Goal: Task Accomplishment & Management: Use online tool/utility

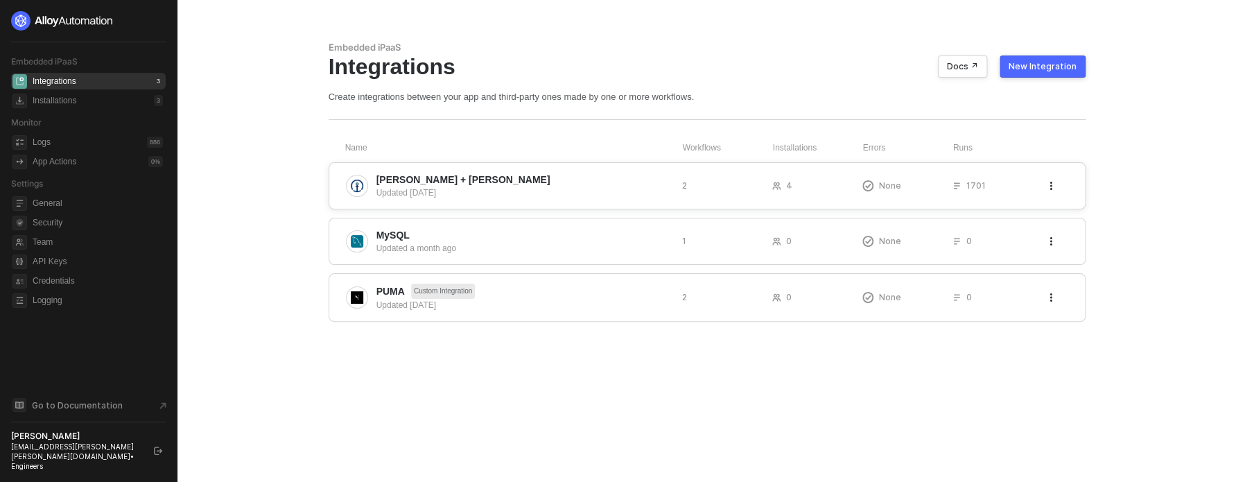
click at [604, 174] on span "Kuehne + Nagel" at bounding box center [523, 180] width 295 height 14
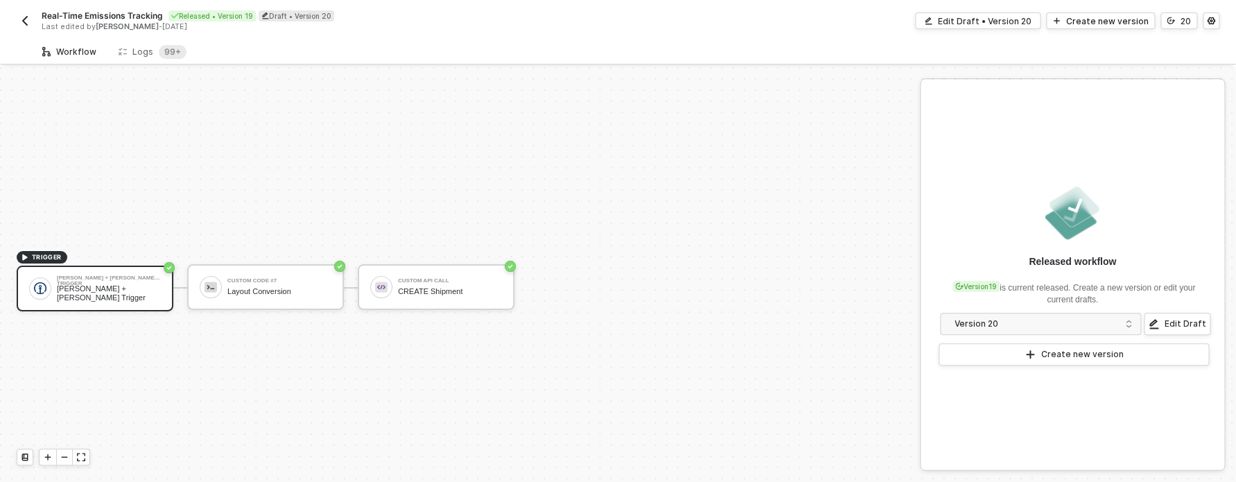
scroll to position [26, 0]
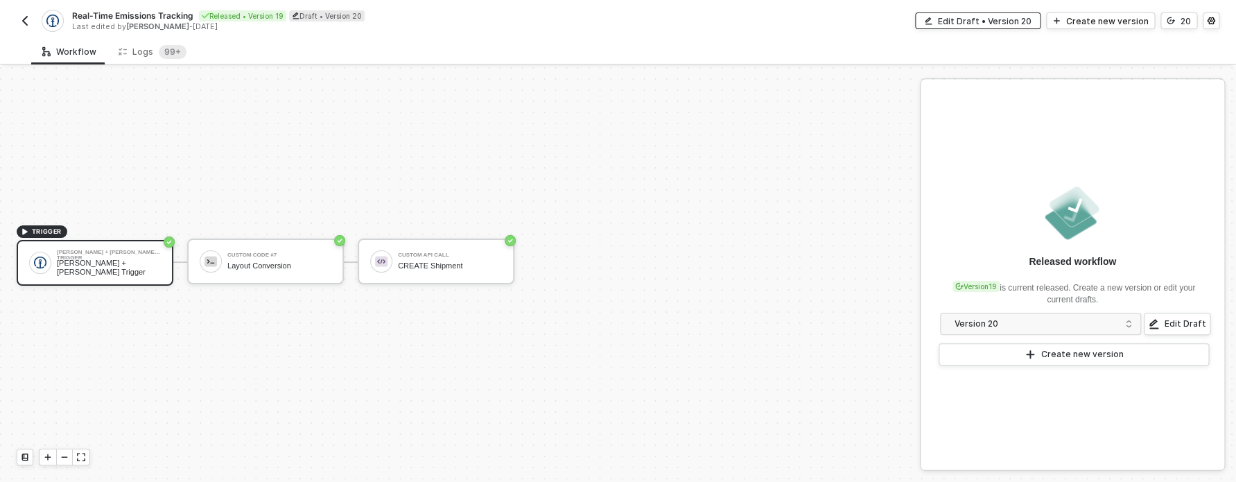
click at [973, 17] on div "Edit Draft • Version 20" at bounding box center [985, 21] width 94 height 12
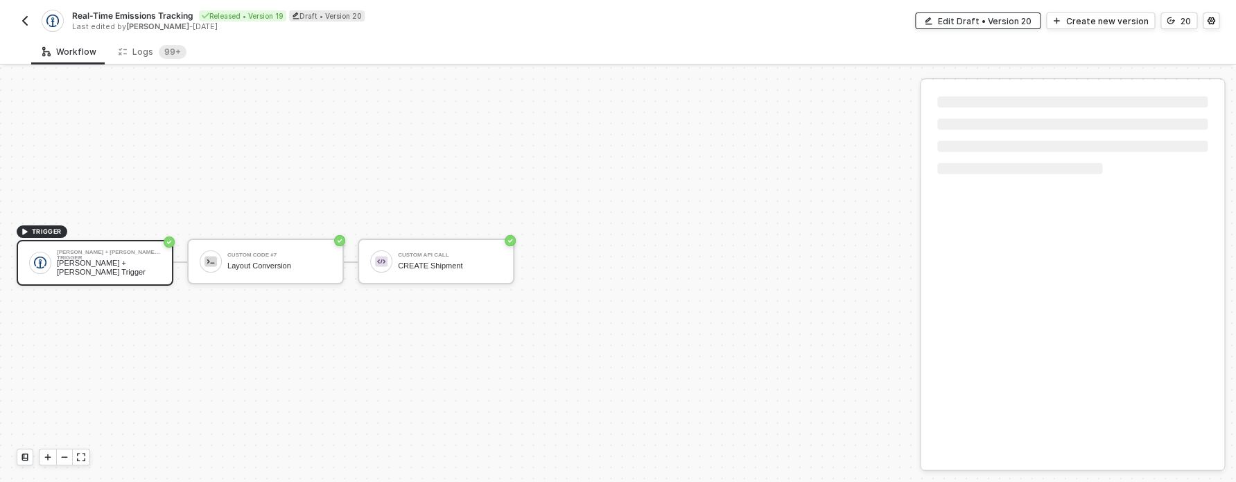
click at [975, 19] on div "Edit Draft • Version 20" at bounding box center [985, 21] width 94 height 12
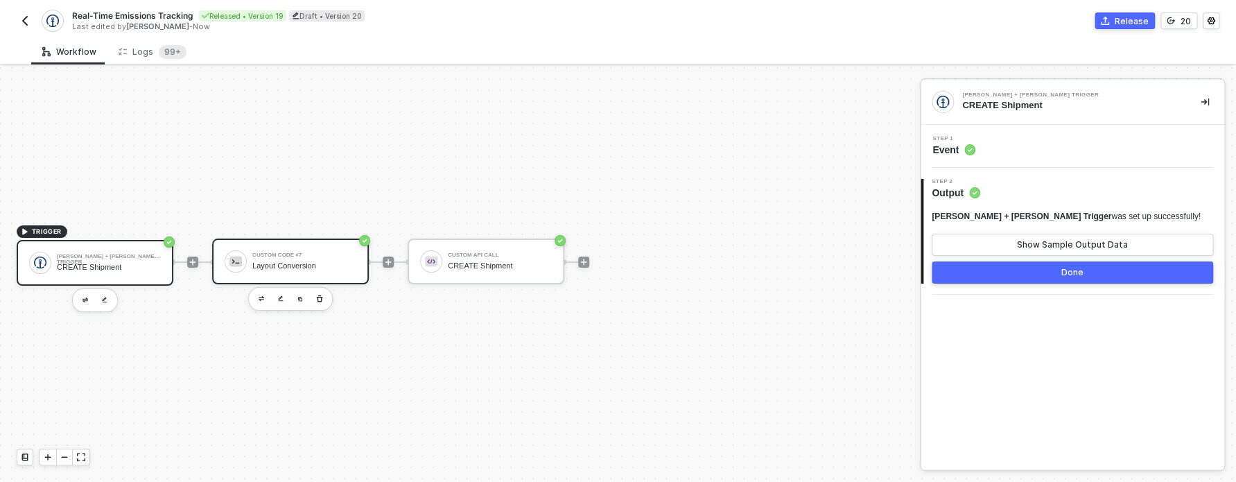
click at [263, 263] on div "Layout Conversion" at bounding box center [304, 265] width 104 height 9
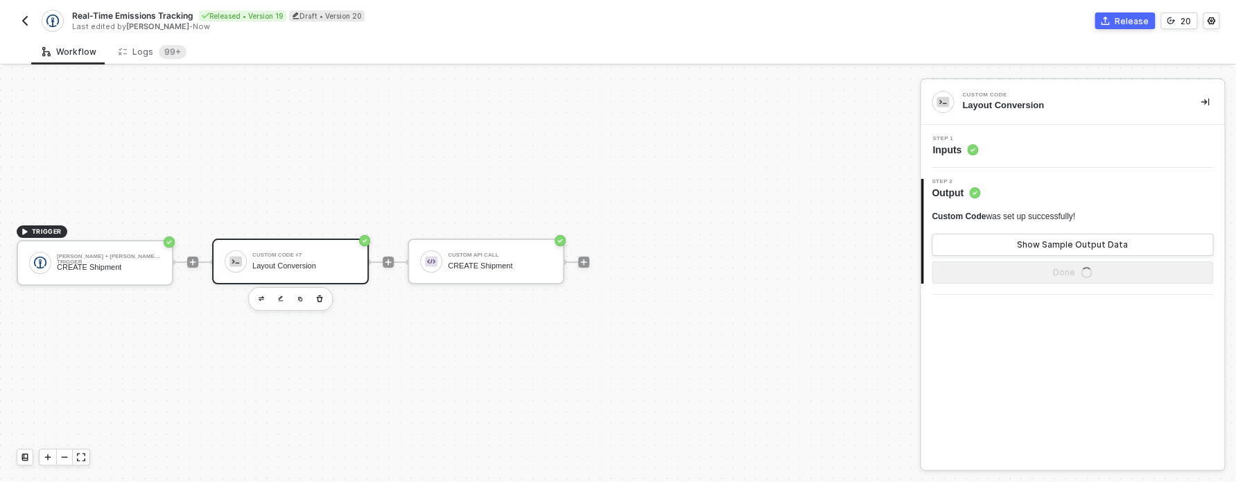
click at [953, 134] on div "Step 1 Inputs" at bounding box center [1073, 146] width 304 height 43
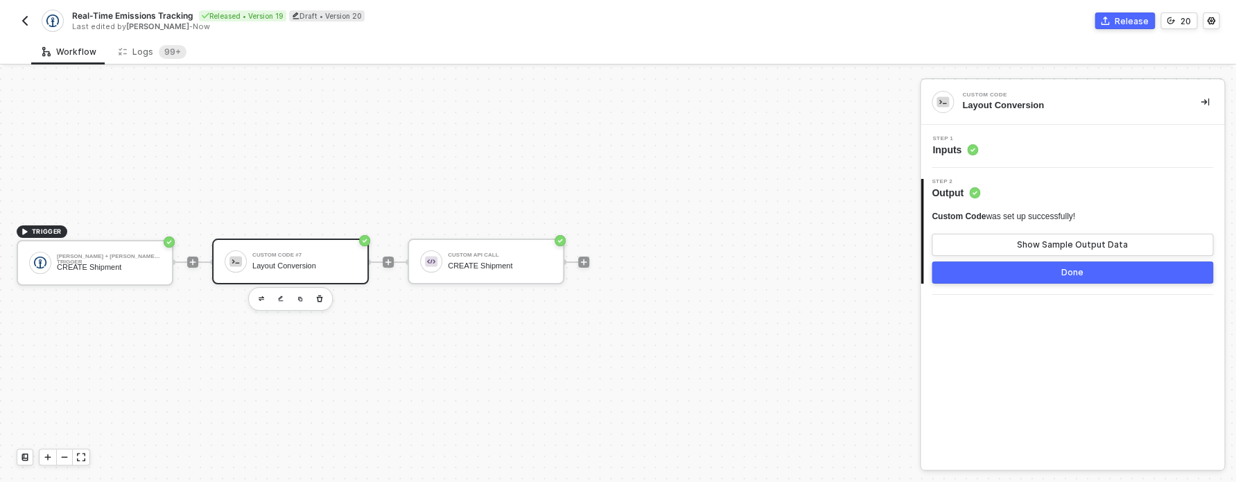
click at [955, 143] on span "Inputs" at bounding box center [955, 150] width 46 height 14
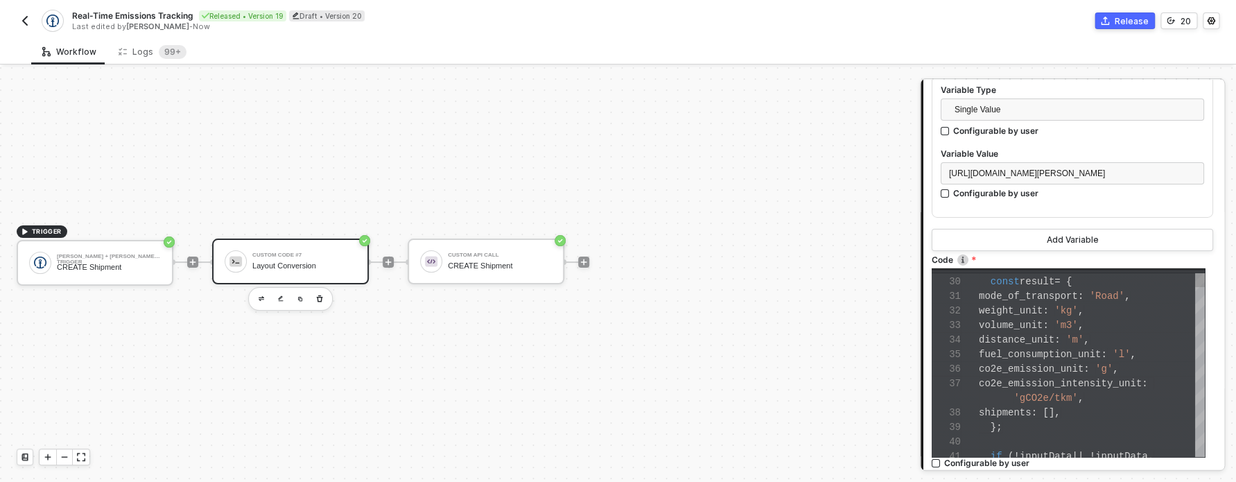
scroll to position [0, 64]
click at [1045, 302] on span "mode_of_transport" at bounding box center [1028, 295] width 99 height 11
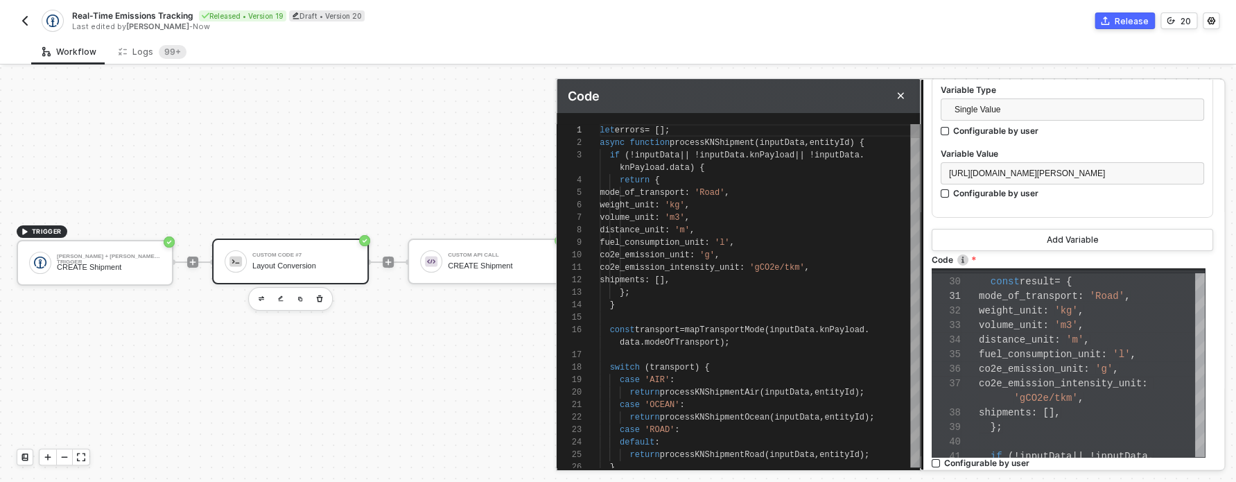
scroll to position [50, 160]
click at [903, 186] on div "mode_of_transport : 'Road' ," at bounding box center [760, 192] width 320 height 12
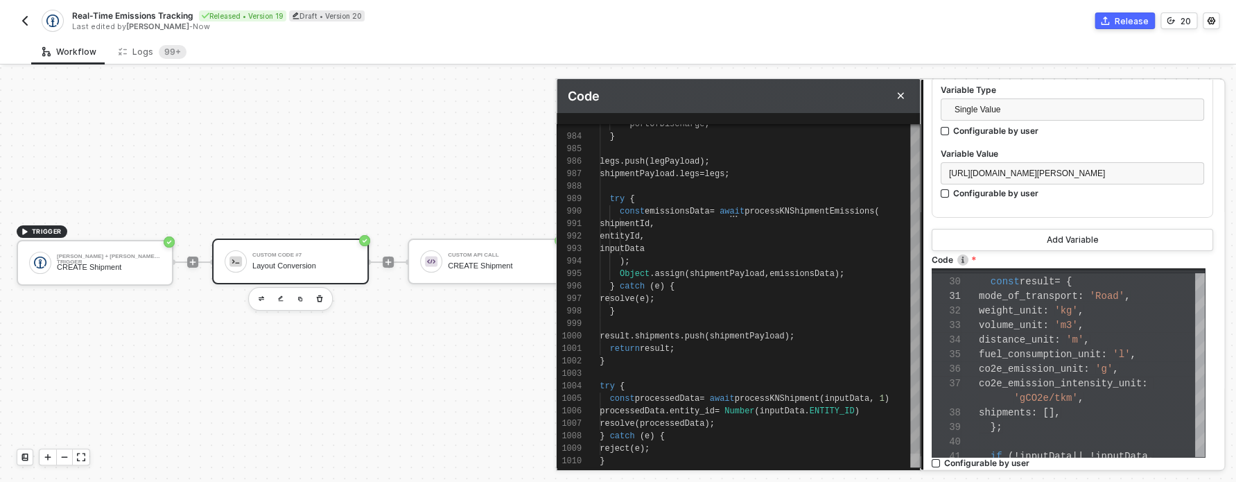
drag, startPoint x: 914, startPoint y: 132, endPoint x: 918, endPoint y: 473, distance: 341.8
drag, startPoint x: 735, startPoint y: 421, endPoint x: 730, endPoint y: 410, distance: 12.1
click at [734, 420] on div "resolve ( processedData );" at bounding box center [760, 423] width 320 height 12
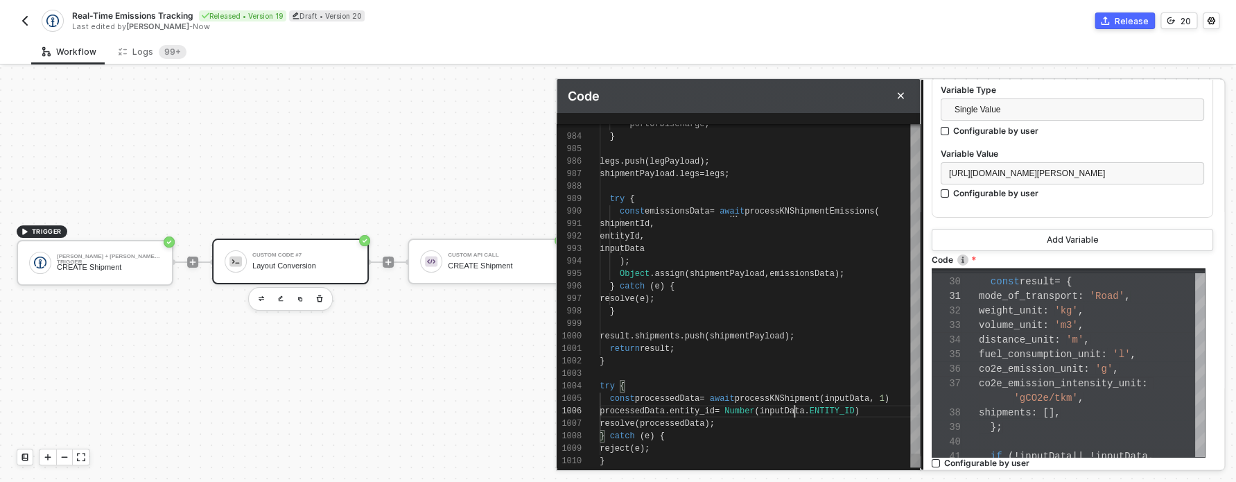
click at [792, 412] on span "inputData" at bounding box center [781, 411] width 45 height 10
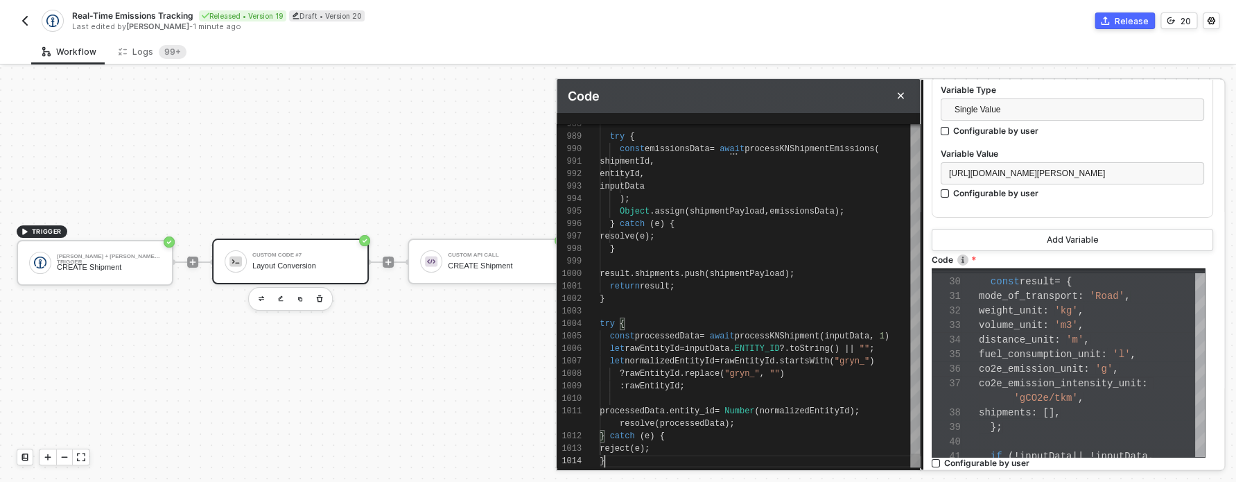
scroll to position [100, 5]
click at [778, 460] on div "}" at bounding box center [760, 461] width 320 height 12
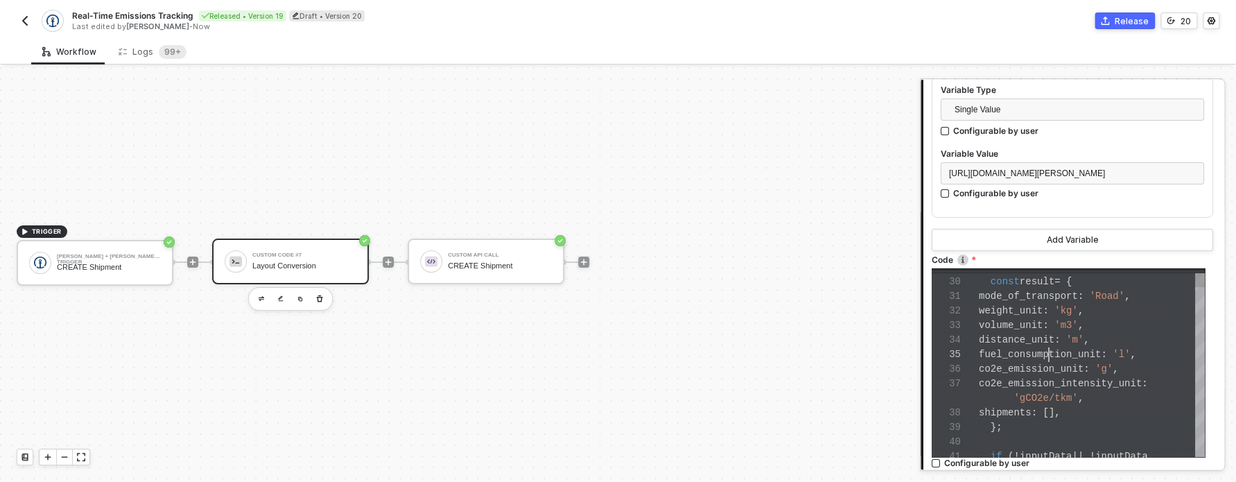
click at [1047, 360] on span "fuel_consumption_unit" at bounding box center [1040, 354] width 122 height 11
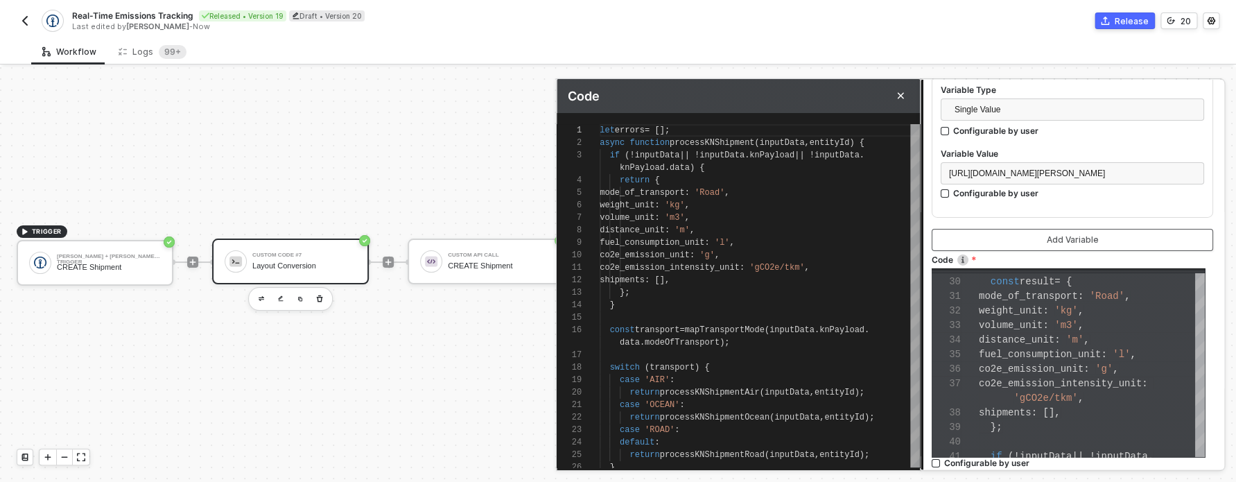
scroll to position [2326, 0]
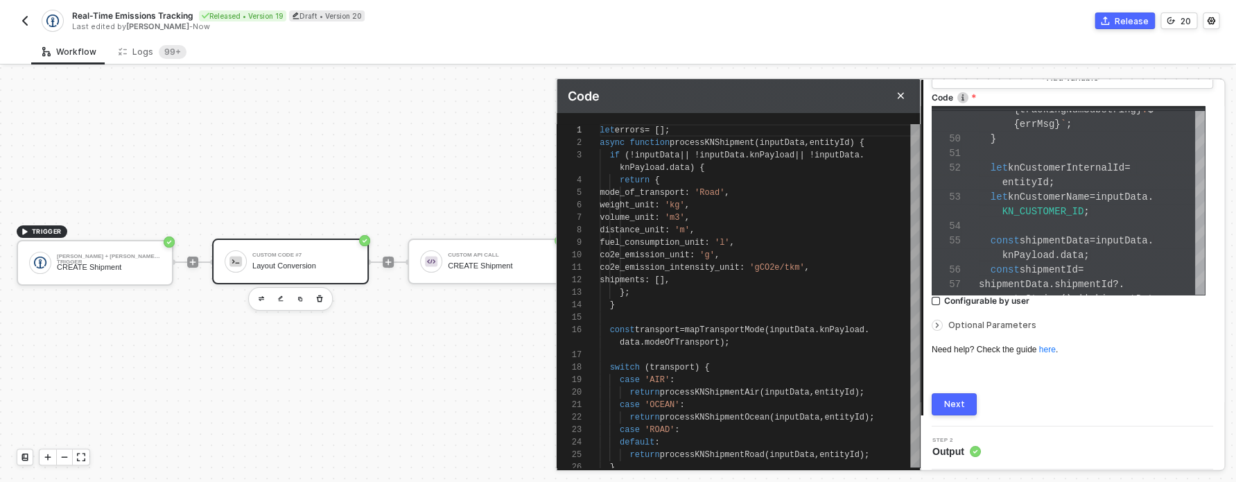
click at [966, 412] on button "Next" at bounding box center [954, 404] width 45 height 22
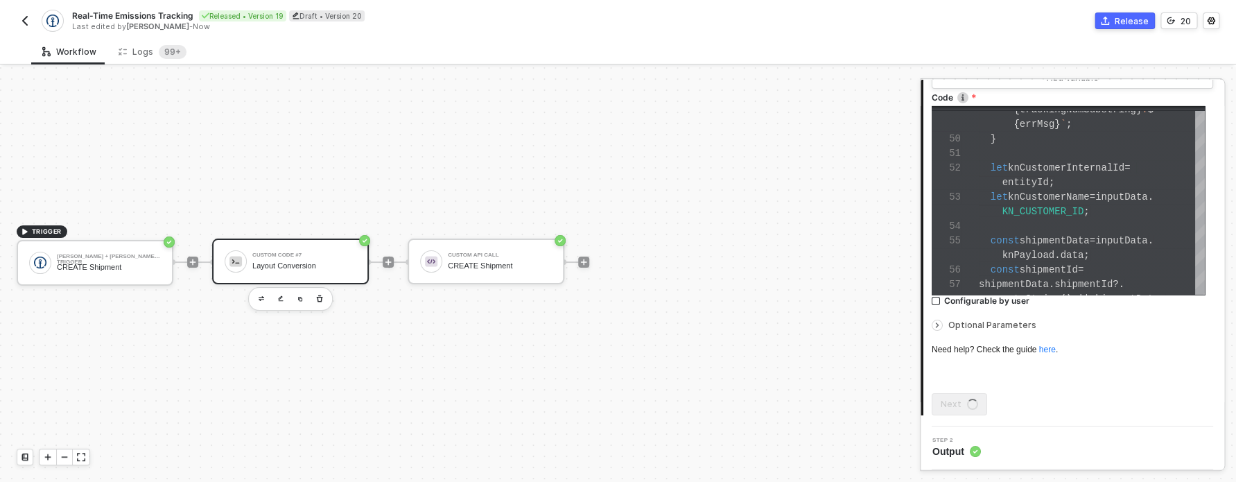
scroll to position [0, 0]
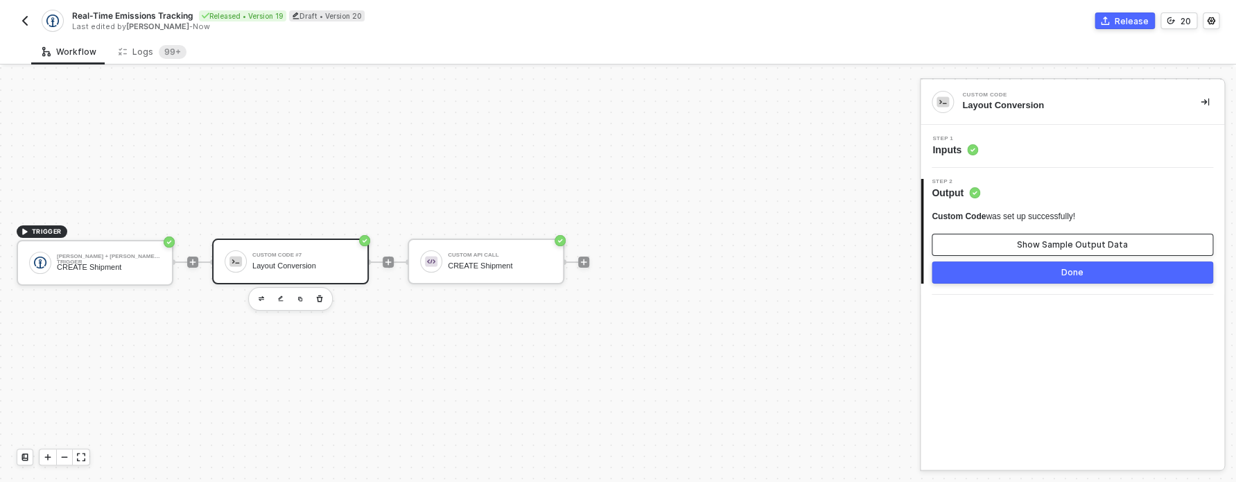
click at [1029, 238] on button "Show Sample Output Data" at bounding box center [1072, 245] width 281 height 22
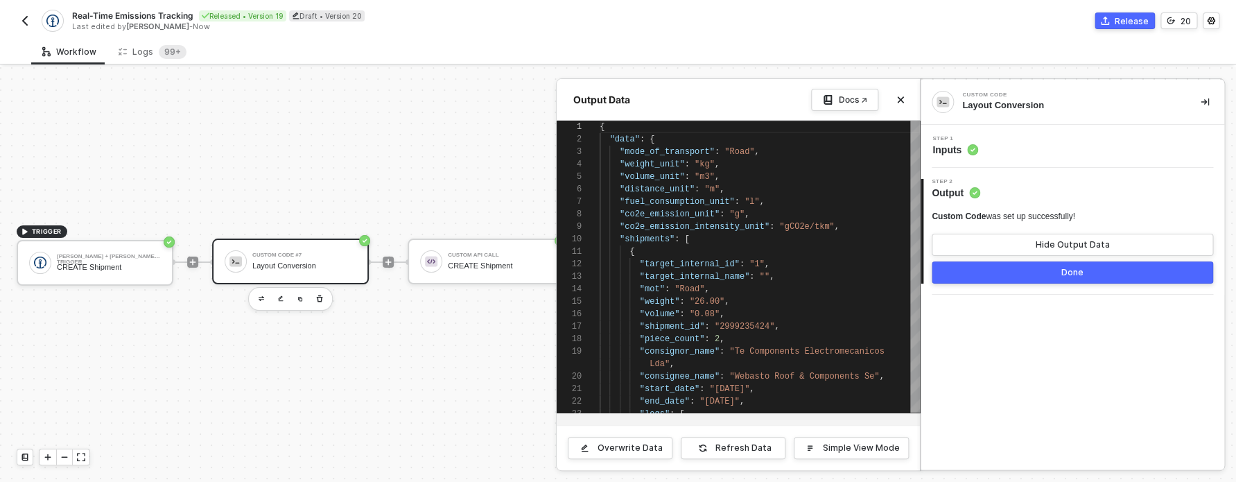
click at [1122, 29] on div "Real-Time Emissions Tracking Released • Version 19 Draft • Version 20 Last edit…" at bounding box center [618, 19] width 1203 height 39
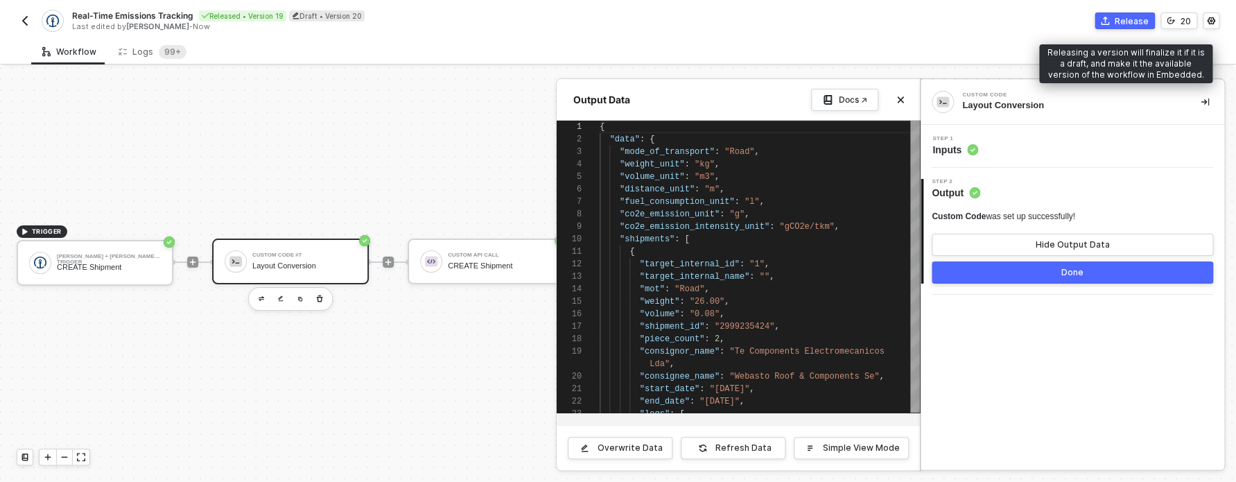
click at [1120, 24] on div "Release" at bounding box center [1132, 21] width 34 height 12
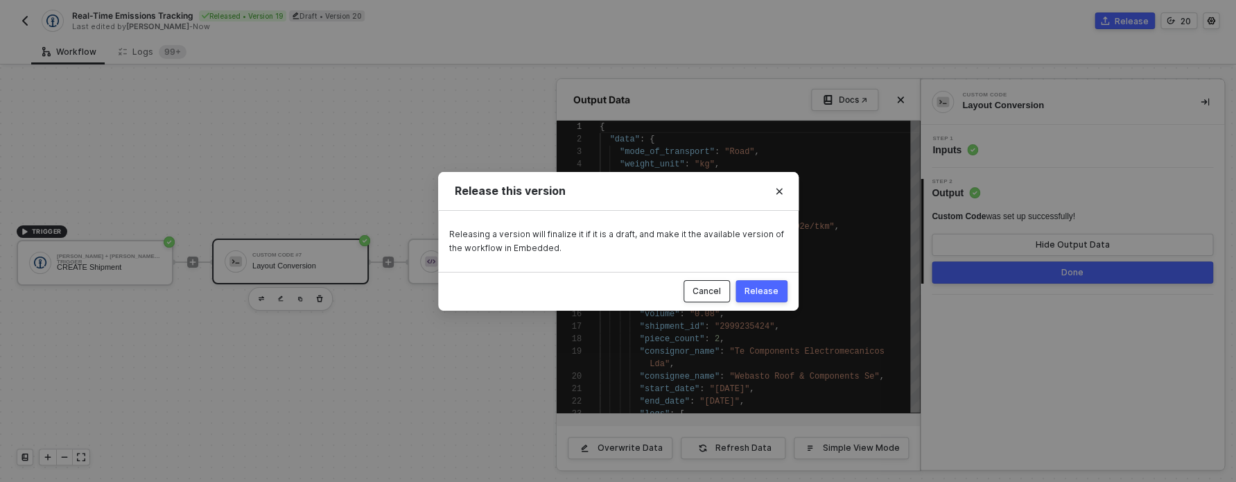
click at [716, 290] on div "Cancel" at bounding box center [706, 291] width 28 height 11
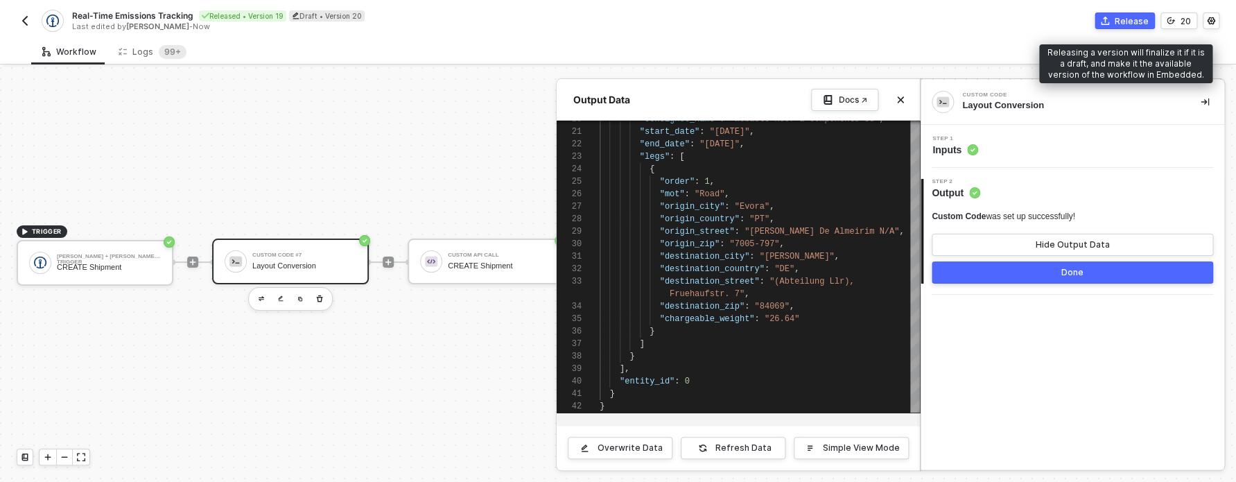
click at [1148, 23] on div "Release" at bounding box center [1132, 21] width 34 height 12
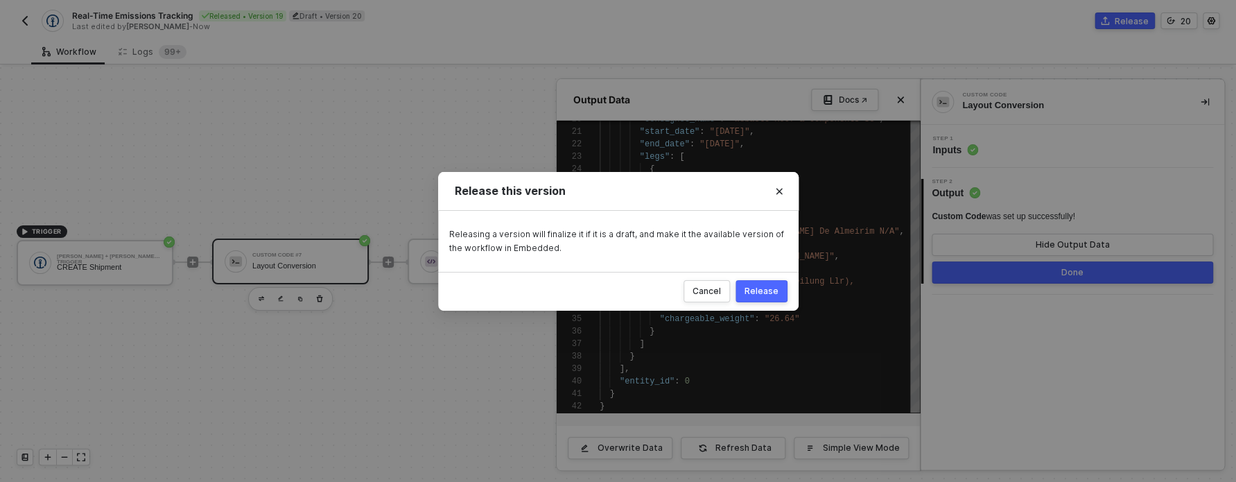
click at [781, 290] on button "Release" at bounding box center [761, 291] width 52 height 22
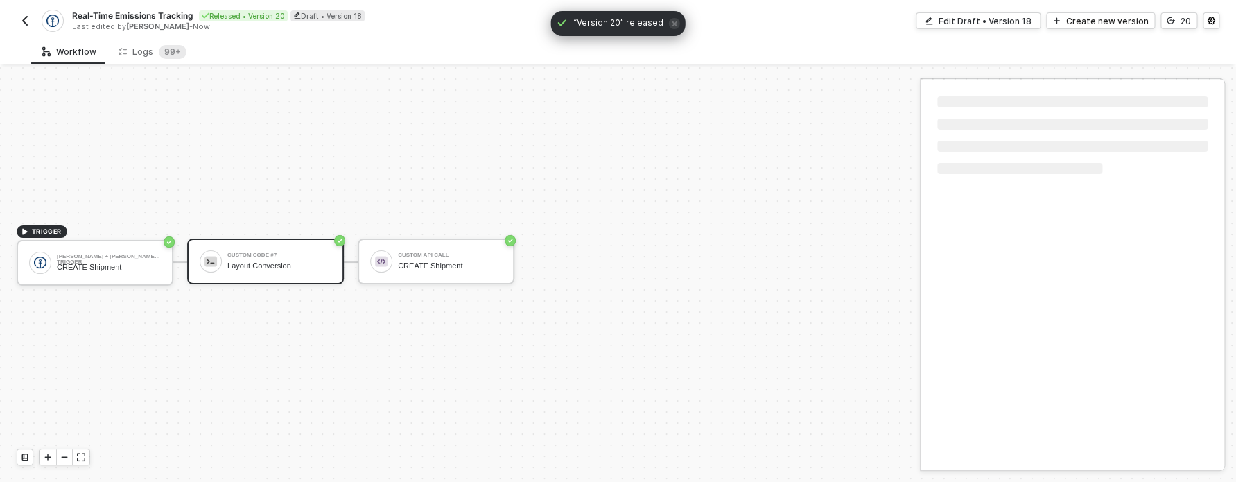
click at [31, 27] on button "button" at bounding box center [25, 20] width 17 height 17
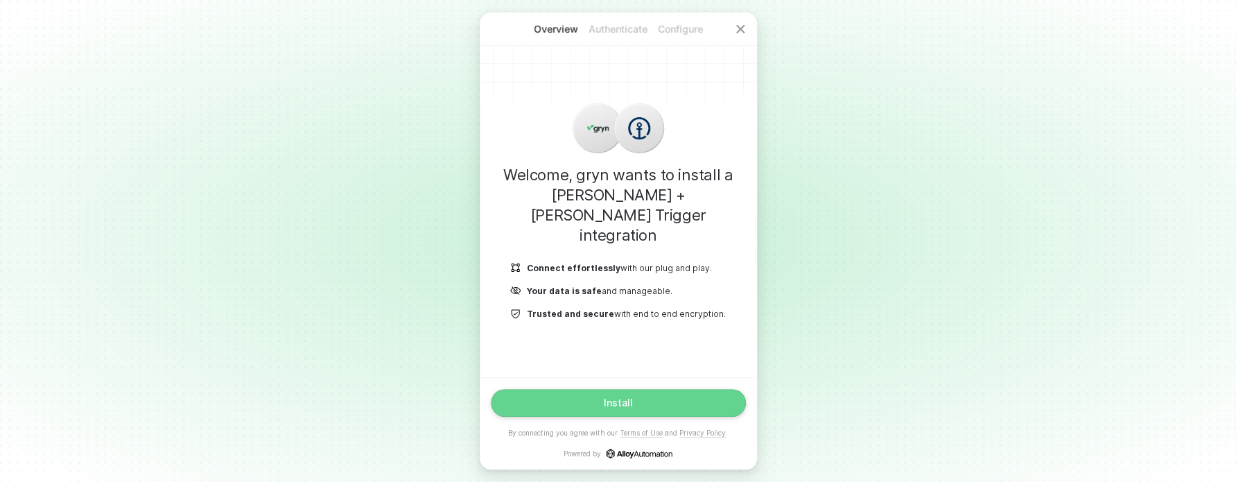
click at [577, 399] on button "Install" at bounding box center [618, 403] width 255 height 28
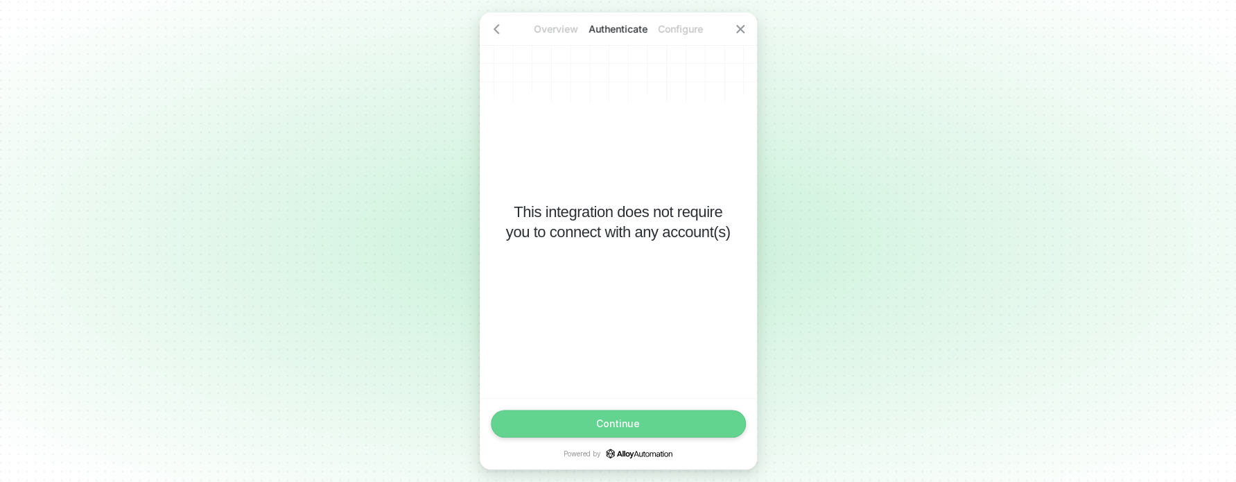
click at [577, 424] on button "Continue" at bounding box center [618, 424] width 255 height 28
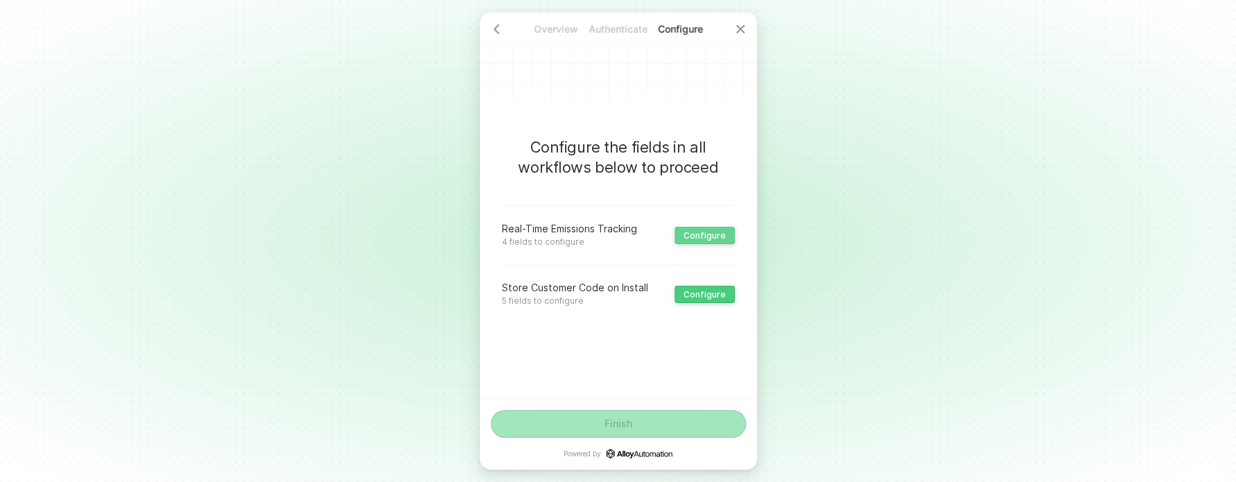
click at [697, 230] on div "Configure" at bounding box center [704, 235] width 42 height 10
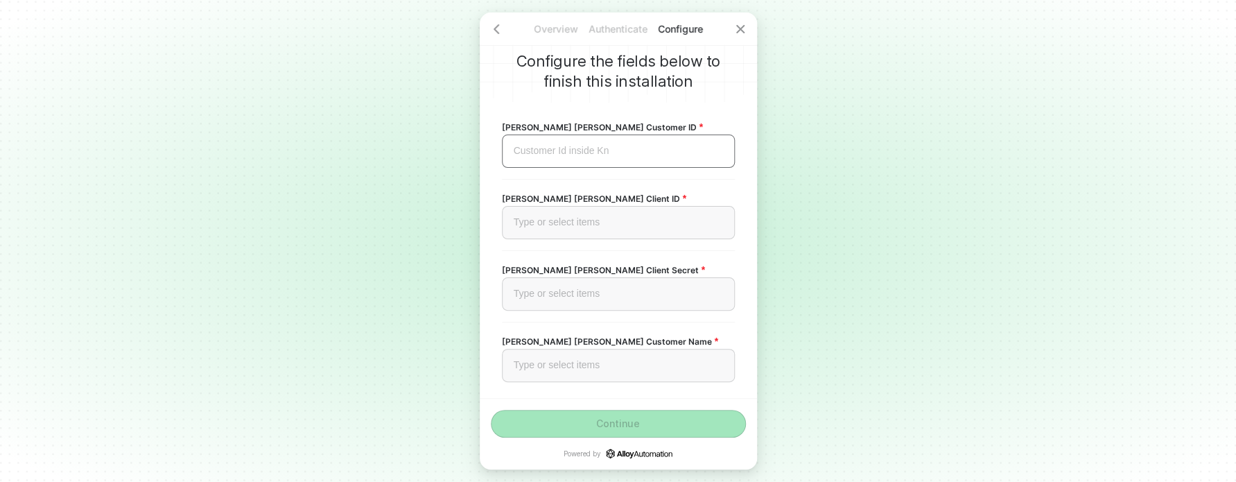
click at [640, 167] on div "Customer Id inside Kn ﻿" at bounding box center [618, 150] width 233 height 33
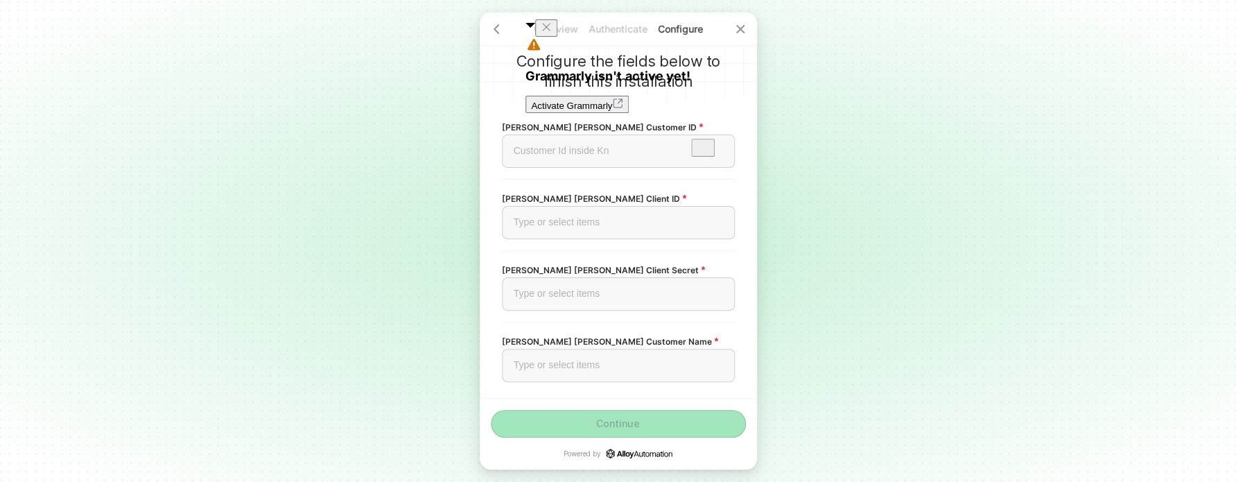
click at [830, 179] on div "Overview Authenticate Configure Configure the fields below to finish this insta…" at bounding box center [618, 241] width 1236 height 482
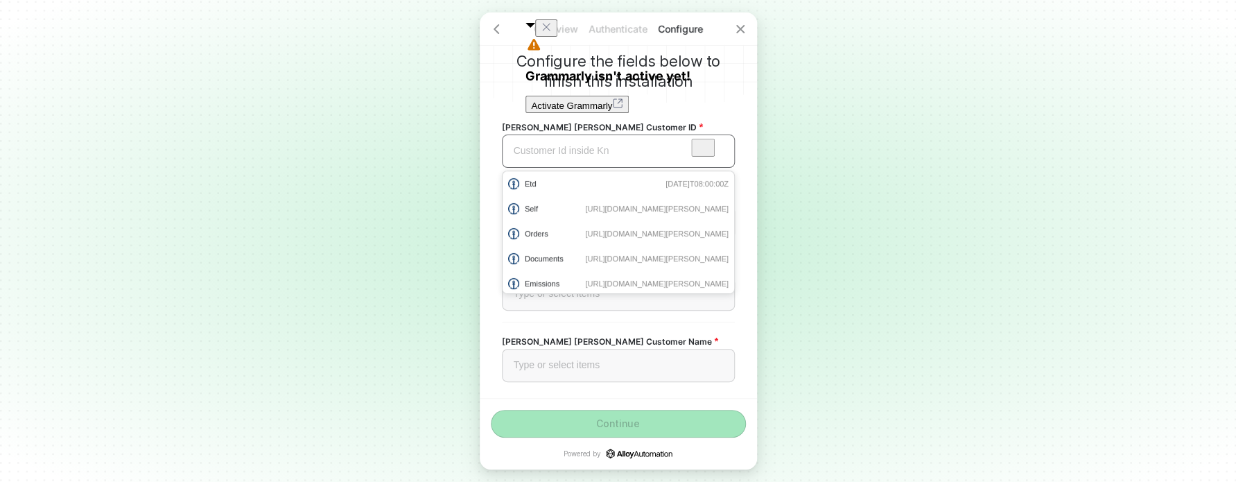
click at [670, 167] on div "Customer Id inside Kn ﻿" at bounding box center [618, 150] width 233 height 33
click at [552, 33] on icon "Close" at bounding box center [546, 26] width 11 height 11
click at [619, 157] on div "Customer Id inside Kn ﻿" at bounding box center [618, 150] width 233 height 33
click at [515, 334] on div "Kuhne Nagel Customer Name Type or select items ﻿" at bounding box center [618, 357] width 233 height 49
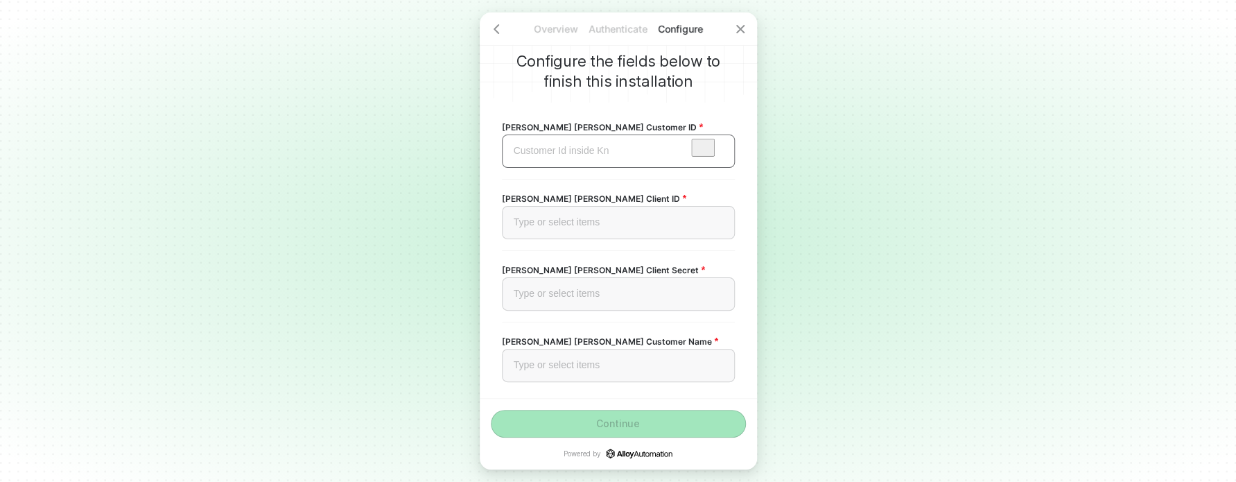
click at [552, 159] on div "Customer Id inside Kn ﻿" at bounding box center [618, 150] width 233 height 33
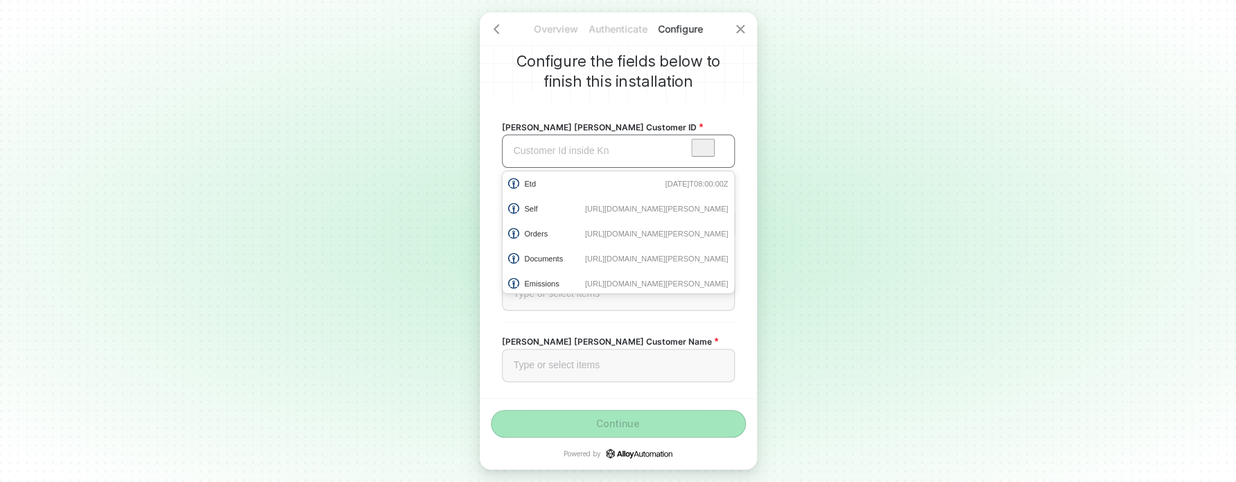
click at [534, 143] on div "Customer Id inside Kn ﻿" at bounding box center [618, 150] width 233 height 33
click at [424, 138] on div "Overview Authenticate Configure Configure the fields below to finish this insta…" at bounding box center [618, 241] width 1236 height 482
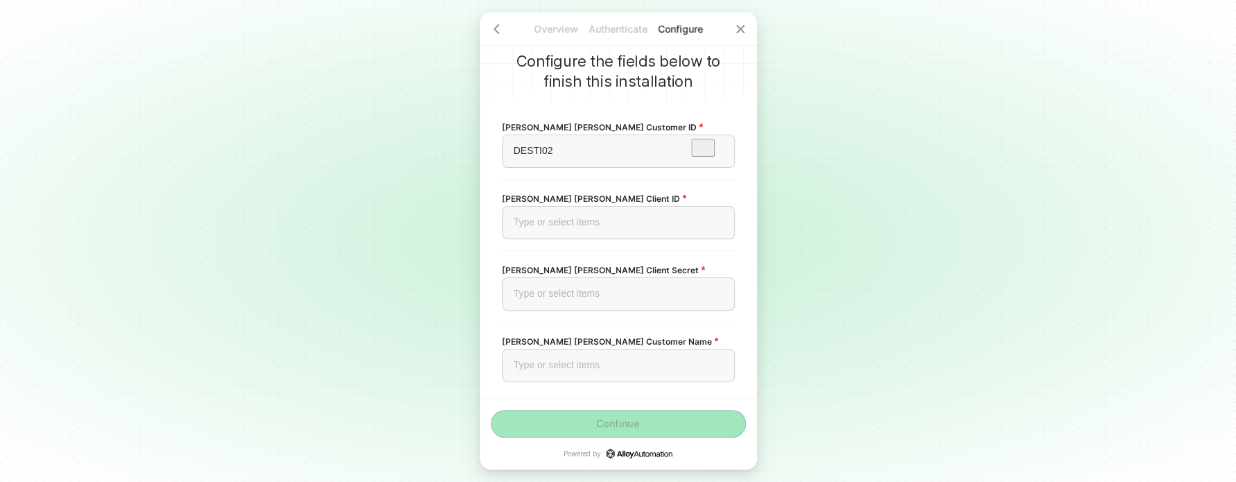
click at [574, 247] on div "Kuhne Nagel Client ID Type or select items ﻿" at bounding box center [618, 214] width 233 height 71
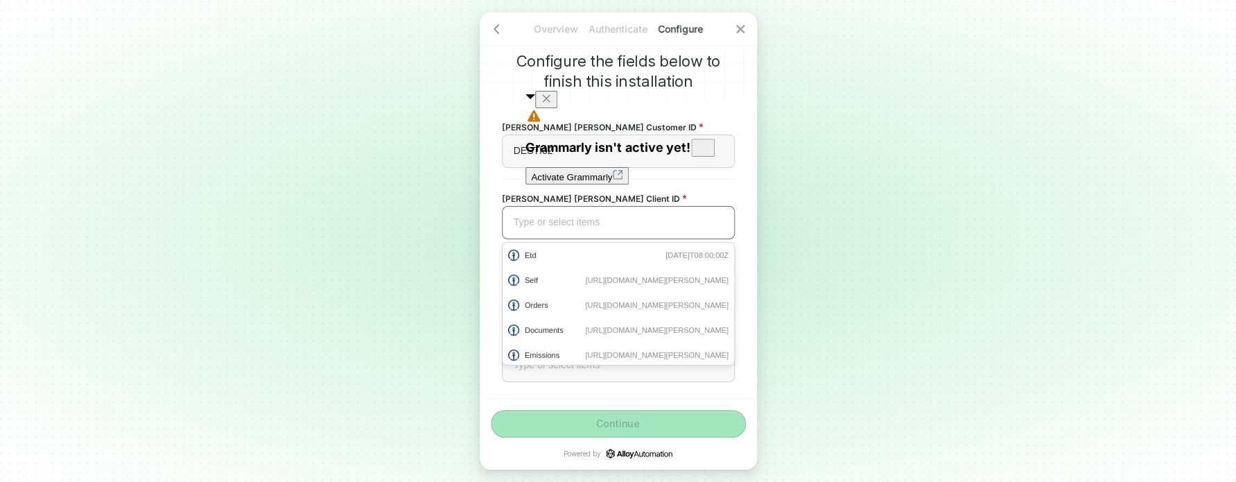
click at [568, 233] on div "Type or select items ﻿" at bounding box center [618, 222] width 233 height 33
click at [534, 220] on div "Type or select items ﻿" at bounding box center [618, 222] width 209 height 12
click at [504, 201] on span "Kuhne Nagel Client ID" at bounding box center [594, 199] width 184 height 12
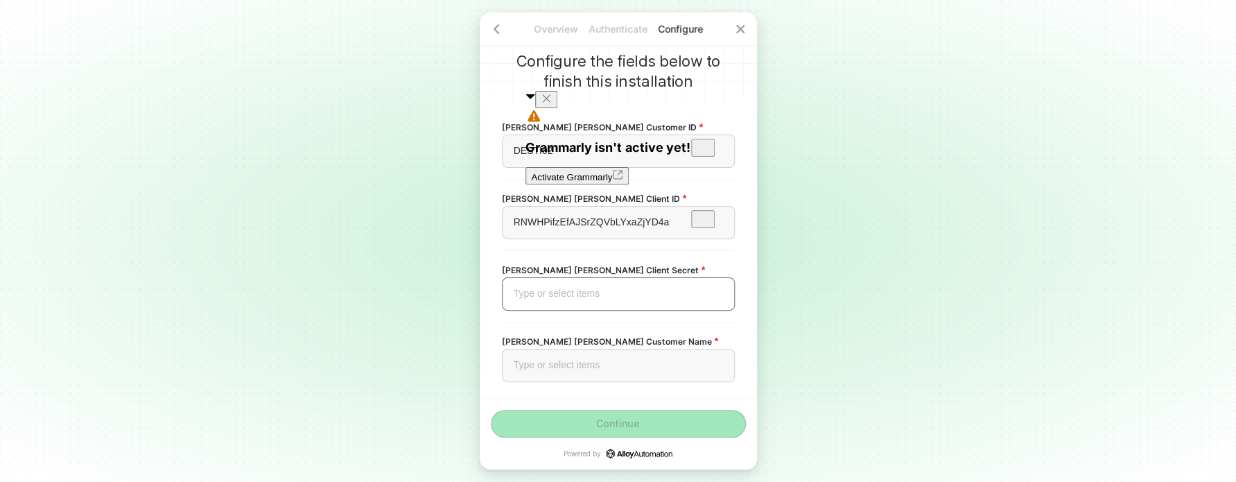
click at [577, 297] on div "Type or select items ﻿" at bounding box center [618, 294] width 209 height 12
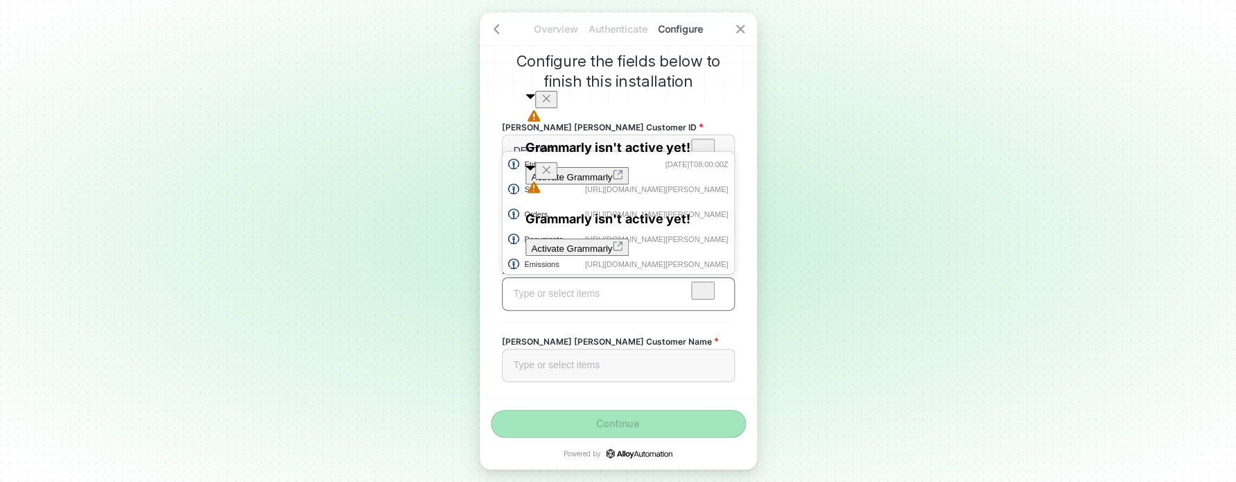
click at [557, 291] on div "Type or select items ﻿" at bounding box center [618, 294] width 209 height 12
click at [525, 293] on div "Type or select items ﻿" at bounding box center [618, 294] width 209 height 12
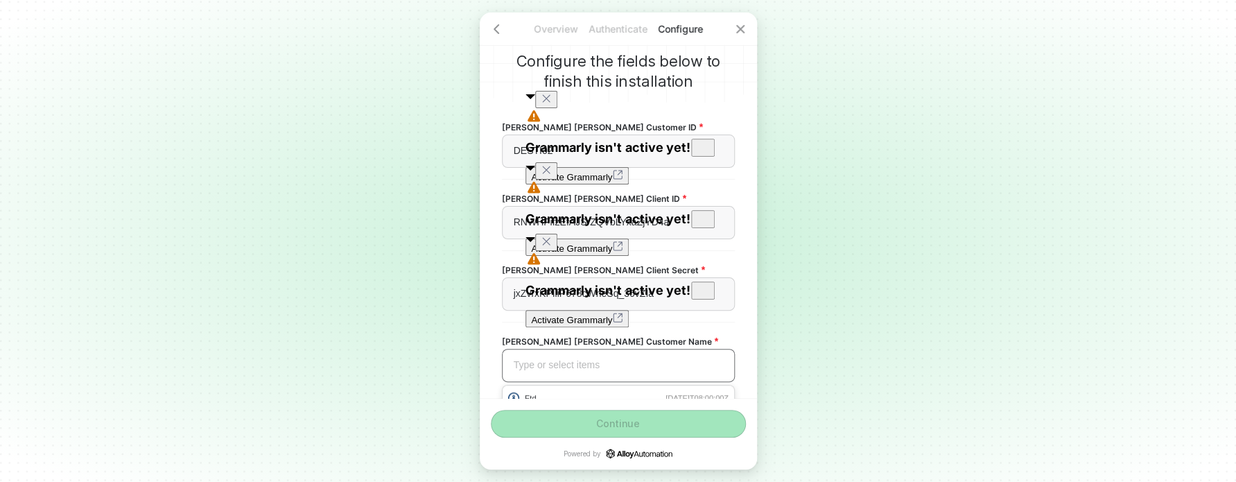
click at [577, 363] on div "Type or select items ﻿" at bounding box center [618, 365] width 209 height 12
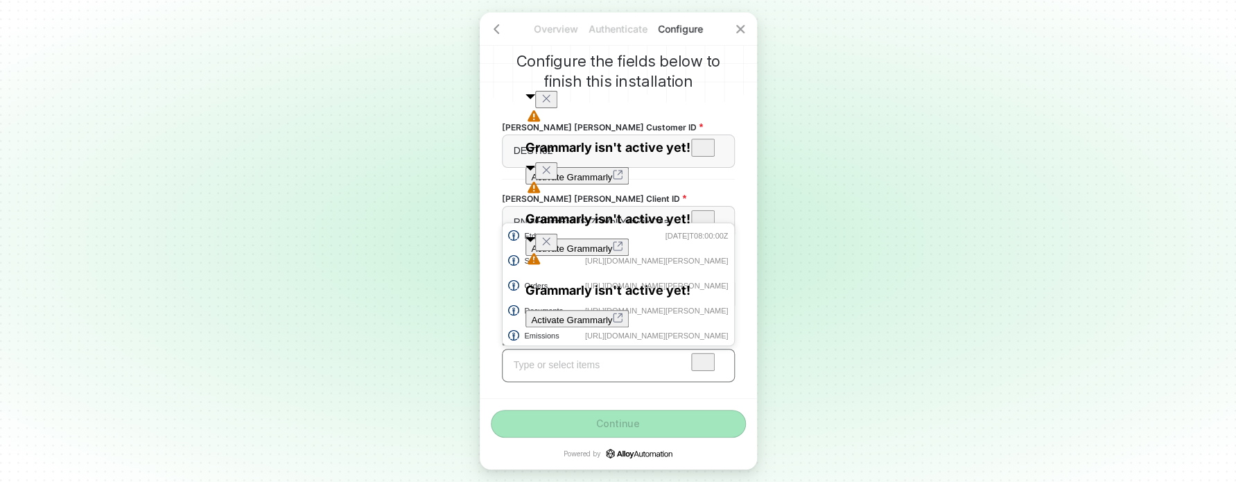
click at [546, 372] on div "Type or select items ﻿" at bounding box center [618, 365] width 233 height 33
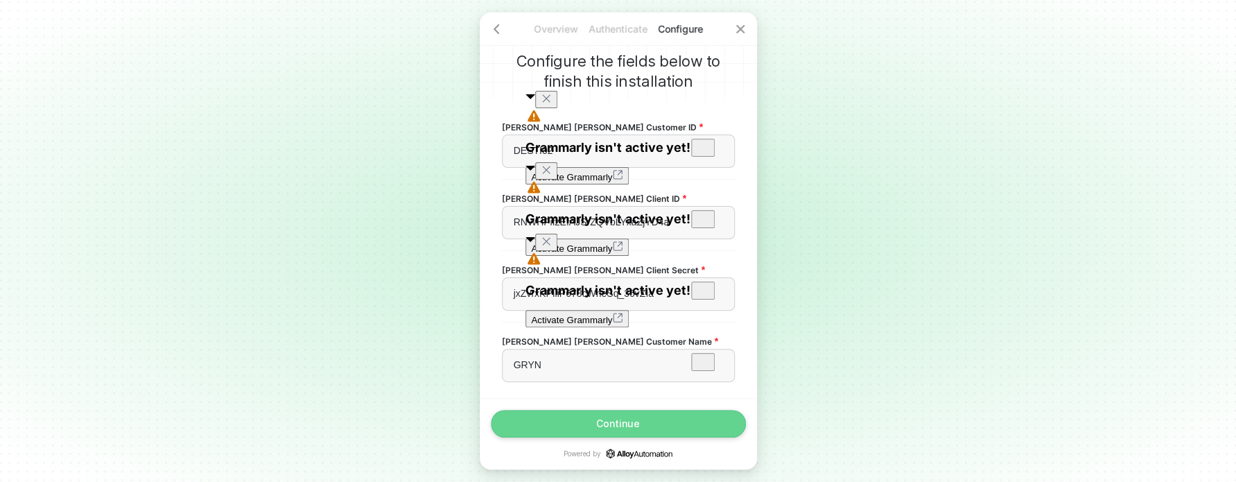
click at [587, 419] on button "Continue" at bounding box center [618, 424] width 255 height 28
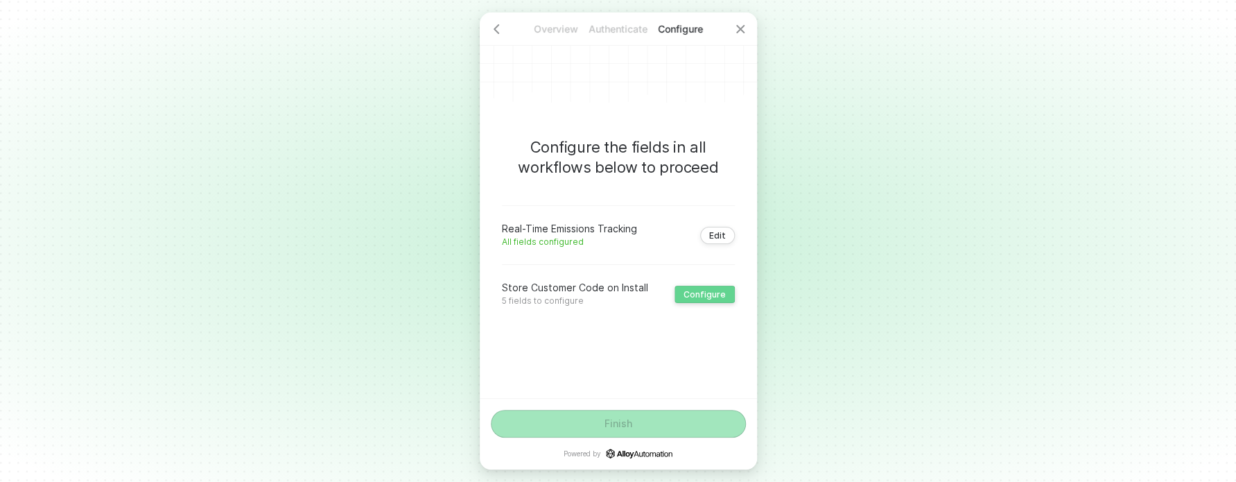
click at [720, 288] on button "Configure" at bounding box center [704, 294] width 60 height 17
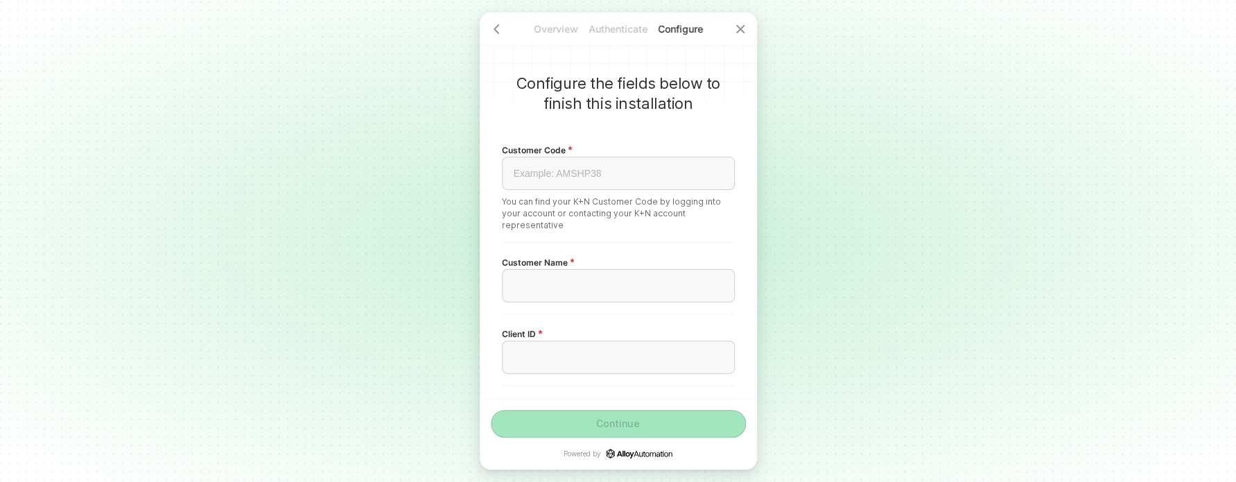
scroll to position [36, 0]
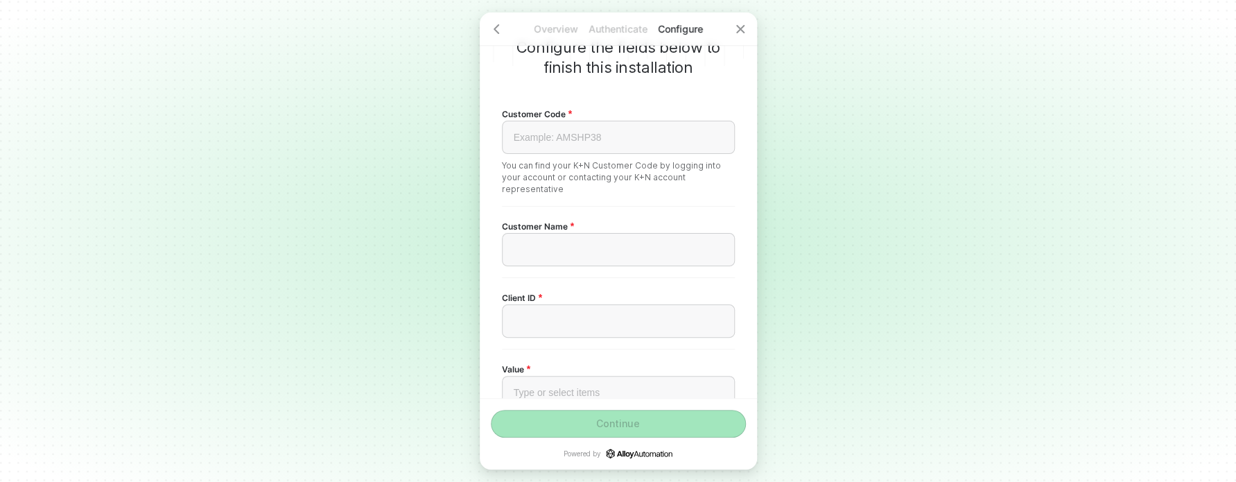
click at [552, 224] on span "Customer Name" at bounding box center [538, 226] width 72 height 12
click at [552, 250] on div "﻿" at bounding box center [618, 250] width 209 height 12
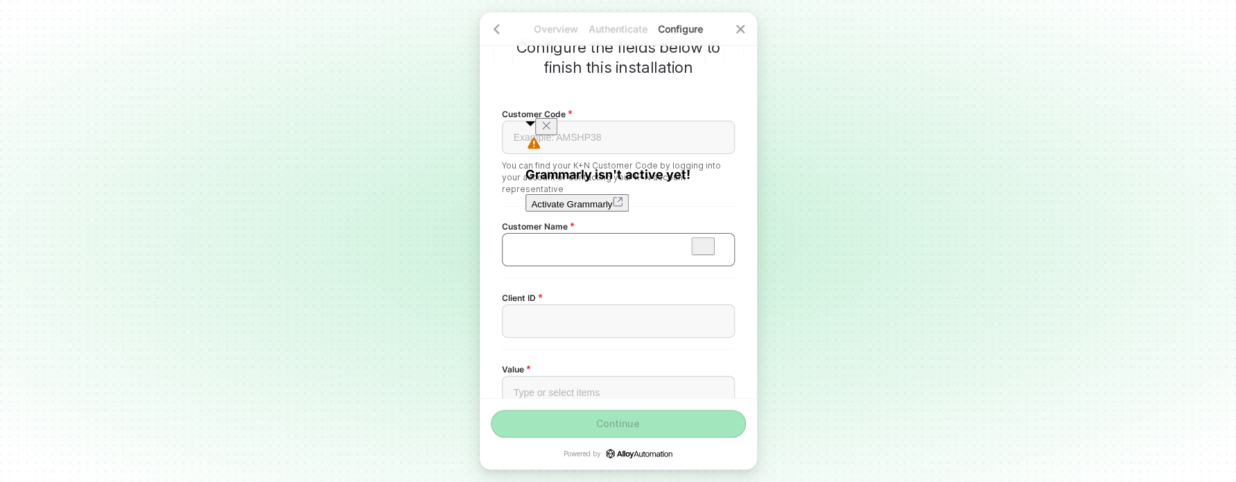
click at [552, 250] on div "﻿" at bounding box center [618, 250] width 209 height 12
click at [547, 247] on div "GRYB" at bounding box center [618, 250] width 209 height 12
click at [545, 313] on div "﻿" at bounding box center [618, 320] width 233 height 33
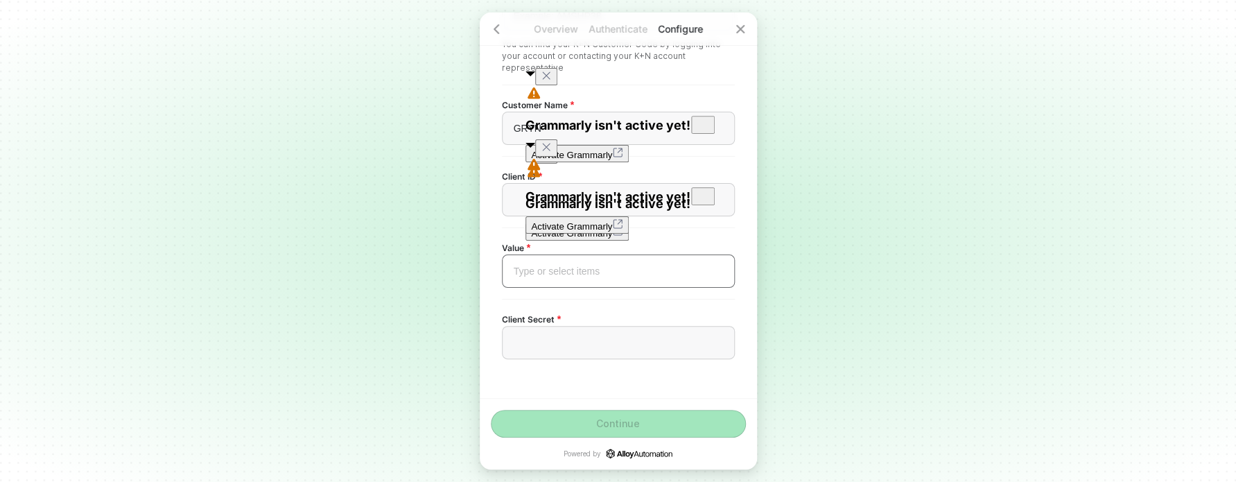
click at [561, 279] on div "Type or select items ﻿" at bounding box center [618, 270] width 233 height 33
click at [515, 208] on div "﻿" at bounding box center [618, 199] width 233 height 33
click at [516, 193] on div "﻿" at bounding box center [618, 199] width 233 height 33
click at [559, 333] on div "﻿" at bounding box center [618, 342] width 233 height 33
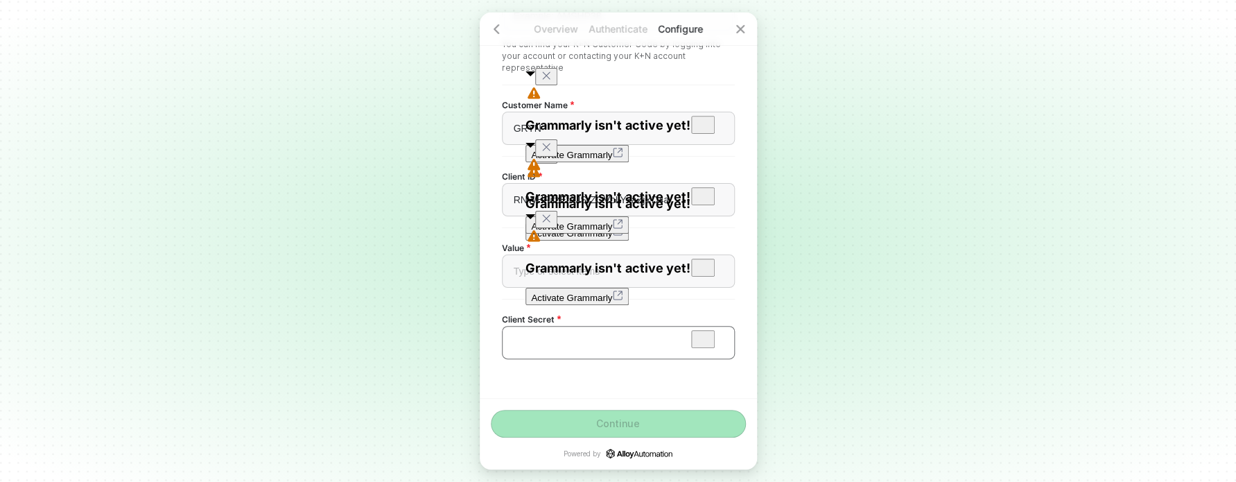
click at [558, 336] on div "﻿" at bounding box center [618, 342] width 233 height 33
click at [512, 278] on div "Type or select items ﻿" at bounding box center [618, 270] width 233 height 33
click at [514, 270] on div "Type or select items ﻿" at bounding box center [618, 271] width 209 height 12
click at [518, 275] on div "Type or select items ﻿" at bounding box center [618, 271] width 209 height 12
click at [598, 399] on div "Continue Powered by" at bounding box center [618, 433] width 277 height 71
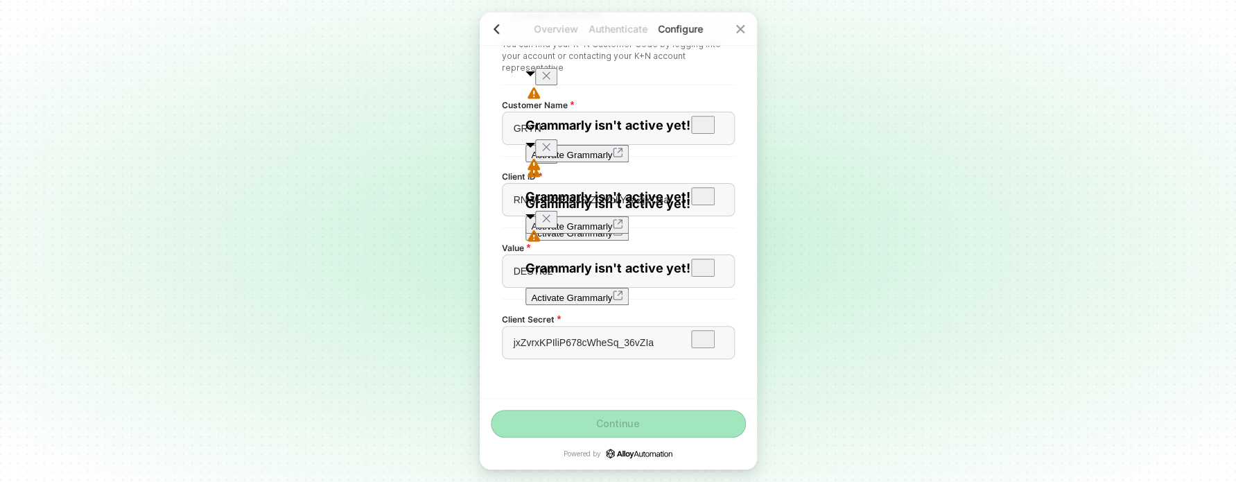
click at [490, 37] on div at bounding box center [496, 28] width 33 height 33
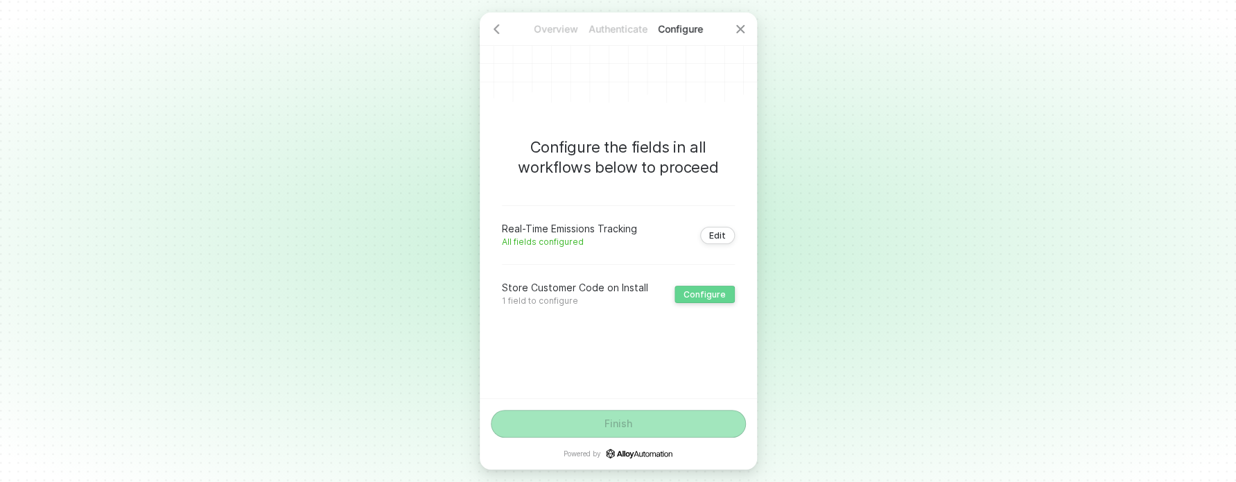
click at [721, 297] on div "Configure" at bounding box center [704, 294] width 42 height 10
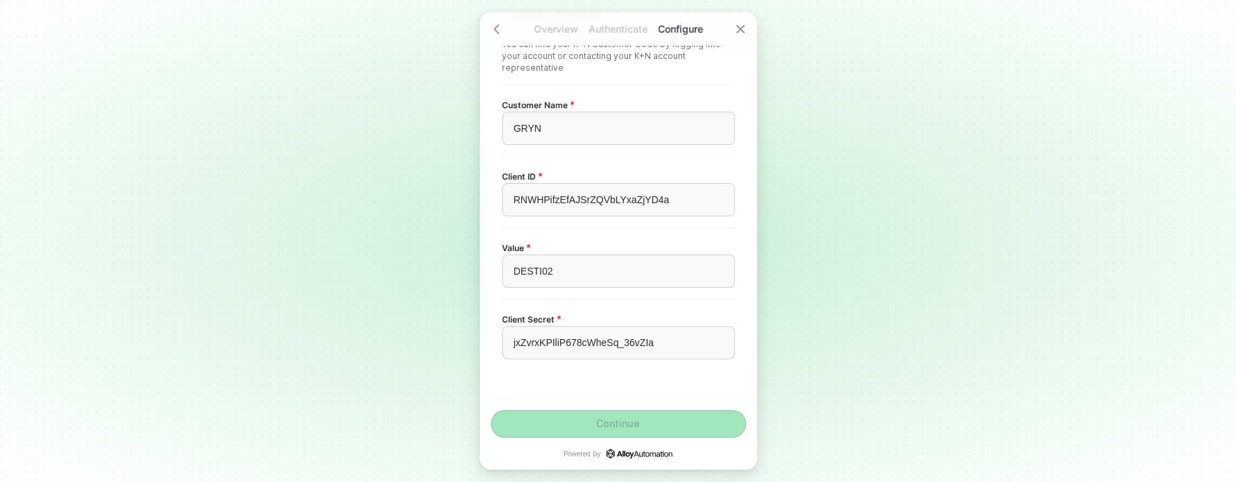
click at [647, 405] on div "Continue Powered by" at bounding box center [618, 433] width 277 height 71
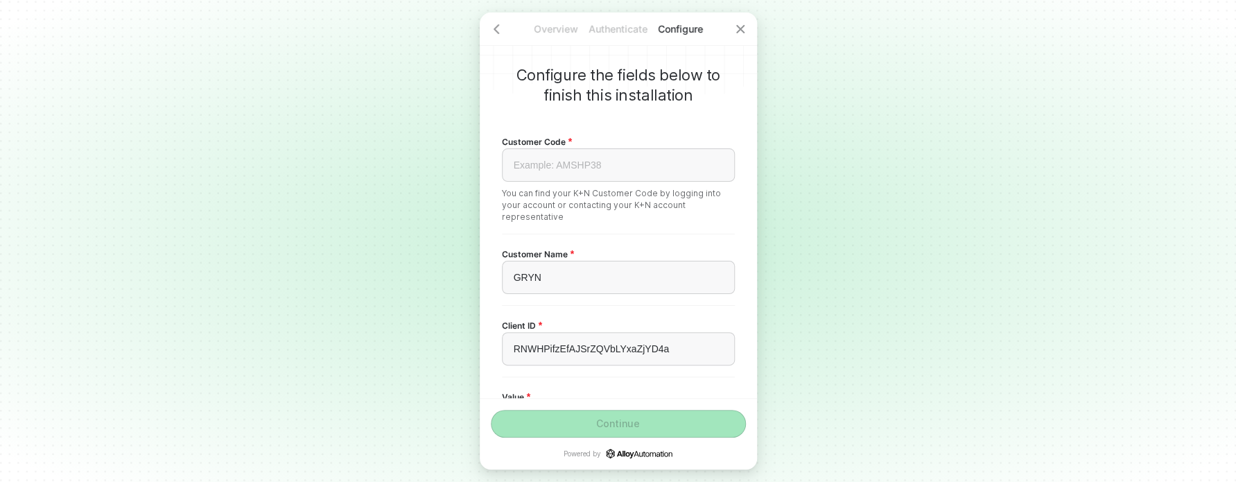
scroll to position [0, 0]
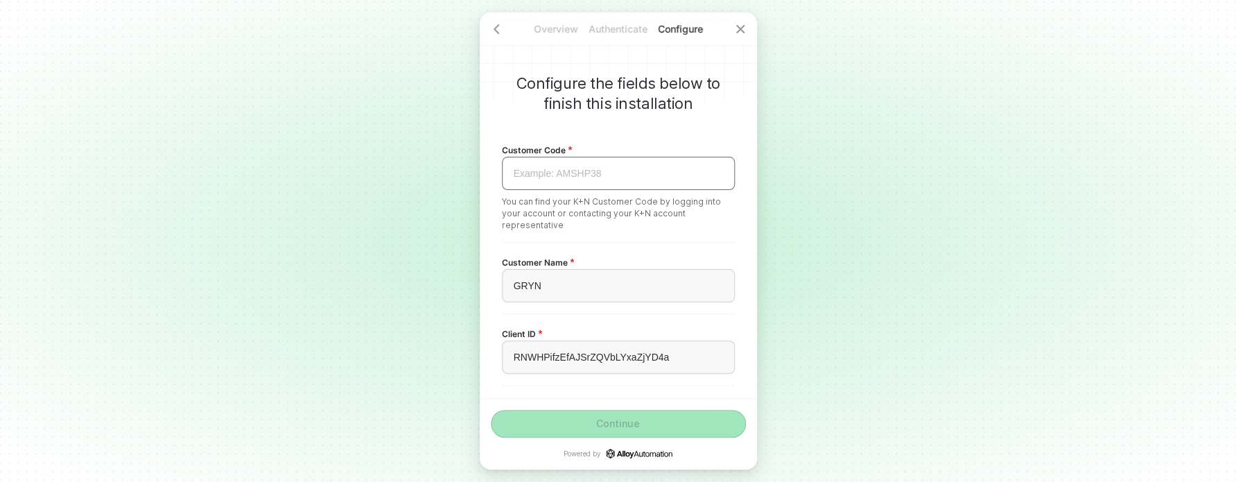
click at [560, 178] on div "Example: AMSHP38 ﻿" at bounding box center [618, 174] width 209 height 12
click at [557, 173] on div "Example: AMSHP38 ﻿" at bounding box center [618, 174] width 209 height 12
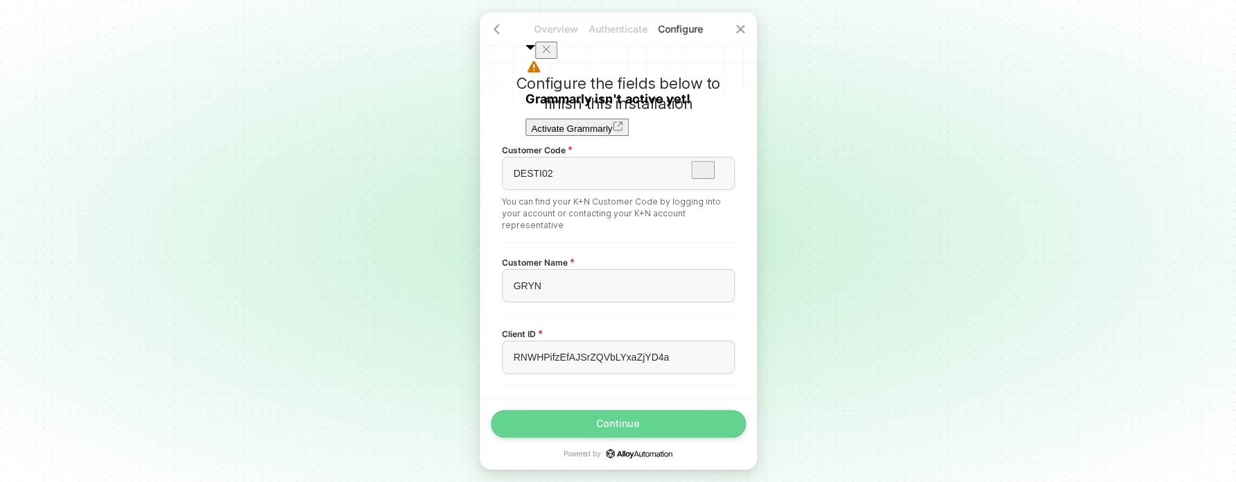
click at [626, 417] on button "Continue" at bounding box center [618, 424] width 255 height 28
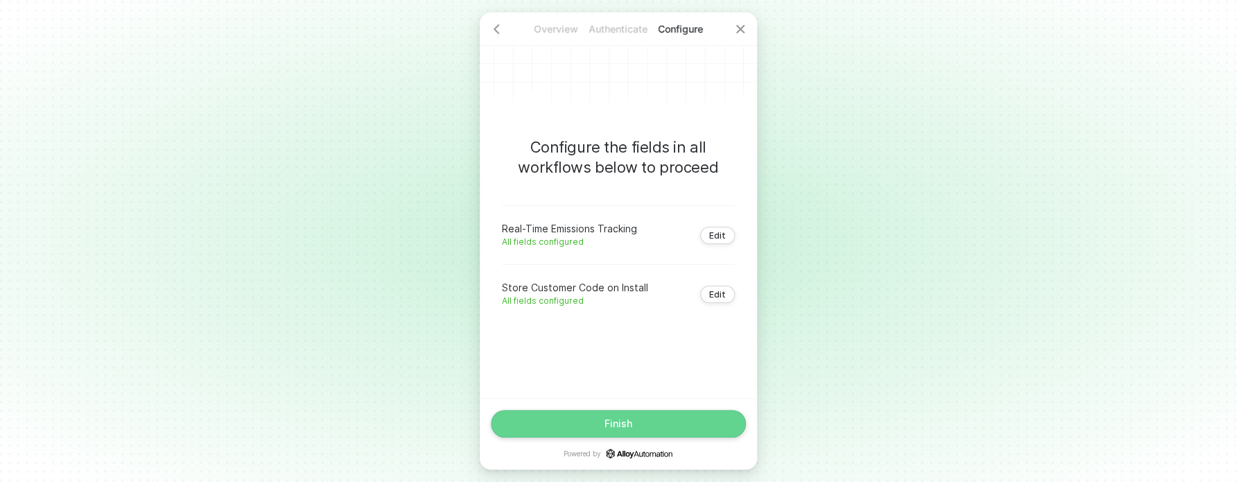
click at [637, 434] on button "Finish" at bounding box center [618, 424] width 255 height 28
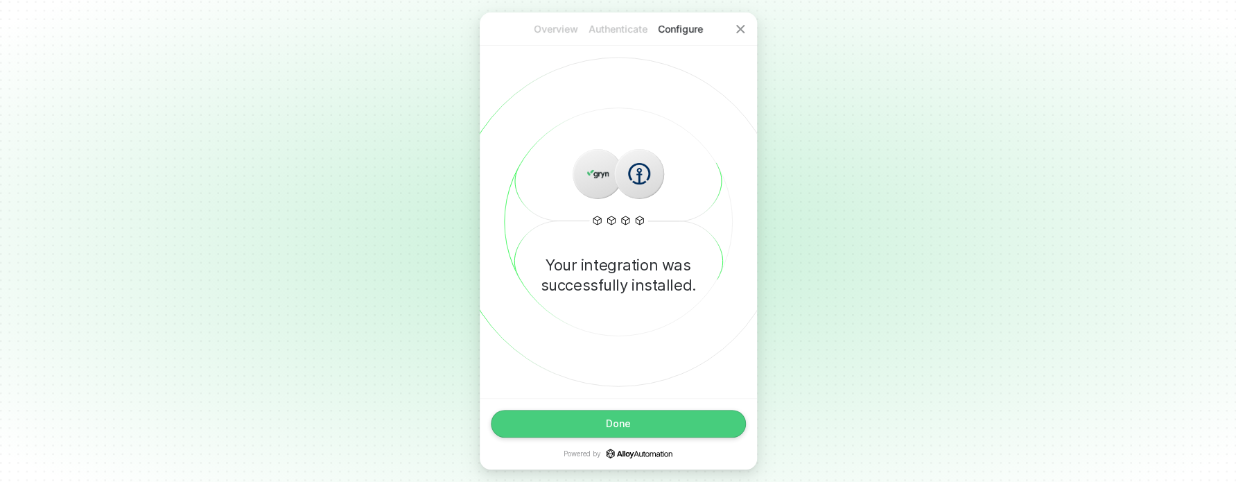
click at [559, 438] on div "Done Powered by" at bounding box center [618, 434] width 255 height 49
click at [559, 406] on div "Done Powered by" at bounding box center [618, 433] width 277 height 71
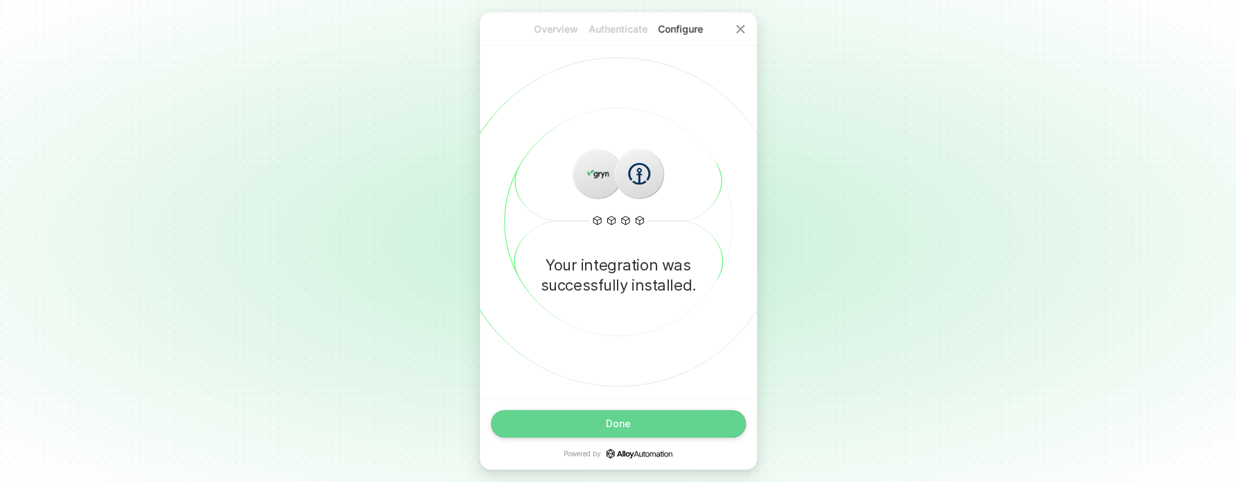
click at [559, 415] on button "Done" at bounding box center [618, 424] width 255 height 28
click at [657, 425] on button "Done" at bounding box center [618, 424] width 255 height 28
click at [574, 421] on button "Done" at bounding box center [618, 424] width 255 height 28
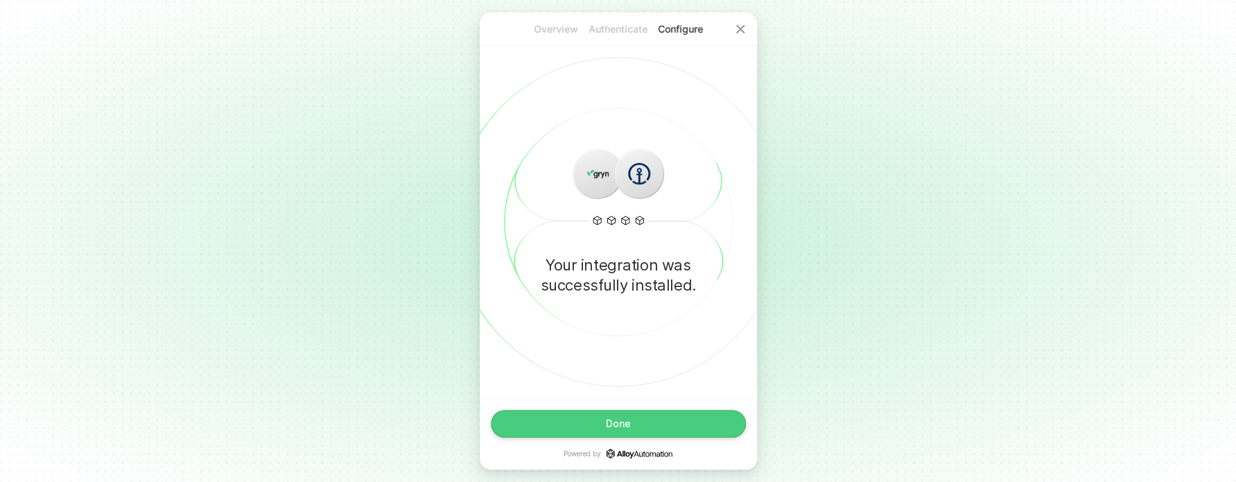
click at [614, 37] on div "Overview Authenticate Configure" at bounding box center [618, 28] width 277 height 33
click at [613, 32] on p "Authenticate" at bounding box center [618, 29] width 62 height 14
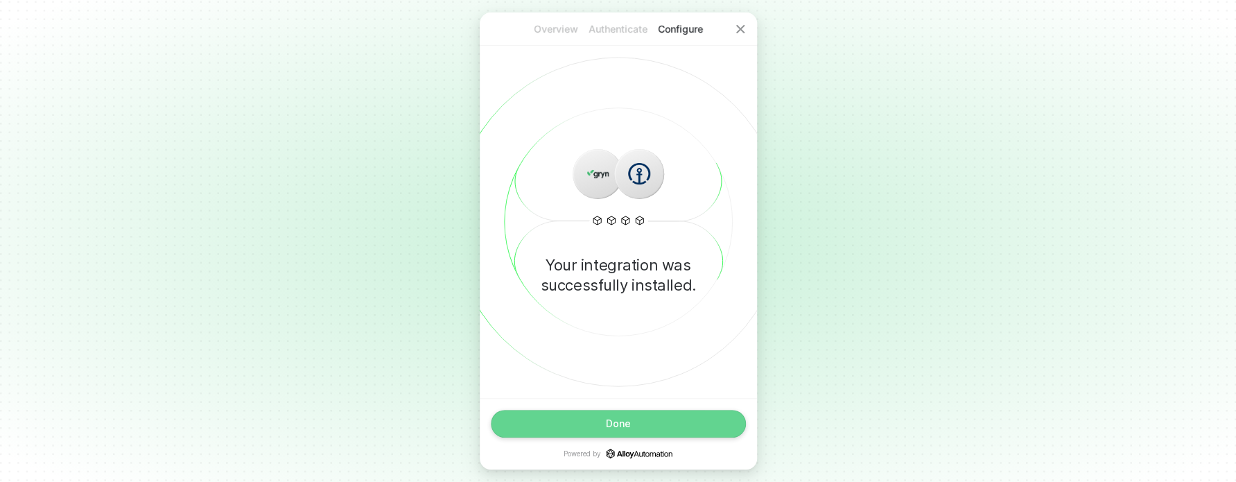
click at [618, 413] on button "Done" at bounding box center [618, 424] width 255 height 28
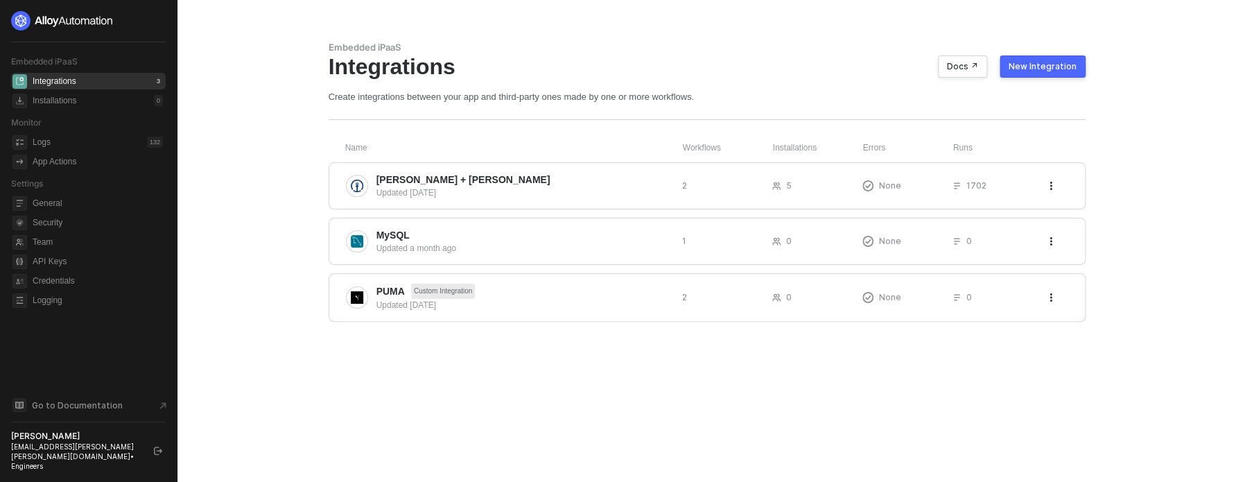
click at [469, 182] on span "Kuehne + Nagel" at bounding box center [523, 180] width 295 height 14
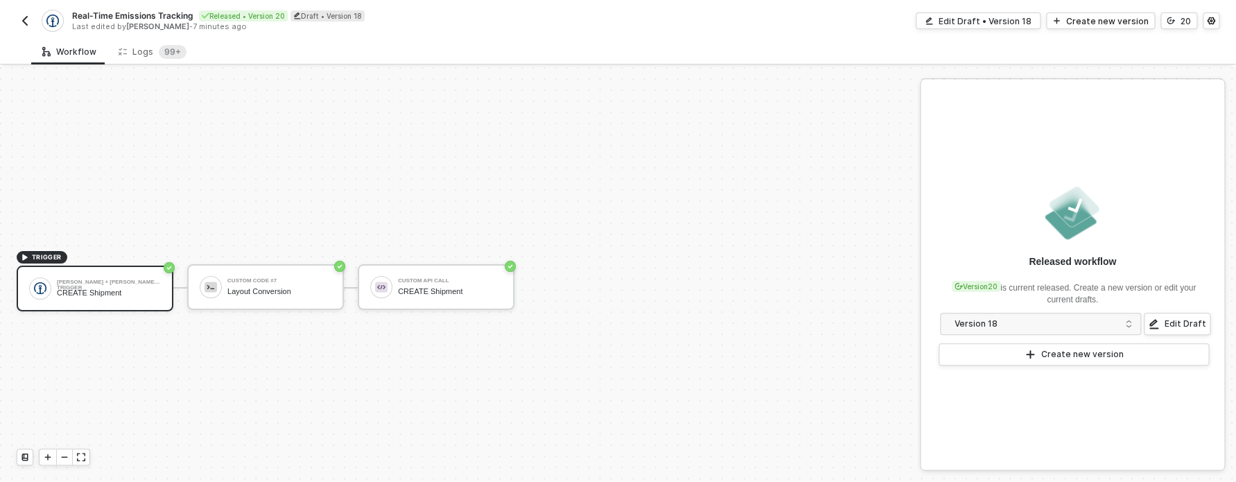
scroll to position [26, 0]
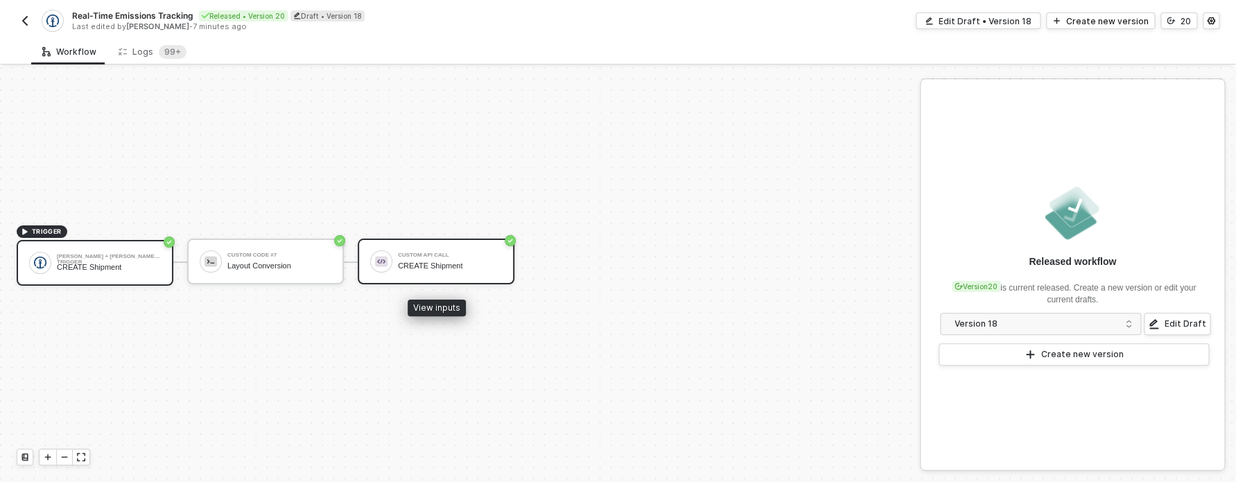
click at [419, 263] on div "CREATE Shipment" at bounding box center [450, 265] width 104 height 9
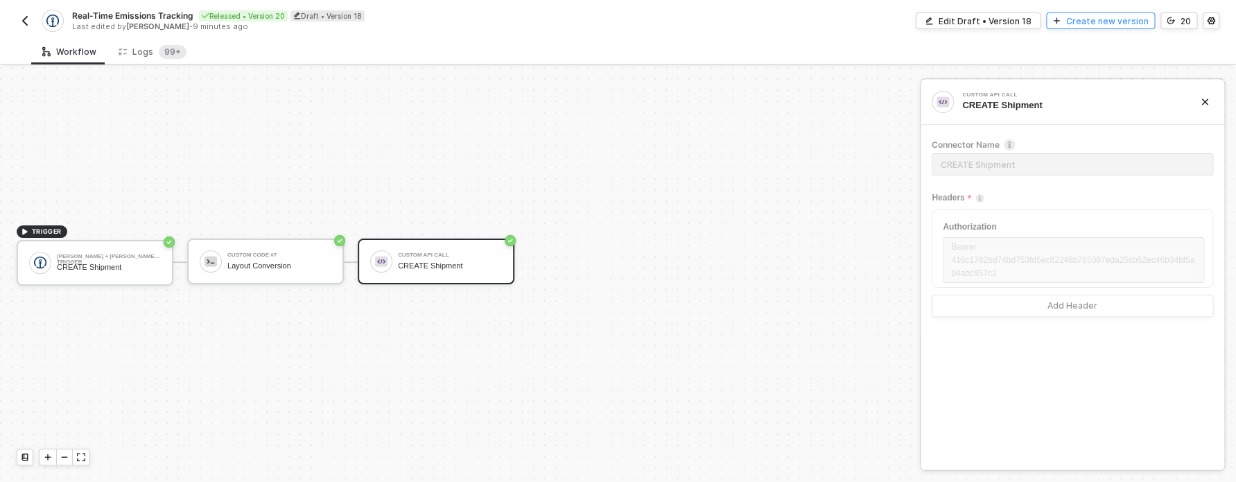
click at [1076, 26] on div "Create new version" at bounding box center [1107, 21] width 82 height 12
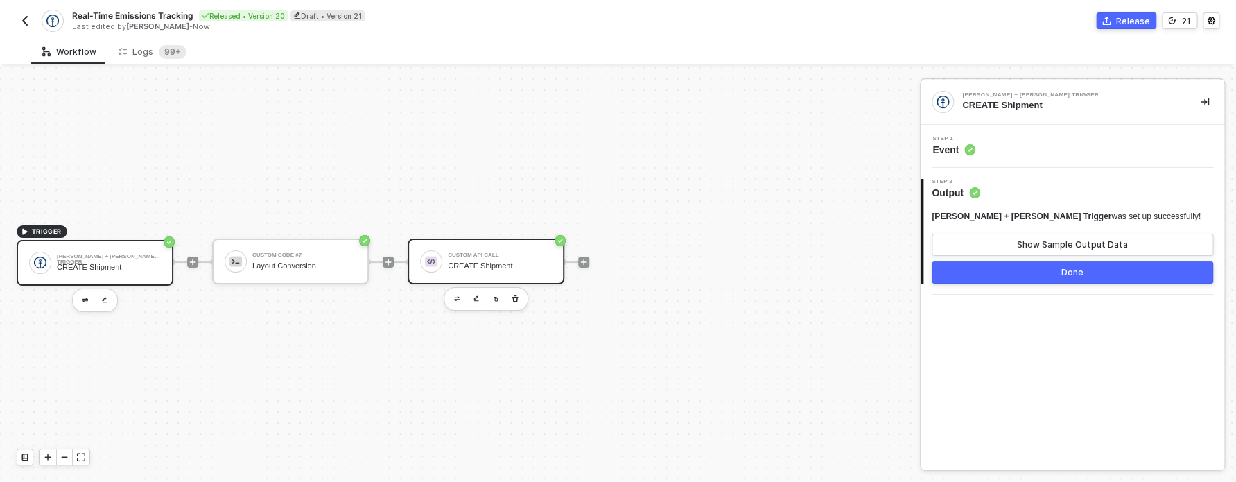
click at [522, 254] on div "Custom API Call" at bounding box center [500, 255] width 104 height 6
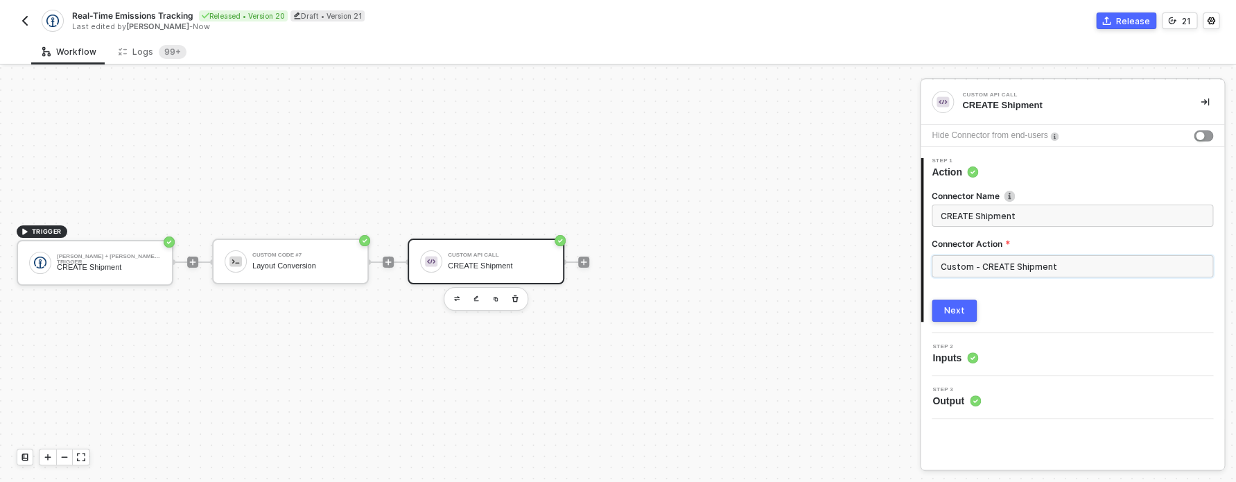
click at [1045, 270] on input "Custom - CREATE Shipment" at bounding box center [1072, 266] width 281 height 22
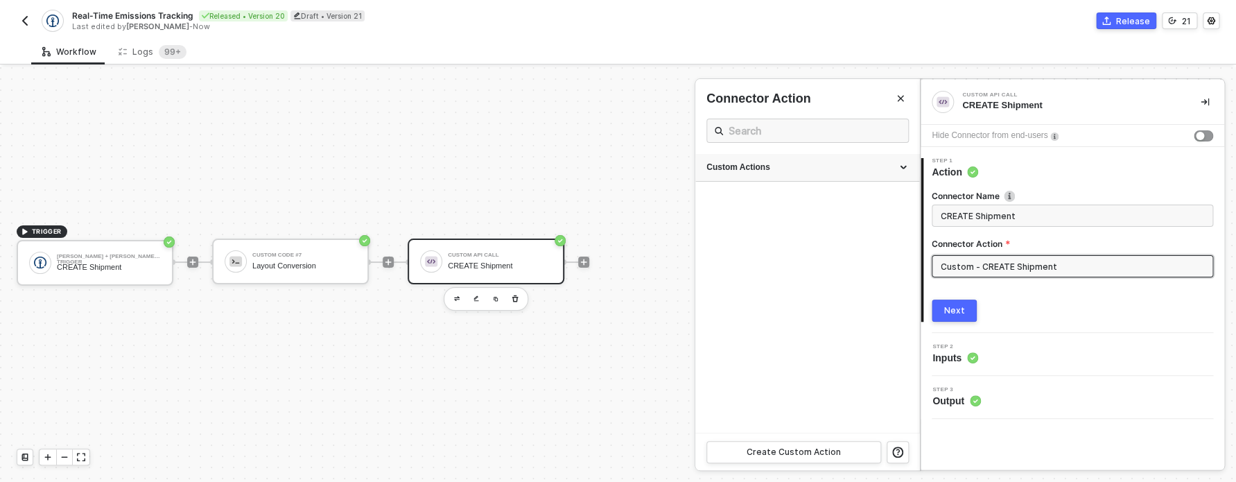
click at [840, 169] on div "Custom Actions" at bounding box center [807, 168] width 202 height 12
click at [862, 232] on icon "icon-edit" at bounding box center [863, 235] width 8 height 8
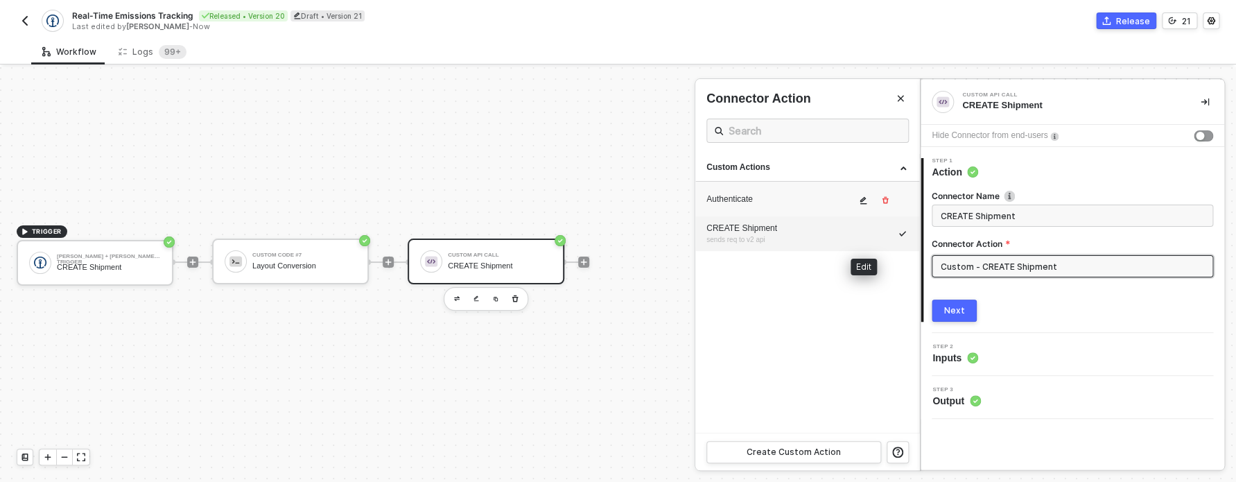
scroll to position [25, 0]
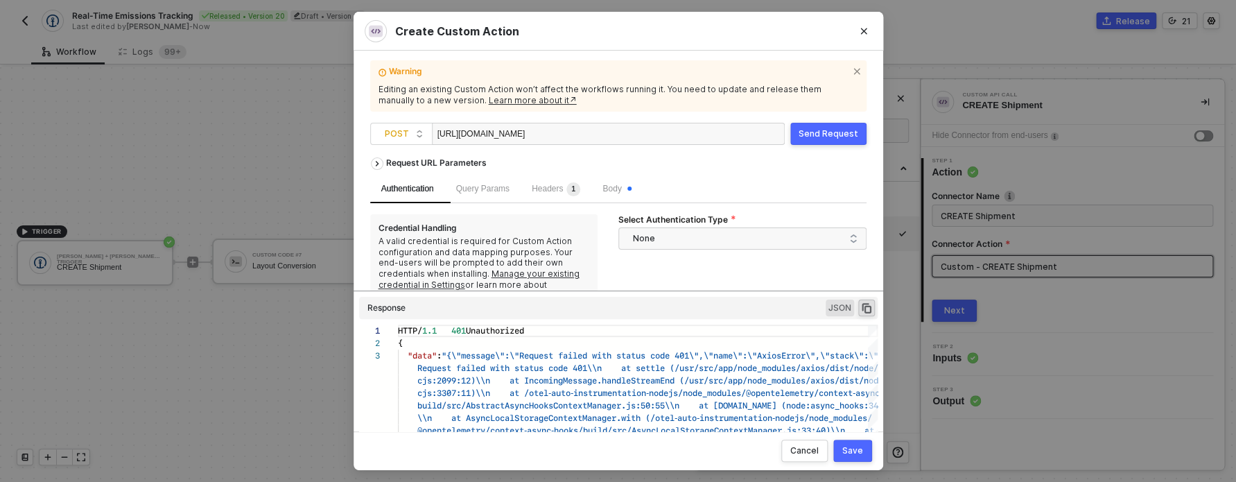
drag, startPoint x: 589, startPoint y: 134, endPoint x: 436, endPoint y: 137, distance: 153.2
click at [437, 137] on div "[URL][DOMAIN_NAME]" at bounding box center [506, 134] width 139 height 22
click at [862, 134] on button "Send Request" at bounding box center [828, 134] width 76 height 22
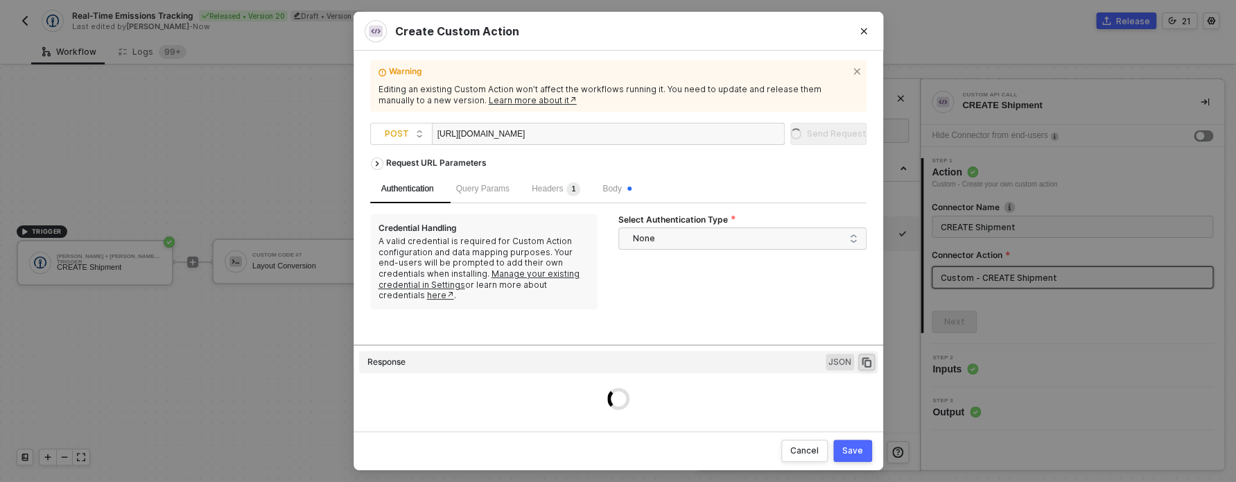
click at [753, 344] on div "Request URL Parameters Authentication Query Params Headers 1 Body Credential Ha…" at bounding box center [618, 247] width 496 height 194
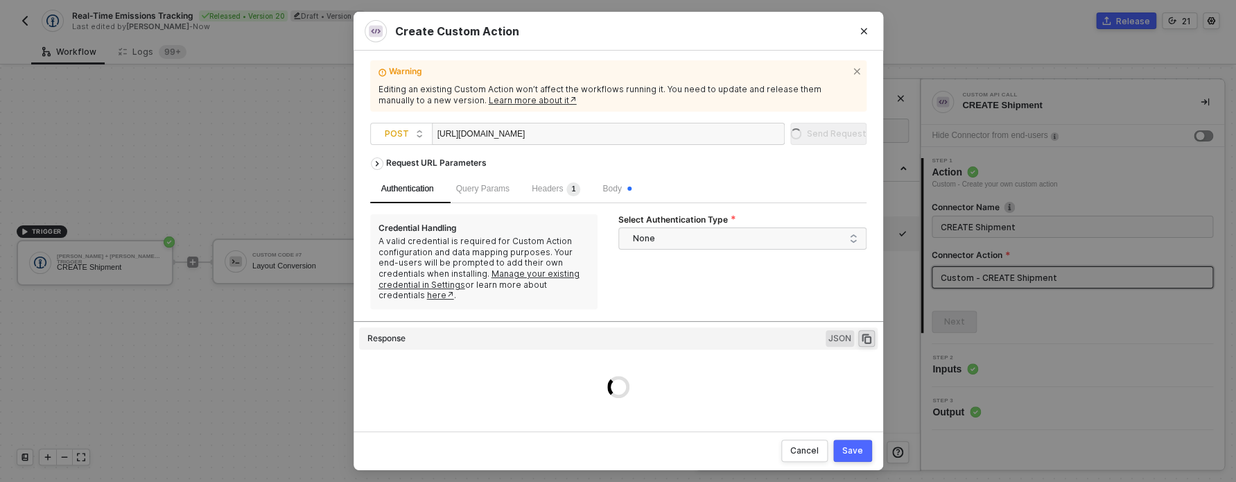
drag, startPoint x: 753, startPoint y: 345, endPoint x: 755, endPoint y: 292, distance: 52.7
click at [755, 295] on div "Request URL Parameters Authentication Query Params Headers 1 Body Credential Ha…" at bounding box center [618, 284] width 496 height 269
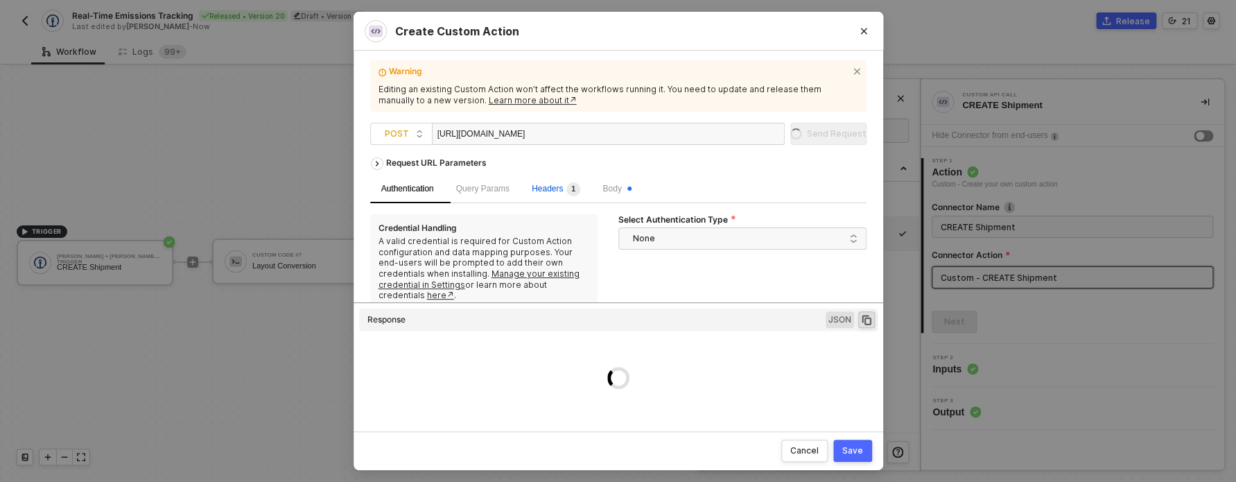
click at [574, 188] on span "1" at bounding box center [571, 189] width 17 height 14
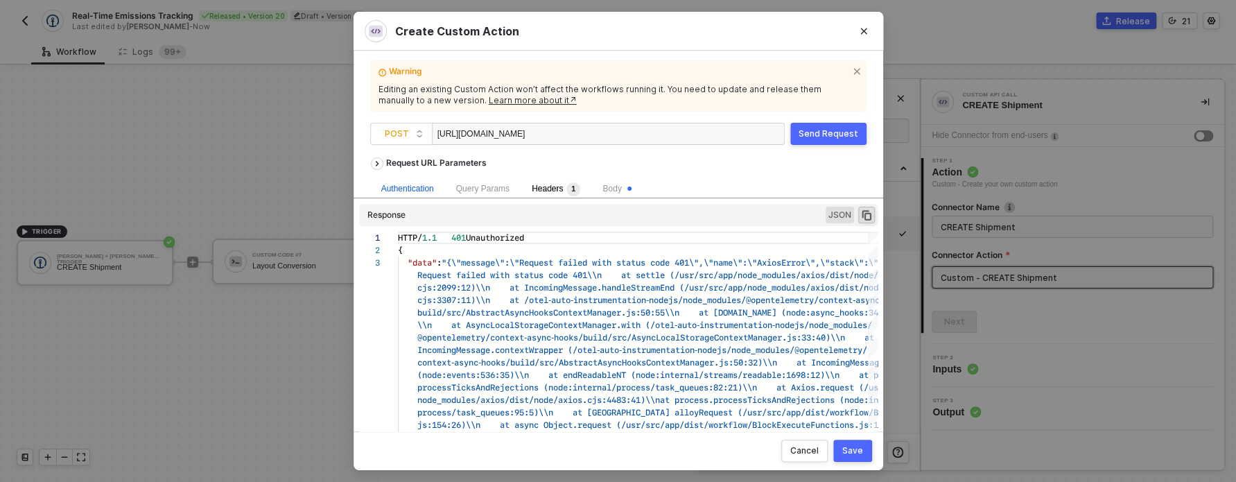
click at [412, 189] on div "Authentication" at bounding box center [407, 188] width 53 height 13
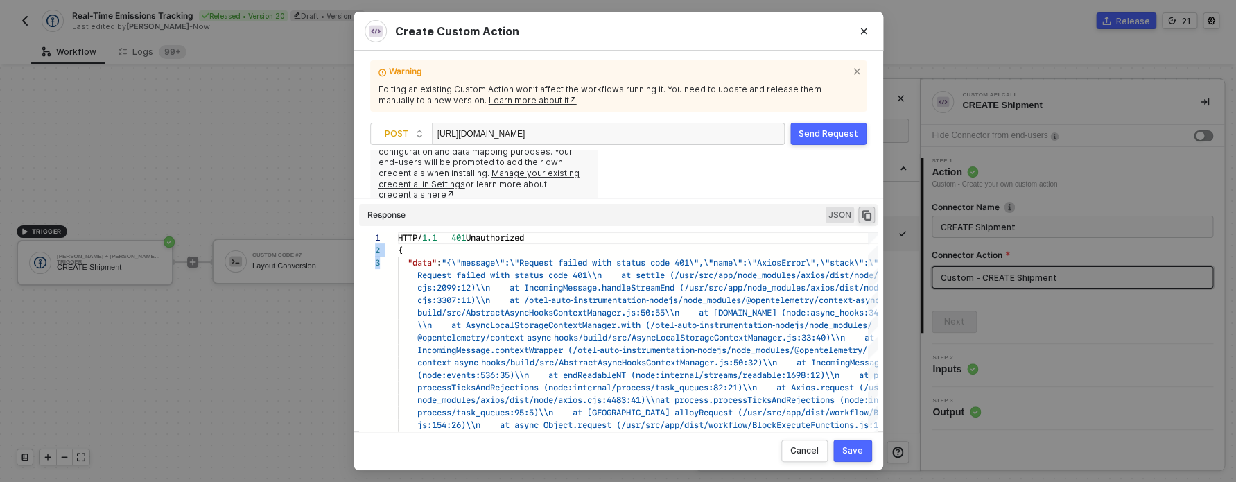
drag, startPoint x: 589, startPoint y: 198, endPoint x: 589, endPoint y: 252, distance: 54.1
click at [589, 103] on div "Authentication Query Params Headers 1 Body" at bounding box center [618, 89] width 496 height 28
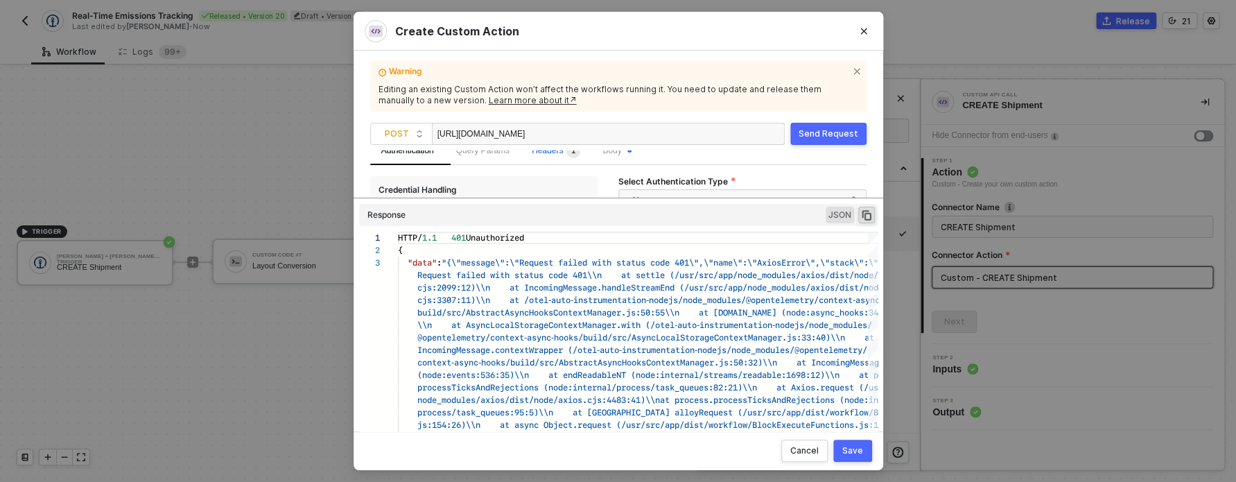
click at [580, 154] on sup "1" at bounding box center [573, 151] width 14 height 14
click at [632, 185] on span "Bearer 416c1782bd74bd753fd5ec82248b765097eda25cb52ec46b34bf5a04abc957c2" at bounding box center [716, 189] width 223 height 36
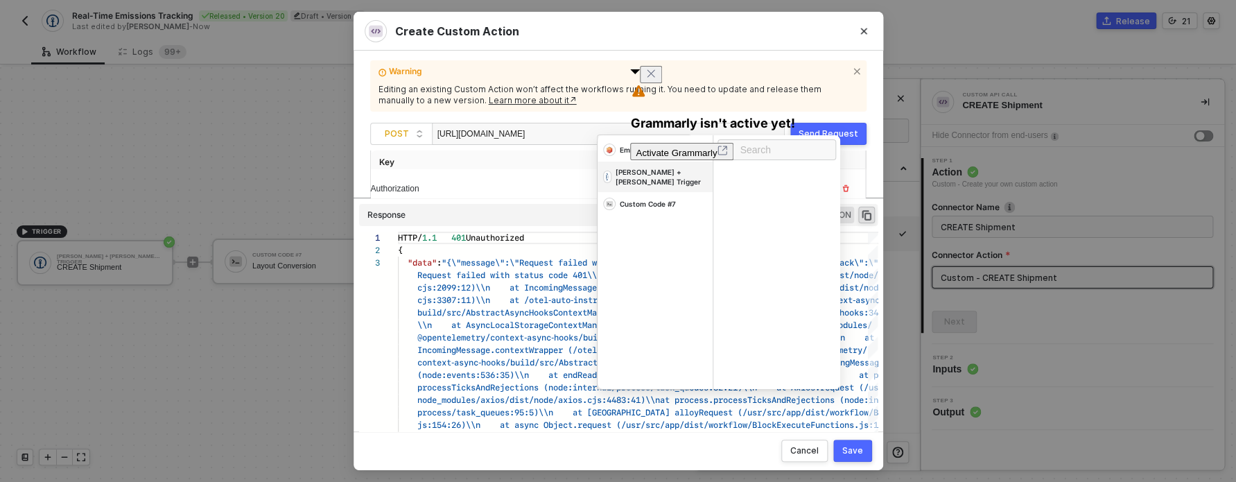
click at [633, 185] on div "[PERSON_NAME] + [PERSON_NAME] Trigger" at bounding box center [661, 176] width 92 height 19
click at [515, 196] on div "Authorization" at bounding box center [482, 188] width 223 height 22
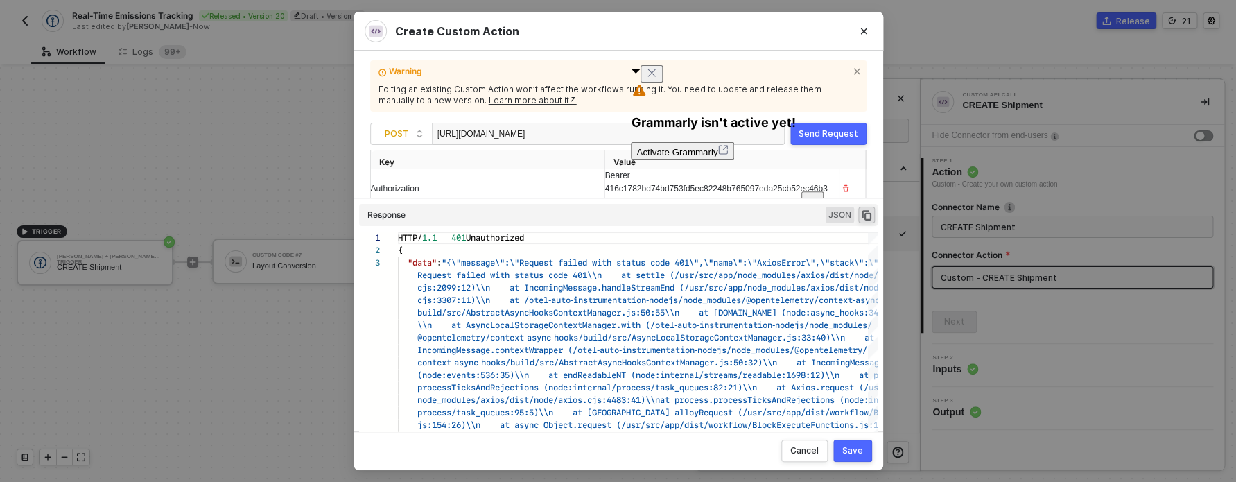
click at [643, 192] on span "Bearer 416c1782bd74bd753fd5ec82248b765097eda25cb52ec46b34bf5a04abc957c2" at bounding box center [716, 189] width 223 height 36
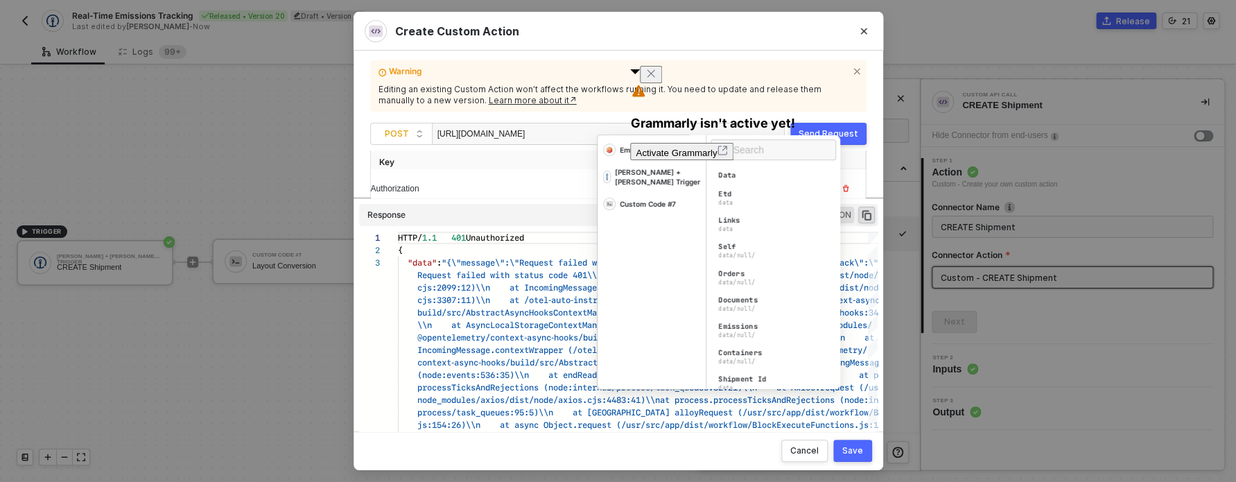
click at [643, 192] on div "[PERSON_NAME] + [PERSON_NAME] Trigger" at bounding box center [652, 177] width 108 height 31
click at [500, 189] on div "Authorization" at bounding box center [475, 188] width 209 height 13
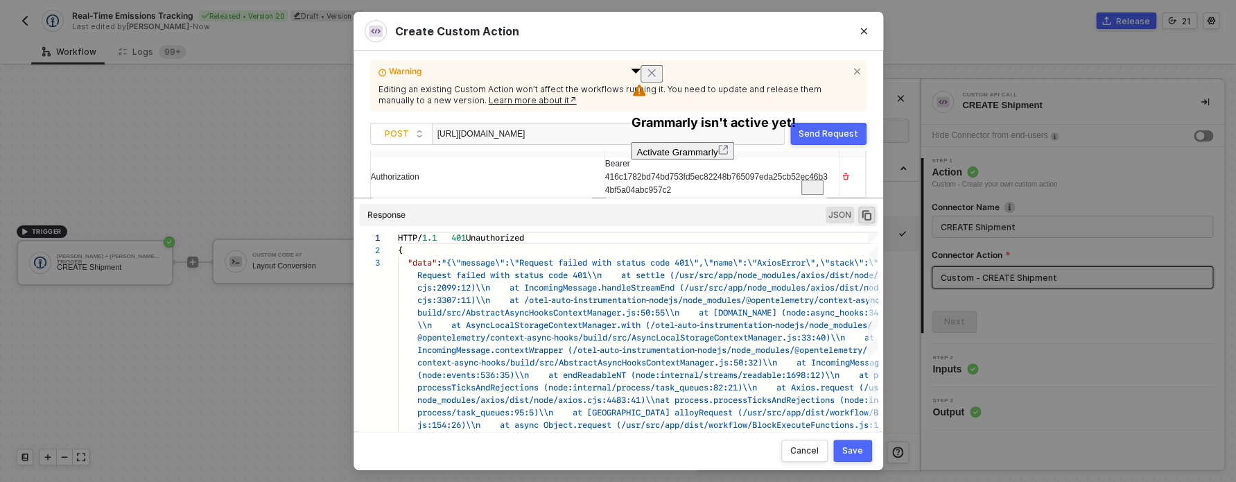
scroll to position [104, 0]
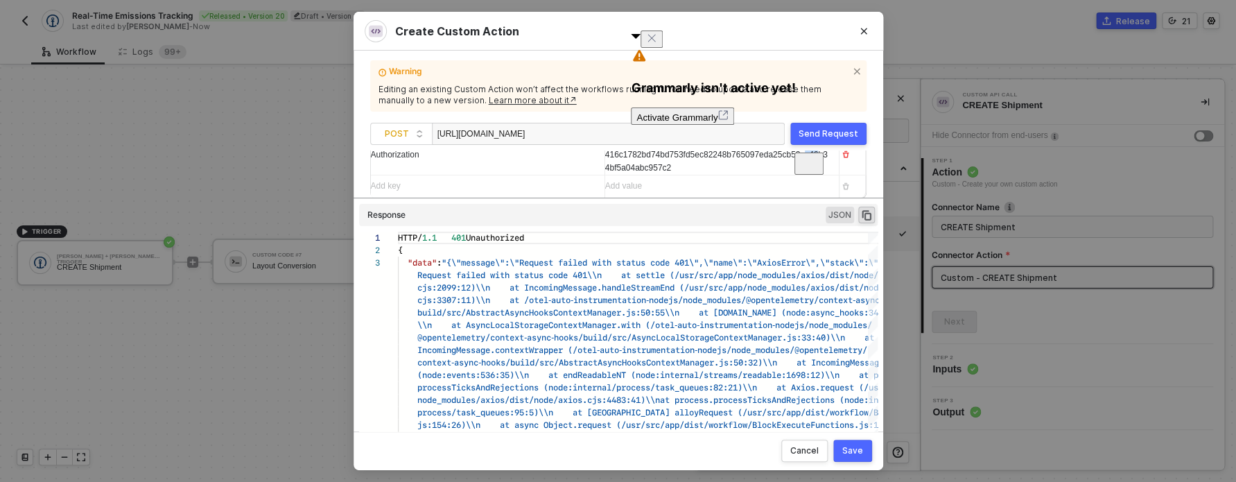
click at [617, 164] on span "Bearer 416c1782bd74bd753fd5ec82248b765097eda25cb52ec46b34bf5a04abc957c2" at bounding box center [716, 155] width 223 height 36
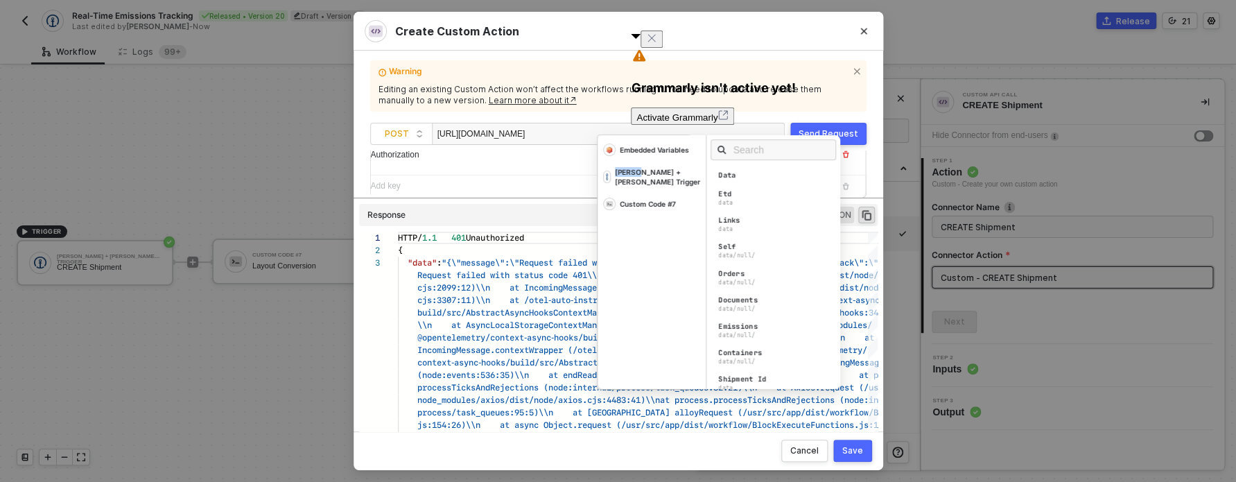
click at [617, 164] on div "[PERSON_NAME] + [PERSON_NAME] Trigger" at bounding box center [652, 177] width 108 height 31
click at [516, 177] on div "Add key ﻿" at bounding box center [482, 186] width 223 height 22
drag, startPoint x: 697, startPoint y: 171, endPoint x: 598, endPoint y: 162, distance: 99.5
click at [599, 162] on tr "Authorization Bearer 416c1782bd74bd753fd5ec82248b765097eda25cb52ec46b34bf5a04ab…" at bounding box center [618, 155] width 495 height 40
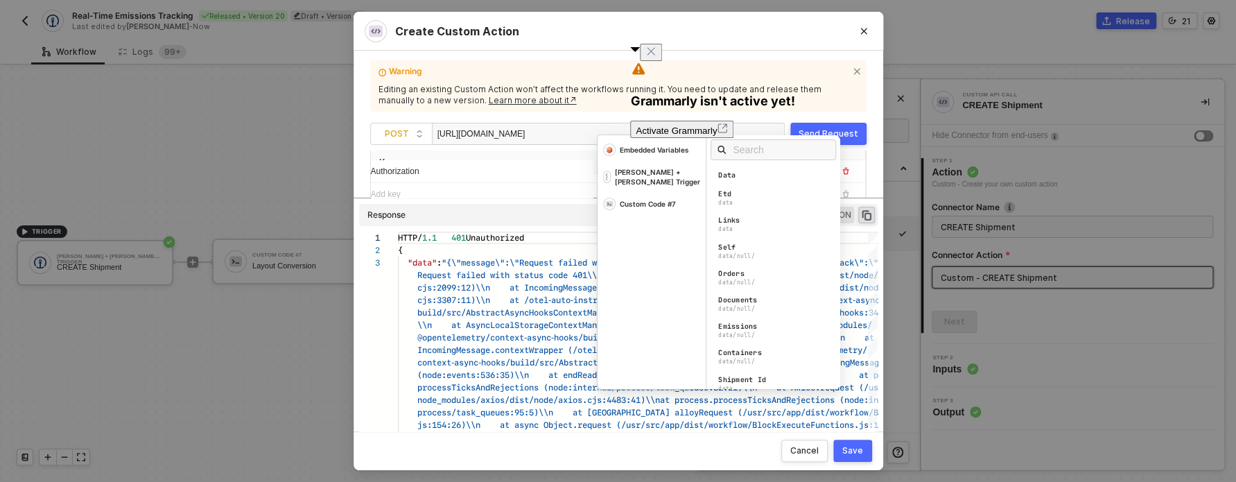
click at [656, 57] on icon "Close" at bounding box center [650, 51] width 11 height 11
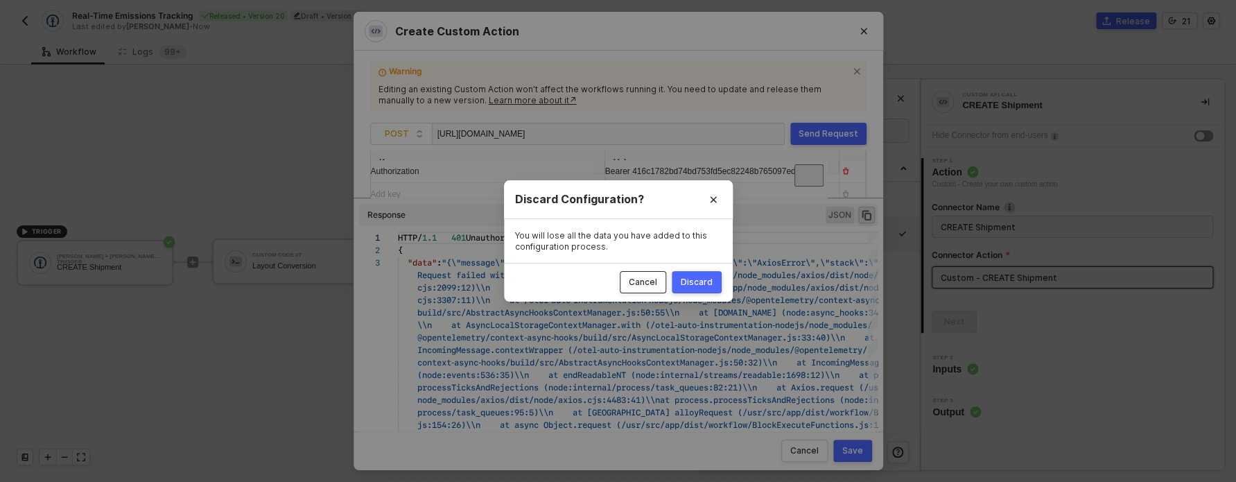
click at [644, 279] on div "Cancel" at bounding box center [643, 282] width 28 height 11
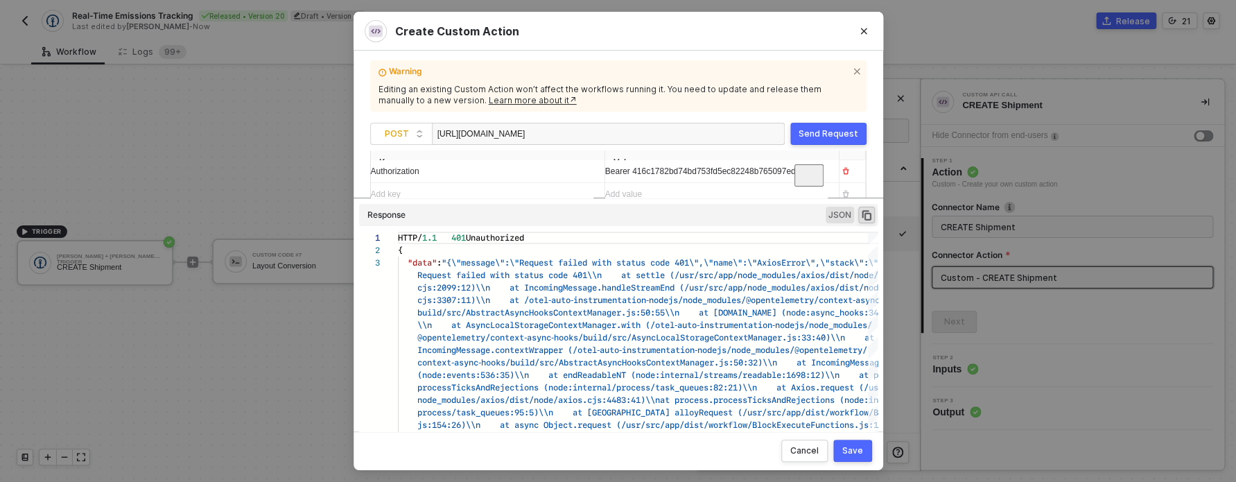
click at [634, 176] on span "Bearer 416c1782bd74bd753fd5ec82248b765097eda25c" at bounding box center [709, 171] width 209 height 10
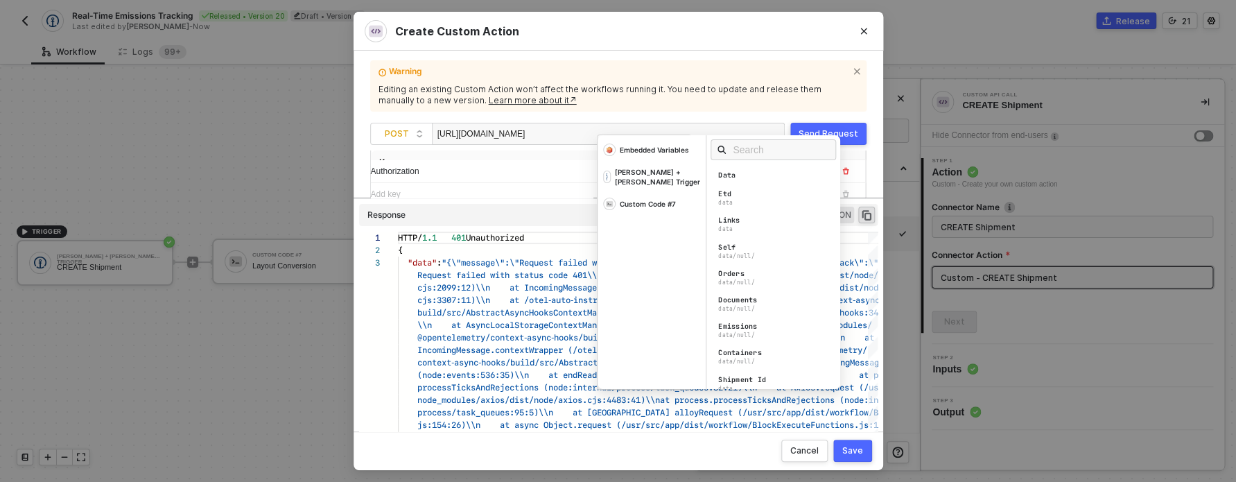
drag, startPoint x: 627, startPoint y: 200, endPoint x: 465, endPoint y: 182, distance: 162.4
click at [598, 182] on div "Embedded Variables [PERSON_NAME] + [PERSON_NAME] Trigger Custom Code #7" at bounding box center [652, 263] width 108 height 250
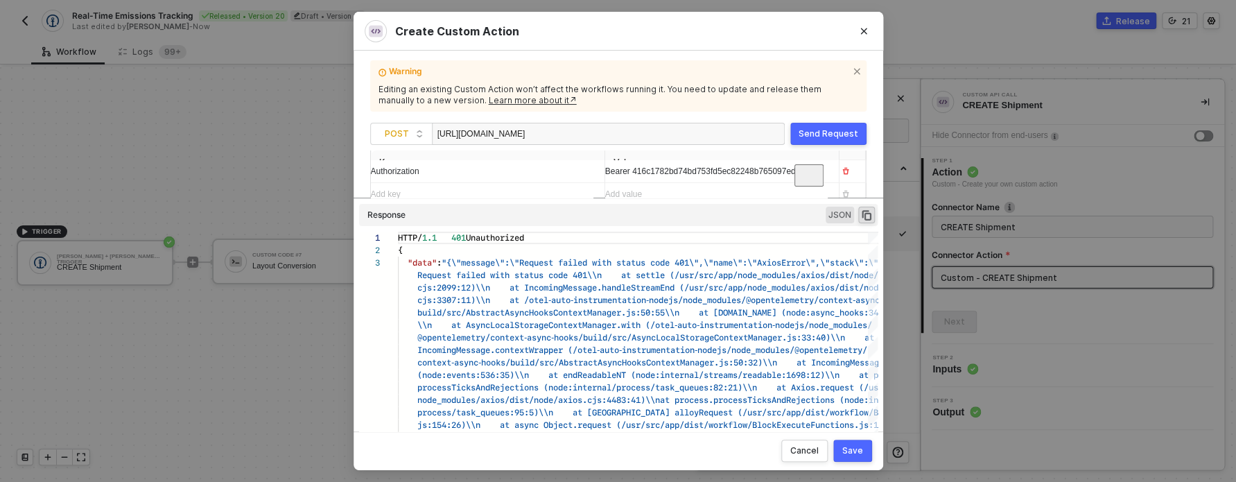
click at [463, 178] on div "Authorization" at bounding box center [475, 171] width 209 height 13
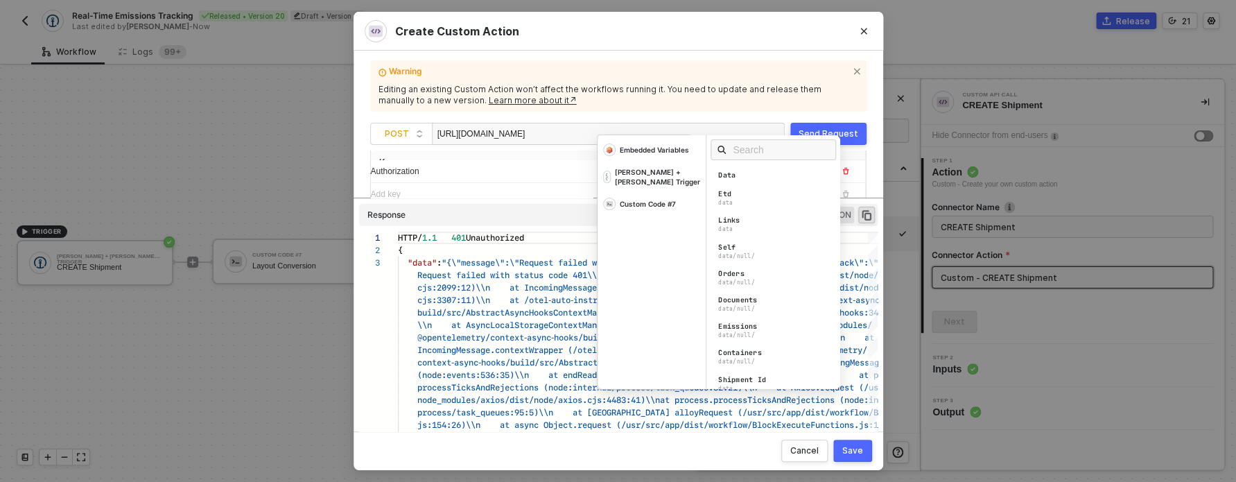
scroll to position [85, 0]
click at [654, 105] on div "Editing an existing Custom Action won’t affect the workflows running it. You ne…" at bounding box center [618, 94] width 480 height 21
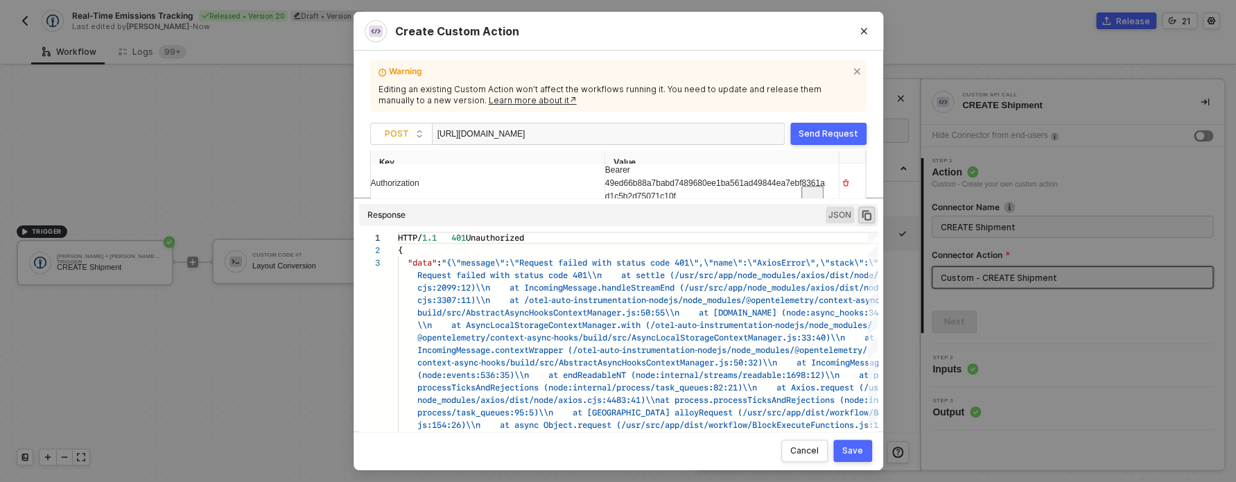
scroll to position [75, 0]
click at [831, 135] on div "Send Request" at bounding box center [829, 133] width 60 height 11
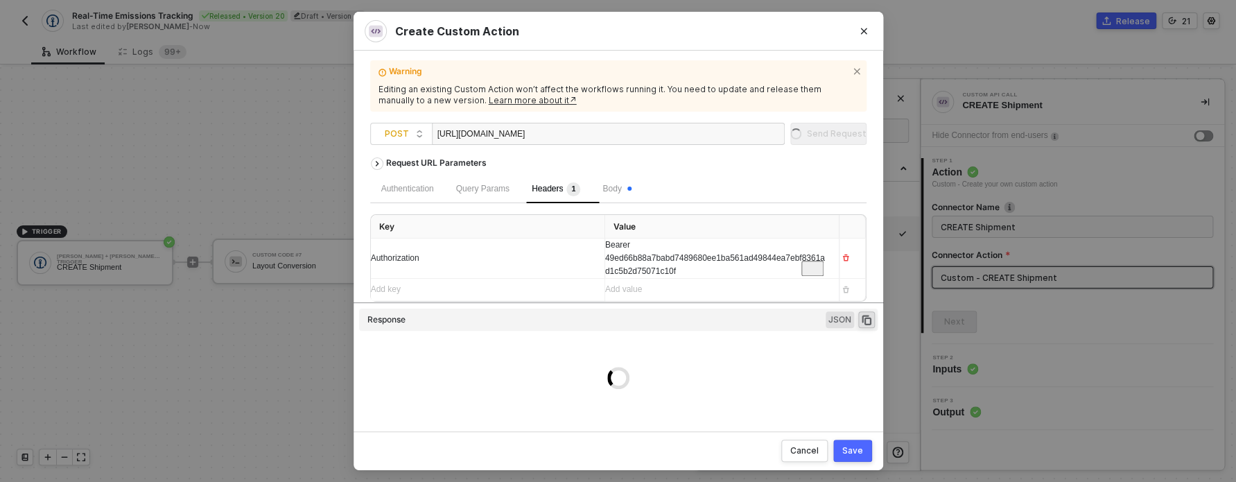
scroll to position [0, 0]
click at [863, 445] on button "Save" at bounding box center [852, 450] width 39 height 22
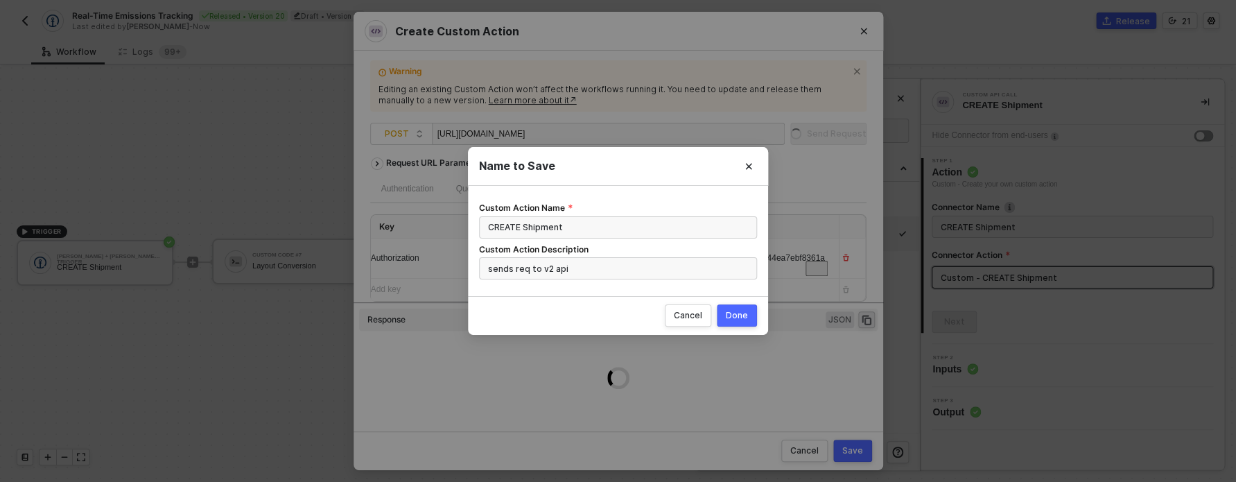
click at [747, 317] on div "Done" at bounding box center [737, 315] width 22 height 11
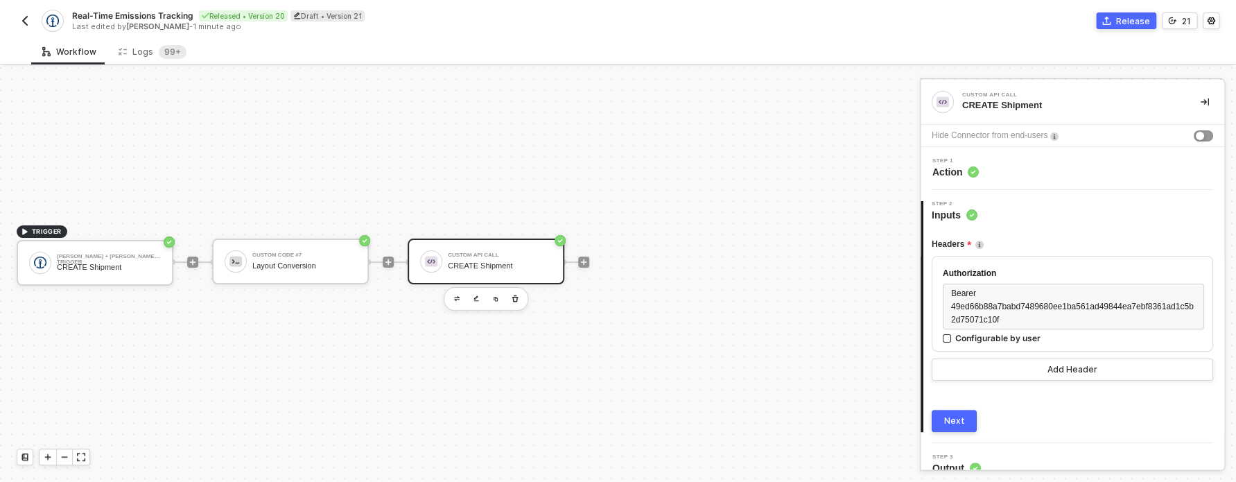
click at [939, 427] on button "Next" at bounding box center [954, 421] width 45 height 22
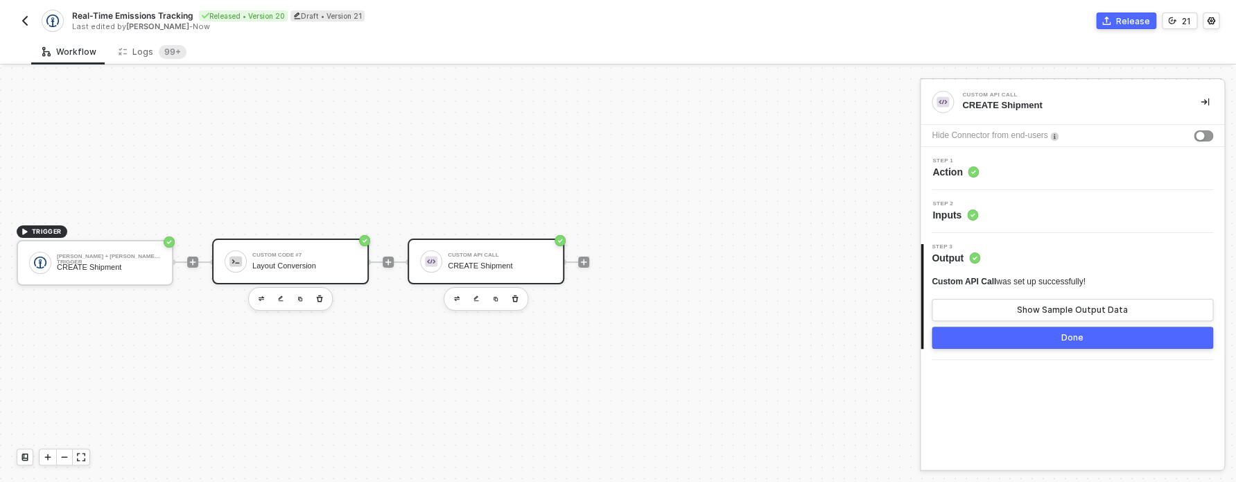
click at [345, 276] on div "Custom Code #7 Layout Conversion" at bounding box center [290, 261] width 157 height 46
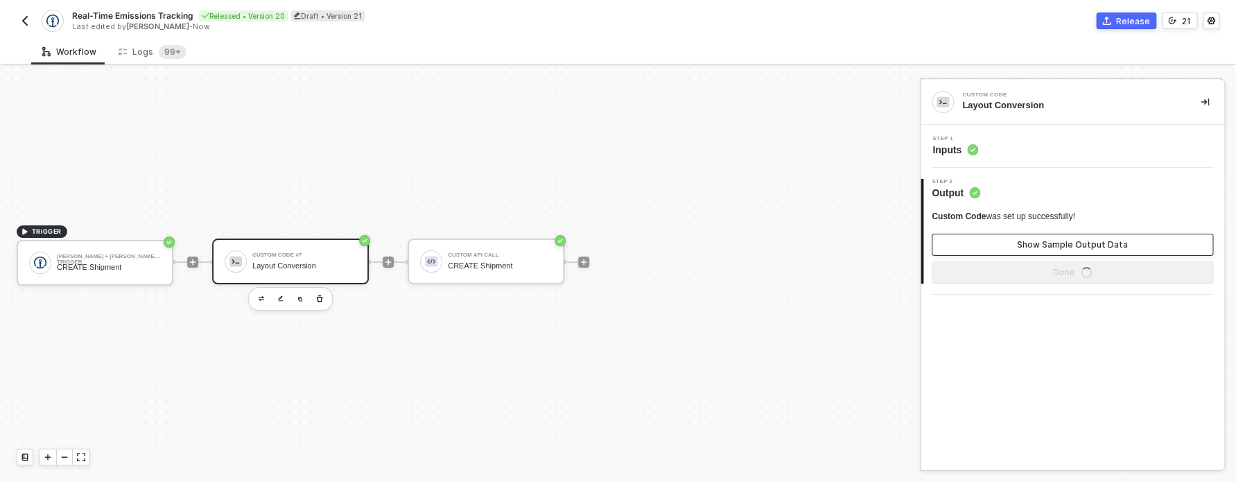
click at [1056, 241] on div "Show Sample Output Data" at bounding box center [1072, 244] width 111 height 11
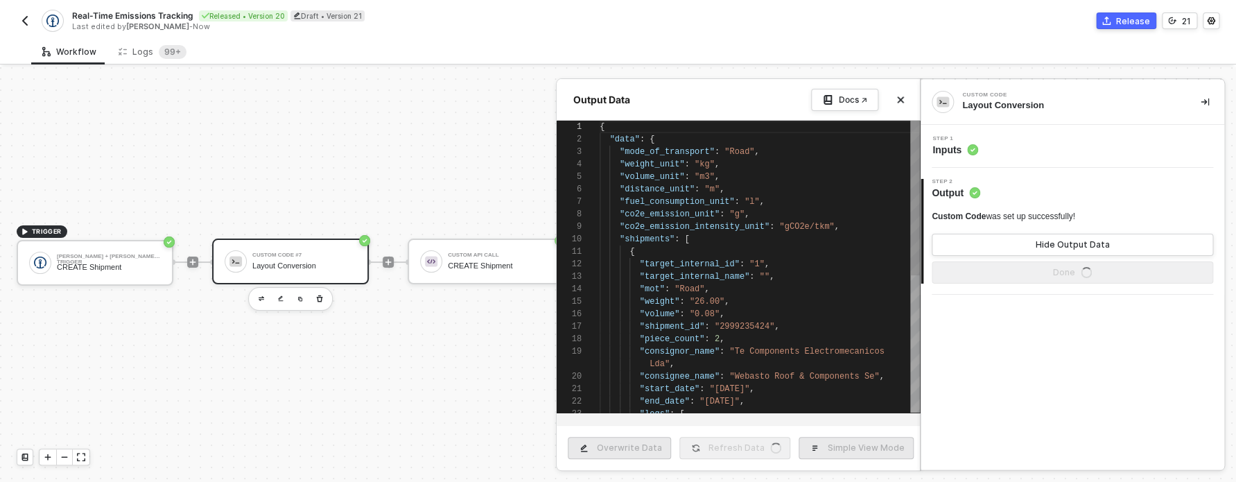
scroll to position [125, 0]
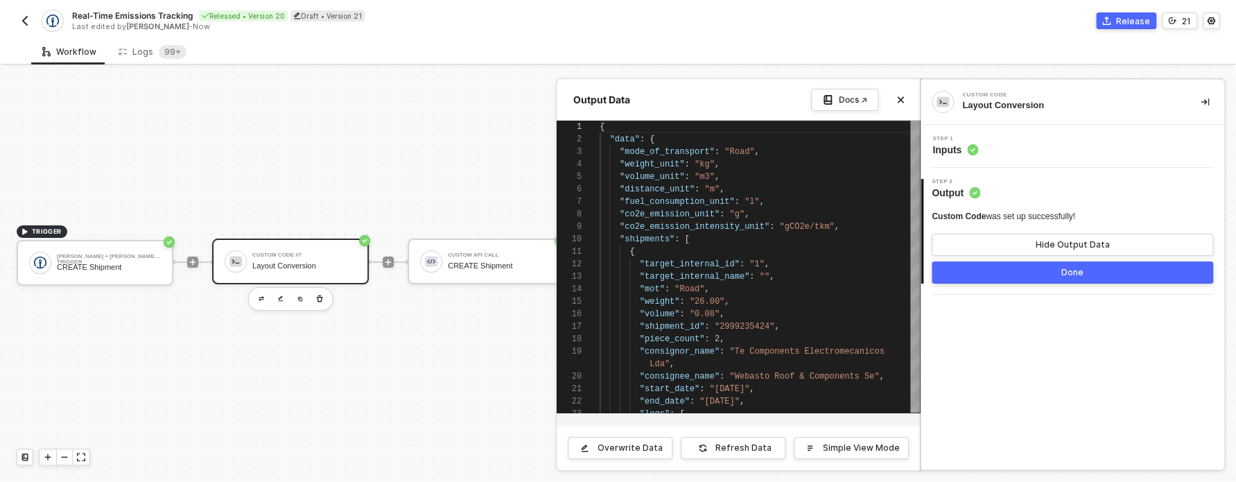
click at [952, 143] on span "Inputs" at bounding box center [955, 150] width 46 height 14
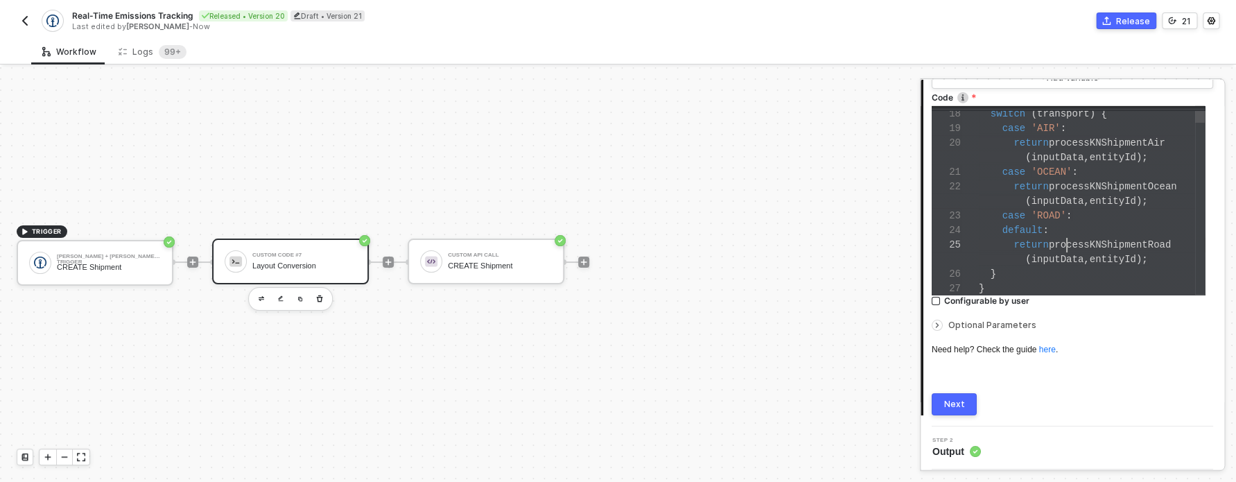
scroll to position [29, 88]
click at [1063, 247] on span "processKNShipmentRoad" at bounding box center [1110, 244] width 122 height 11
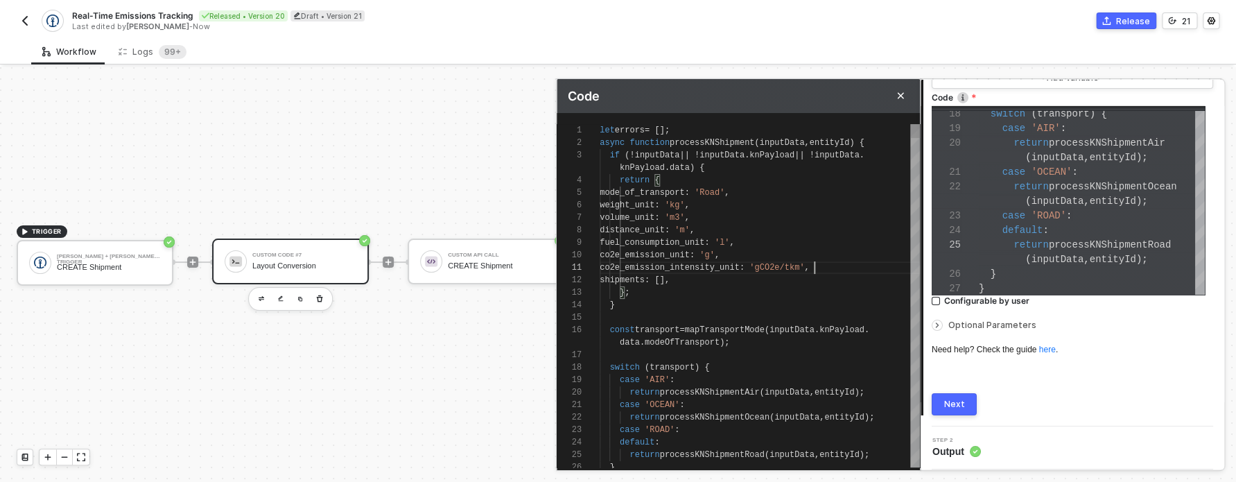
scroll to position [12, 215]
click at [804, 263] on span "'gCO2e/tkm'" at bounding box center [776, 268] width 55 height 10
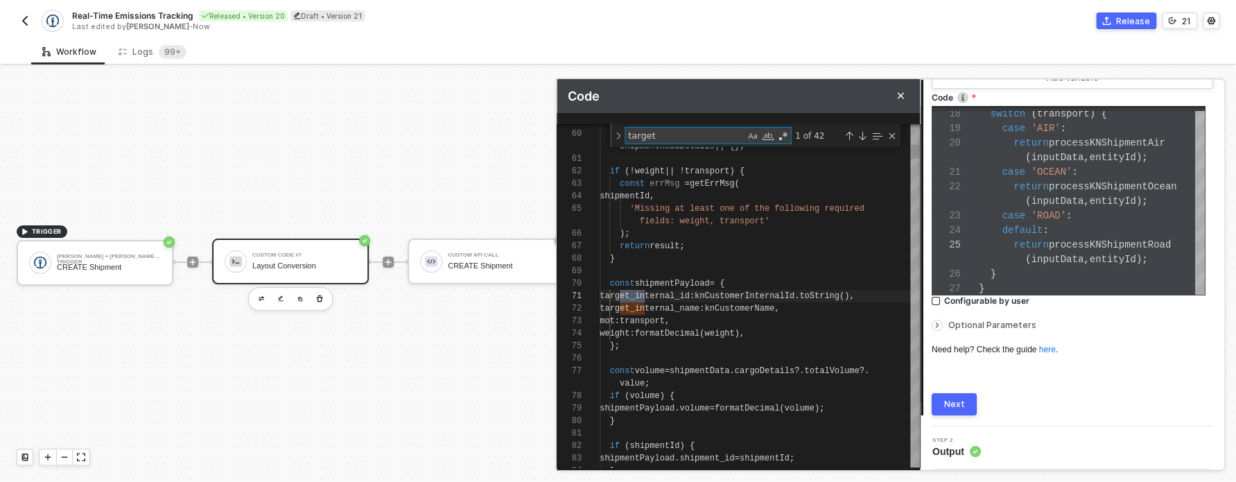
scroll to position [112, 50]
type textarea "knCustomerName"
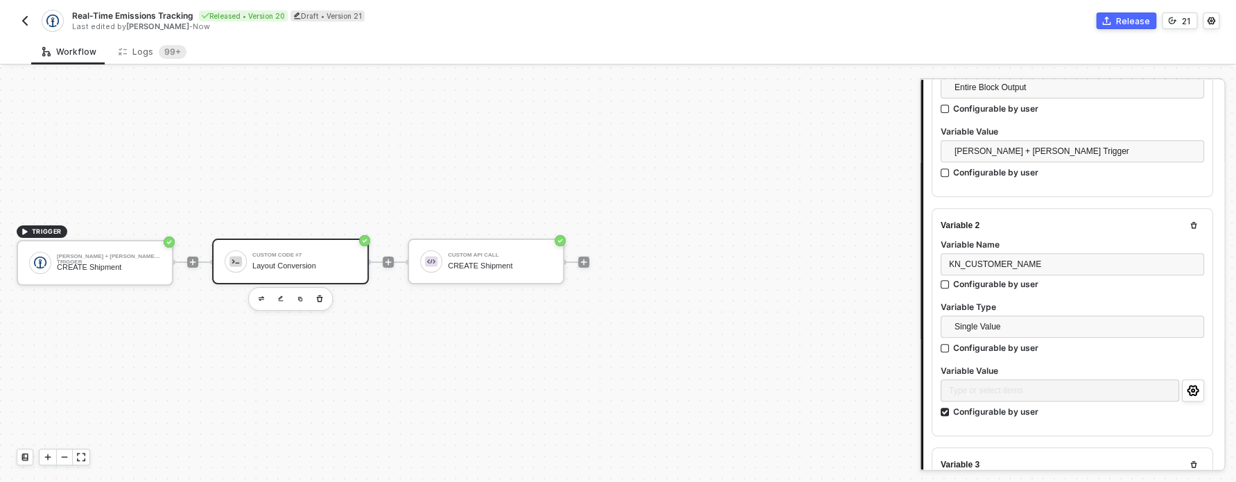
scroll to position [298, 0]
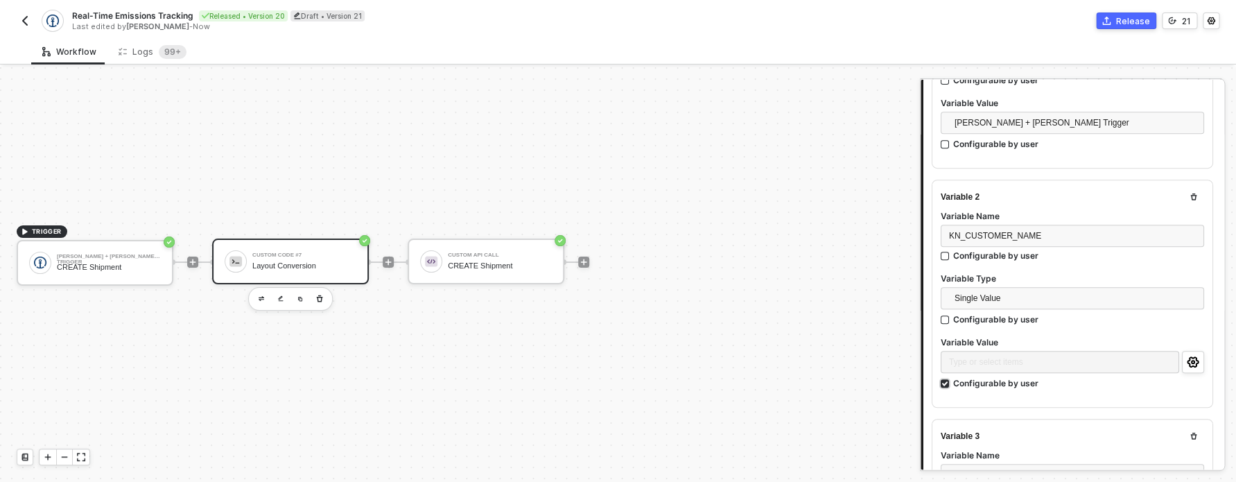
click at [1000, 383] on div "Configurable by user" at bounding box center [995, 383] width 85 height 12
click at [950, 383] on input "Configurable by user" at bounding box center [946, 384] width 10 height 10
checkbox input "false"
click at [998, 368] on div "Type or select items ﻿" at bounding box center [1072, 362] width 263 height 22
click at [764, 189] on div "Variables of your integrations, workflows, and users" at bounding box center [823, 182] width 172 height 22
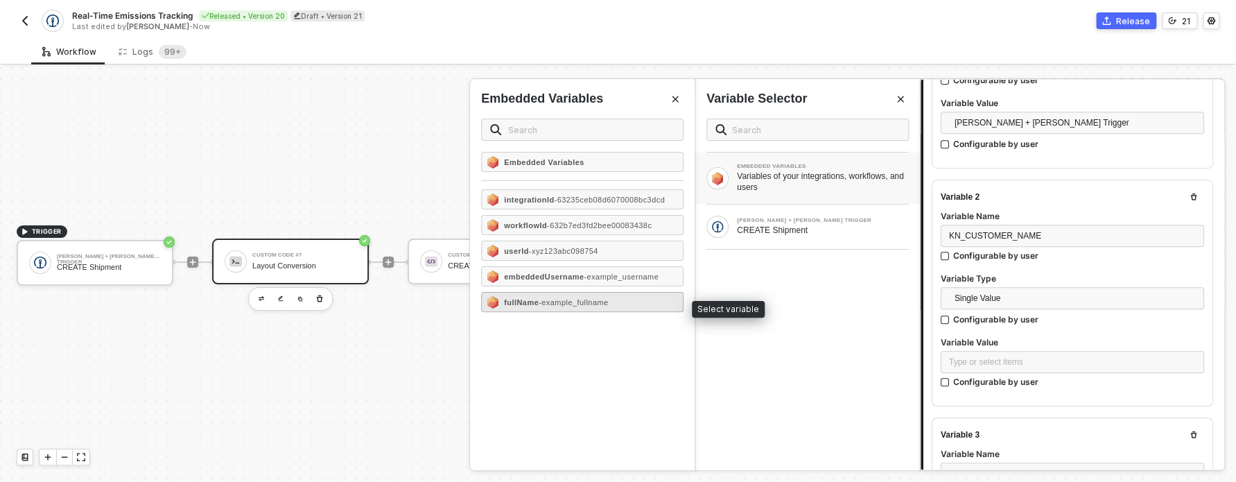
click at [629, 311] on div "fullName - example_fullname" at bounding box center [582, 302] width 202 height 20
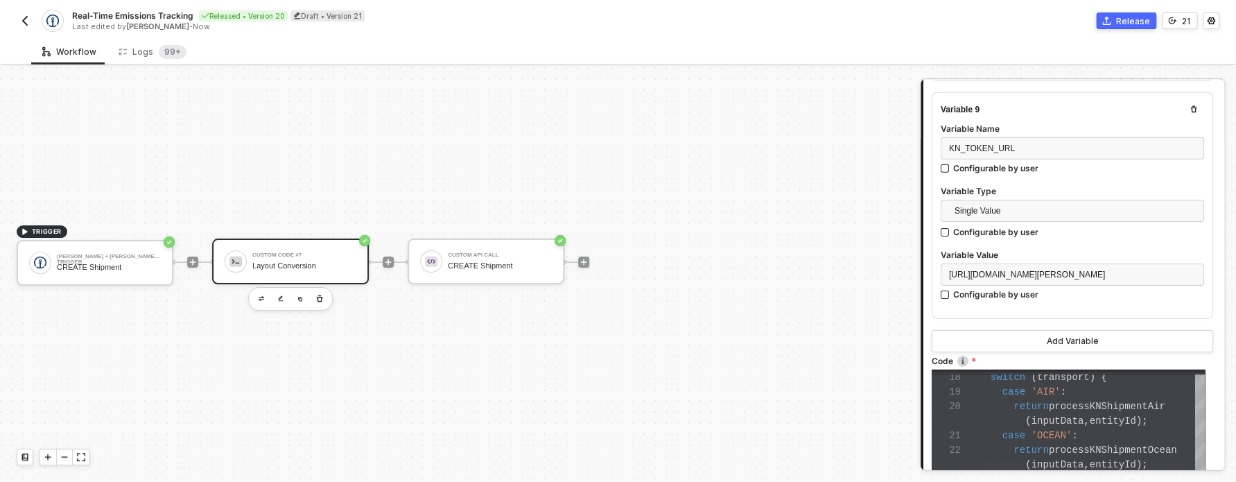
scroll to position [2325, 0]
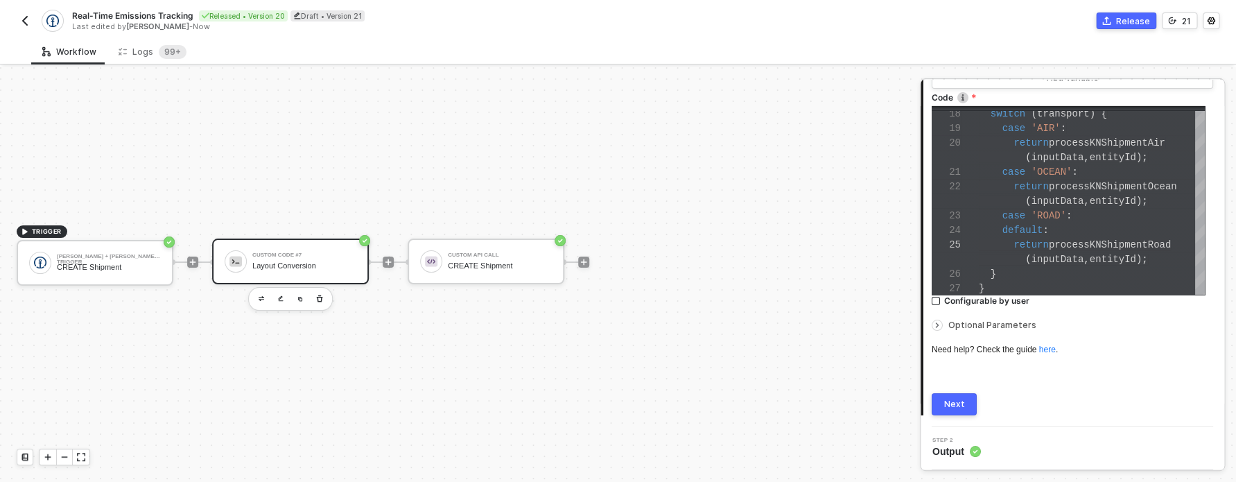
click at [959, 404] on div "Next" at bounding box center [954, 404] width 21 height 11
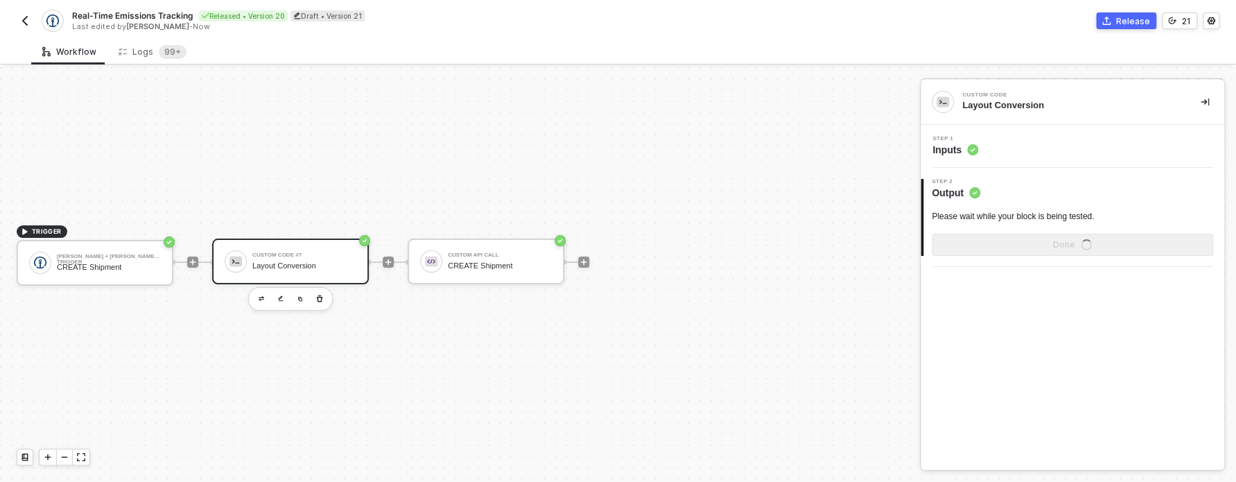
scroll to position [0, 0]
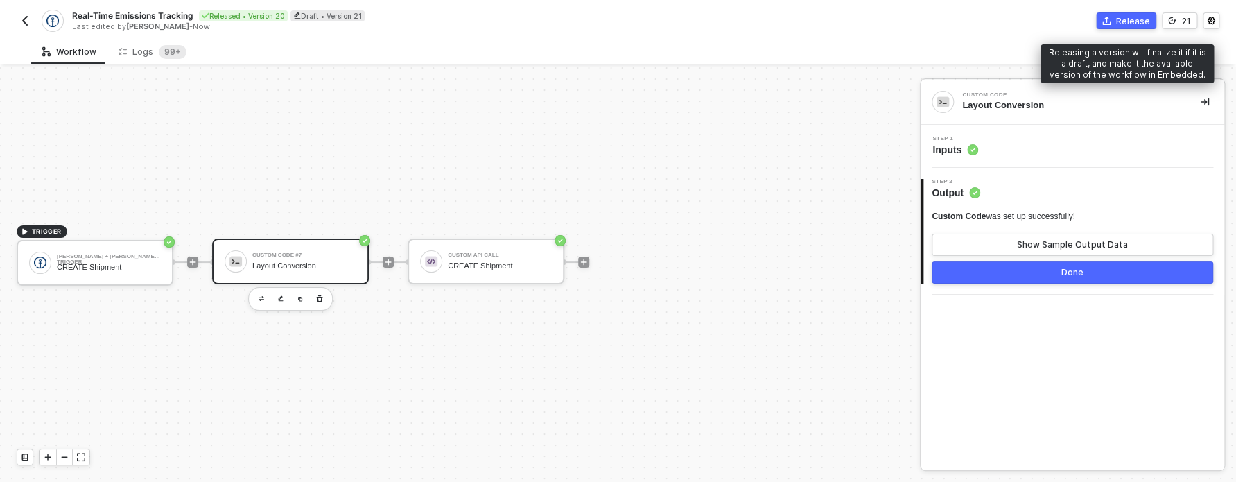
click at [1122, 26] on div "Release" at bounding box center [1133, 21] width 34 height 12
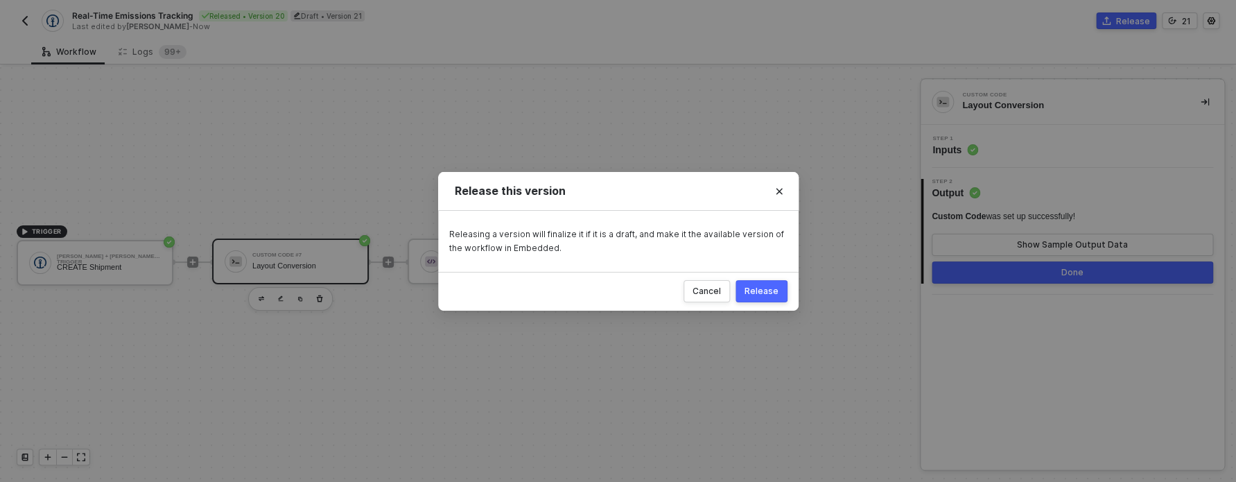
click at [760, 291] on div "Release" at bounding box center [761, 291] width 34 height 11
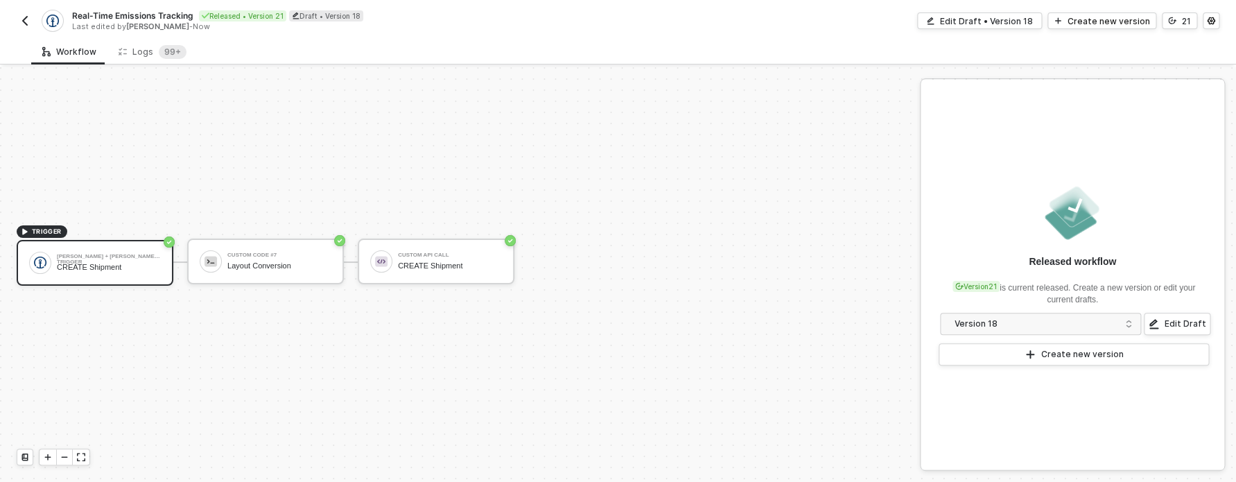
click at [31, 24] on button "button" at bounding box center [25, 20] width 17 height 17
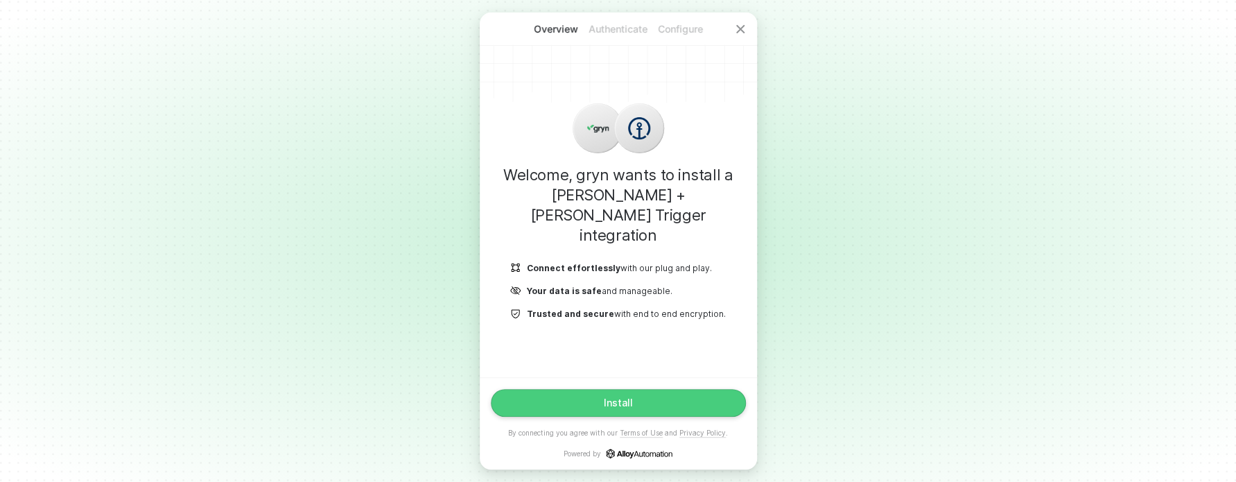
click at [683, 419] on div "Install By connecting you agree with our Terms of Use and Privacy Policy . Powe…" at bounding box center [618, 423] width 255 height 69
click at [681, 414] on button "Install" at bounding box center [618, 403] width 255 height 28
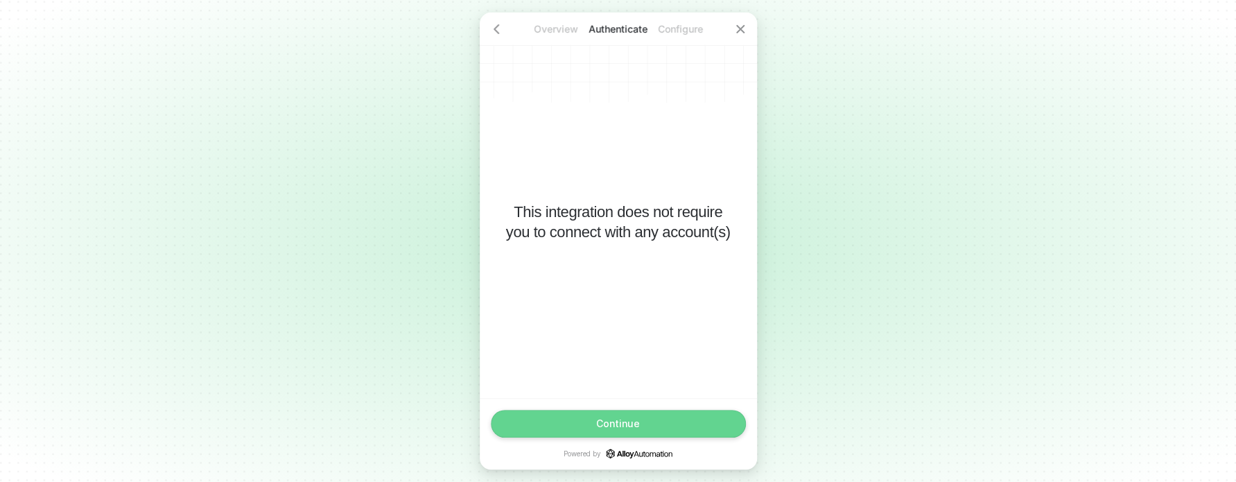
click at [699, 433] on button "Continue" at bounding box center [618, 424] width 255 height 28
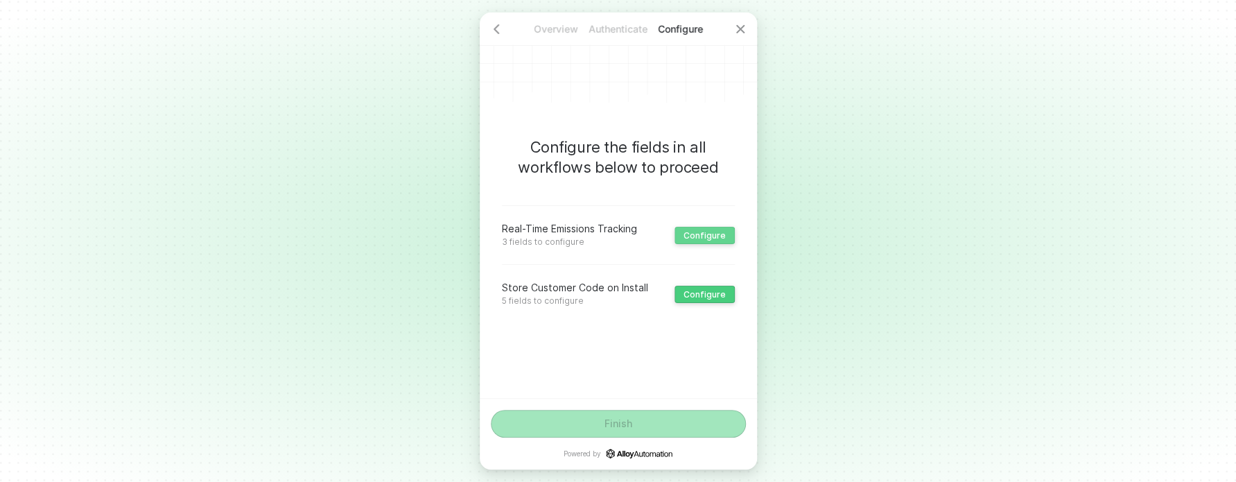
click at [699, 234] on div "Configure" at bounding box center [704, 235] width 42 height 10
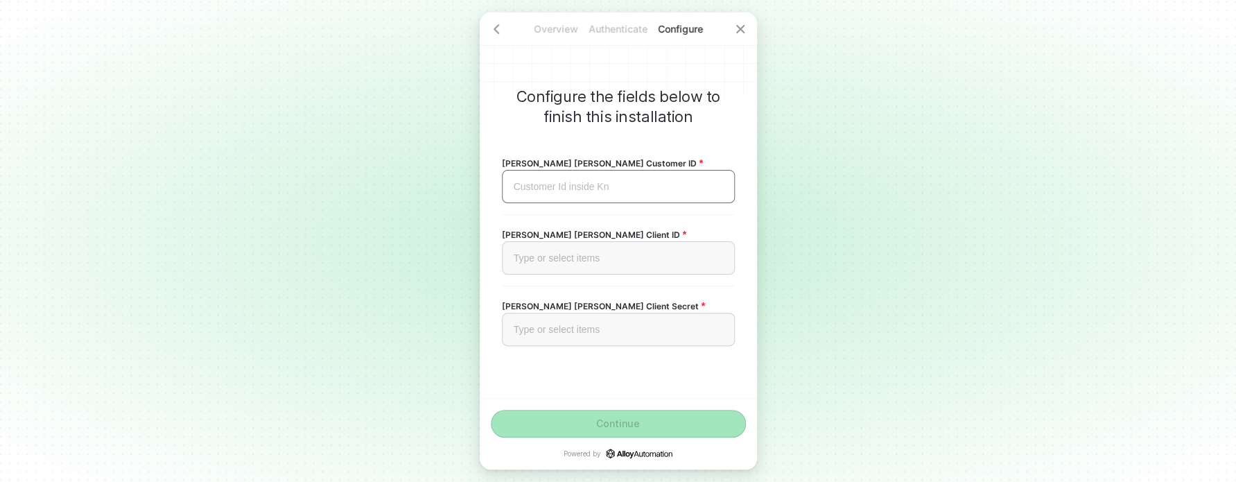
click at [600, 187] on div "Customer Id inside Kn ﻿" at bounding box center [618, 187] width 209 height 12
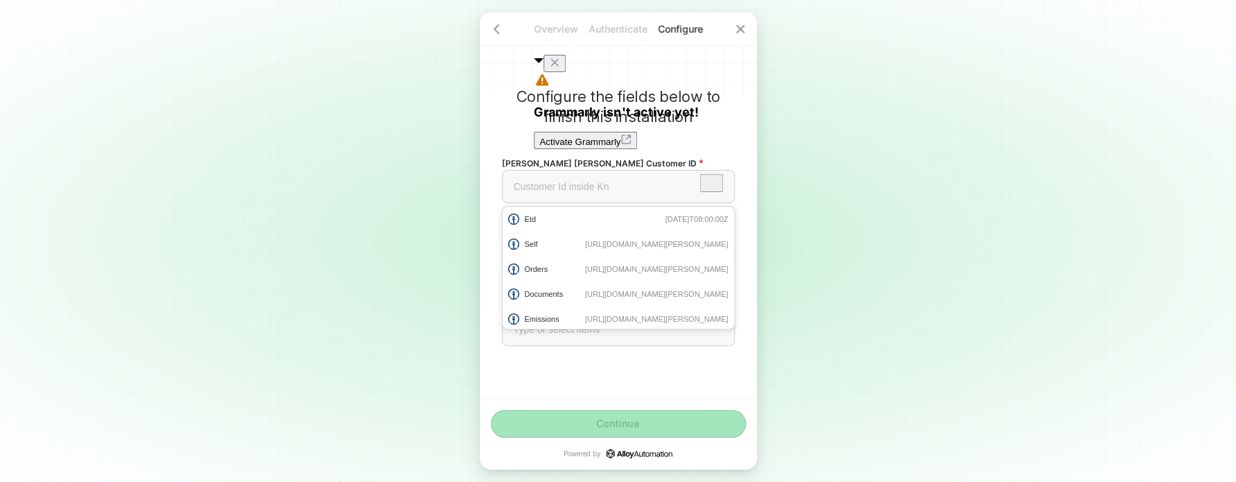
click at [831, 202] on div "Overview Authenticate Configure Configure the fields below to finish this insta…" at bounding box center [618, 241] width 1236 height 482
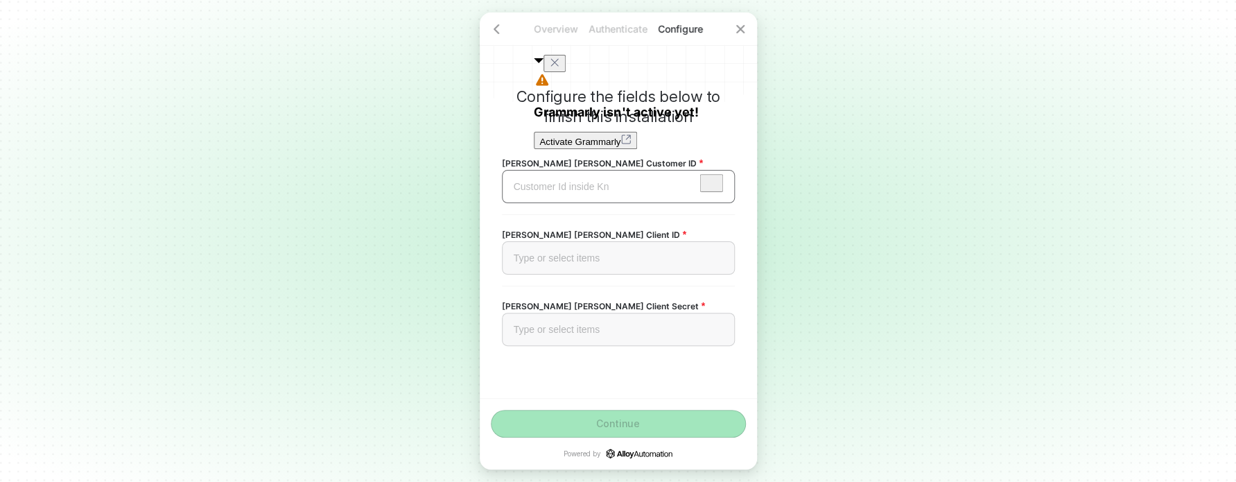
click at [626, 187] on div "Customer Id inside Kn ﻿" at bounding box center [618, 187] width 209 height 12
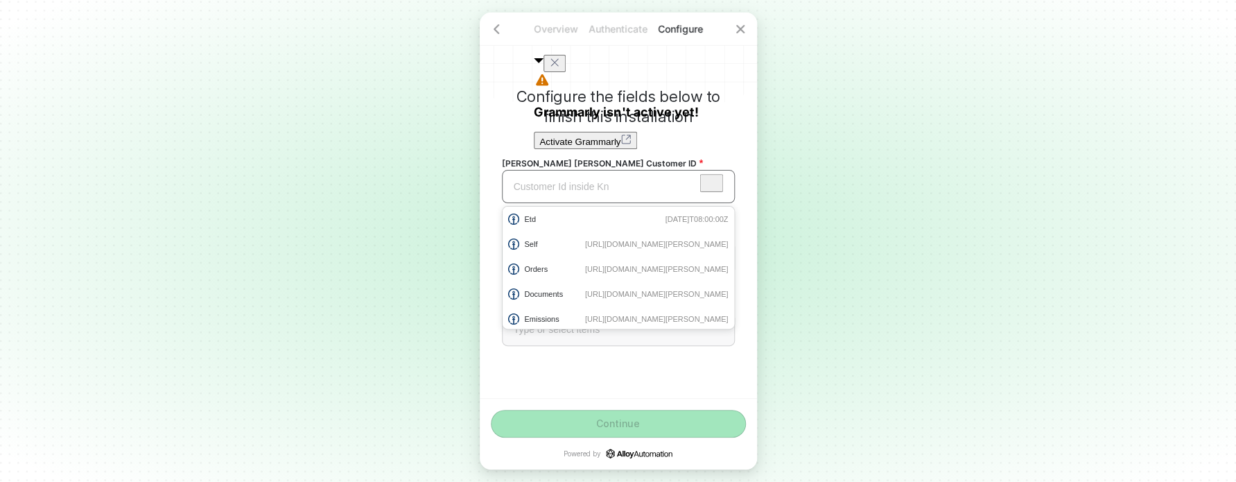
click at [578, 198] on div "Customer Id inside Kn ﻿" at bounding box center [618, 186] width 233 height 33
drag, startPoint x: 577, startPoint y: 373, endPoint x: 566, endPoint y: 355, distance: 21.2
click at [577, 372] on div "Configure the fields below to finish this installation Kuhne Nagel Customer ID …" at bounding box center [618, 204] width 277 height 385
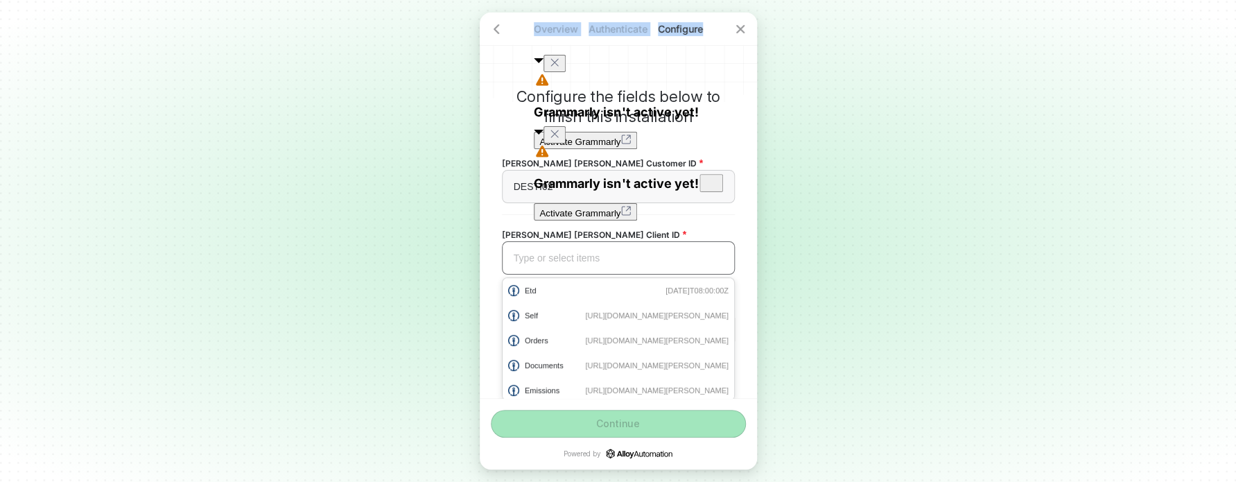
click at [548, 252] on div "Type or select items ﻿" at bounding box center [618, 258] width 209 height 12
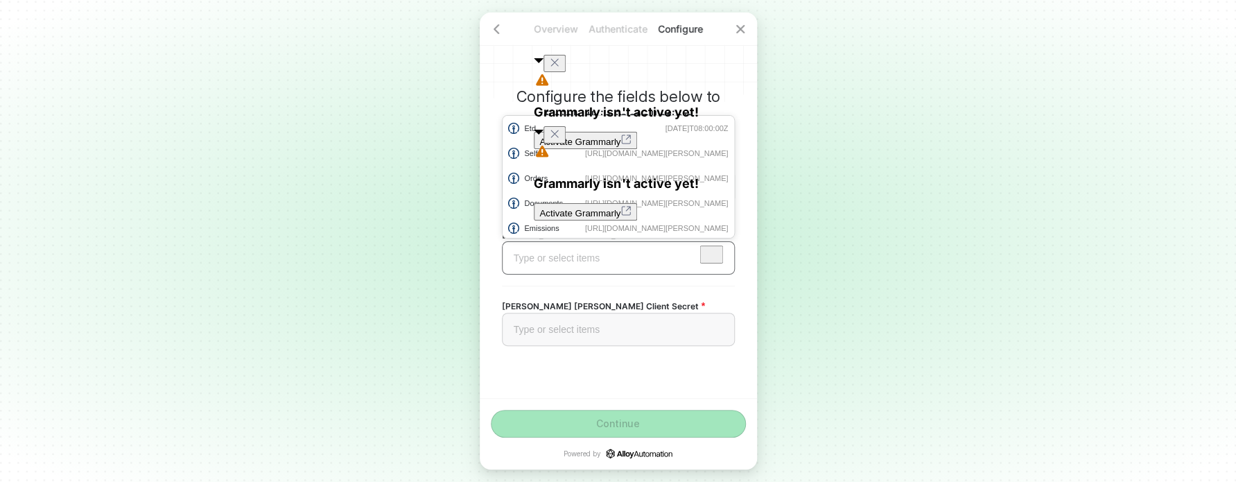
click at [546, 251] on div "Type or select items ﻿" at bounding box center [618, 257] width 233 height 33
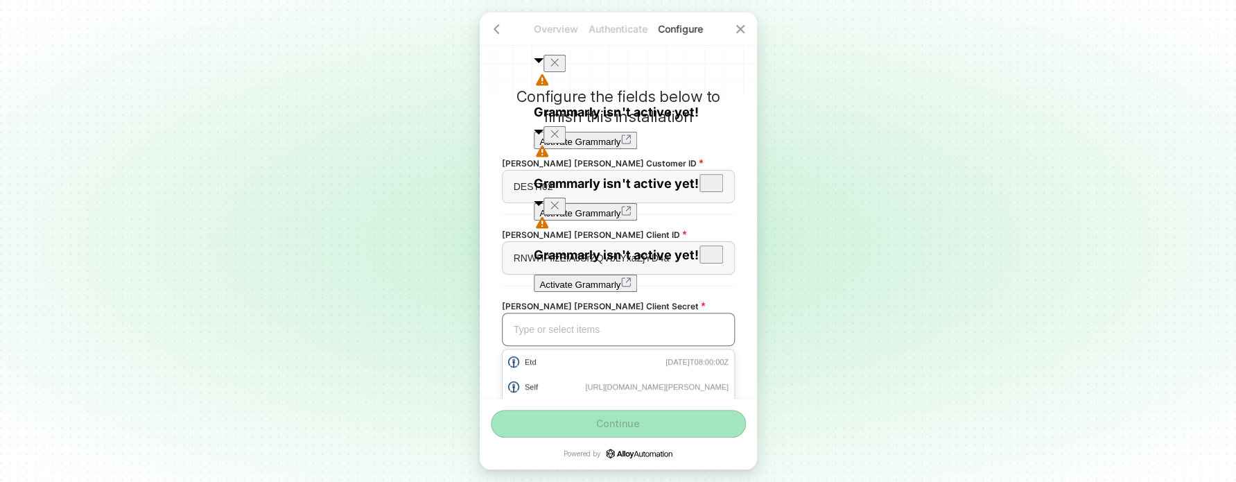
click at [561, 323] on div "Type or select items ﻿" at bounding box center [618, 329] width 233 height 33
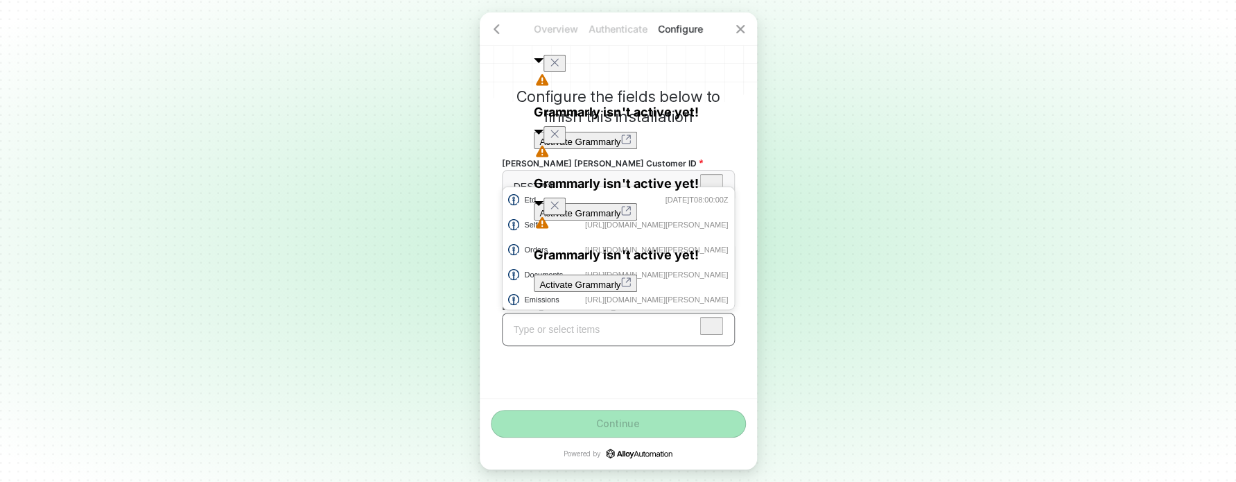
click at [554, 336] on div "Type or select items ﻿" at bounding box center [618, 329] width 233 height 33
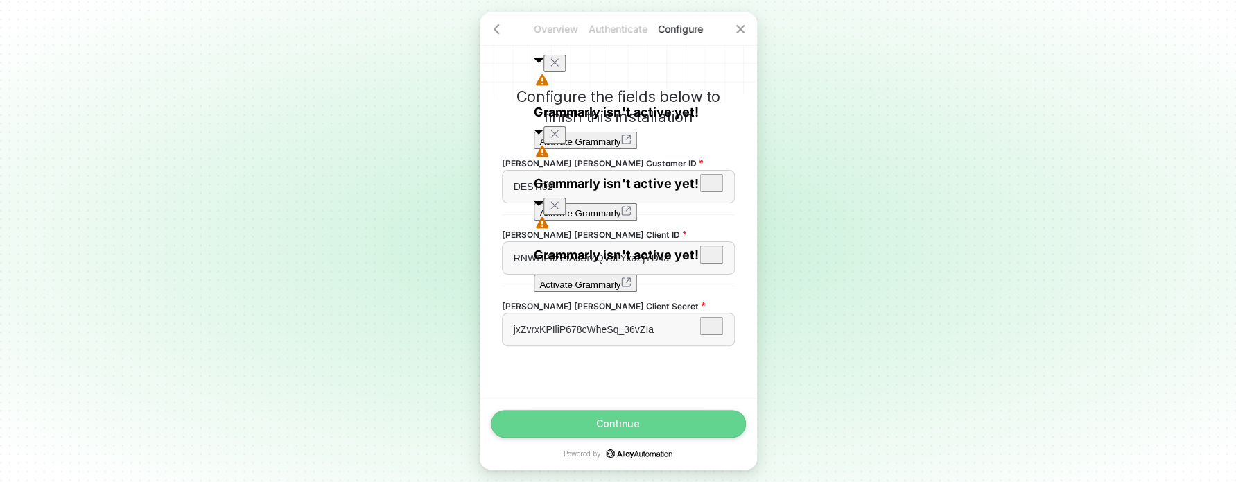
click at [602, 418] on div "Continue" at bounding box center [618, 423] width 44 height 11
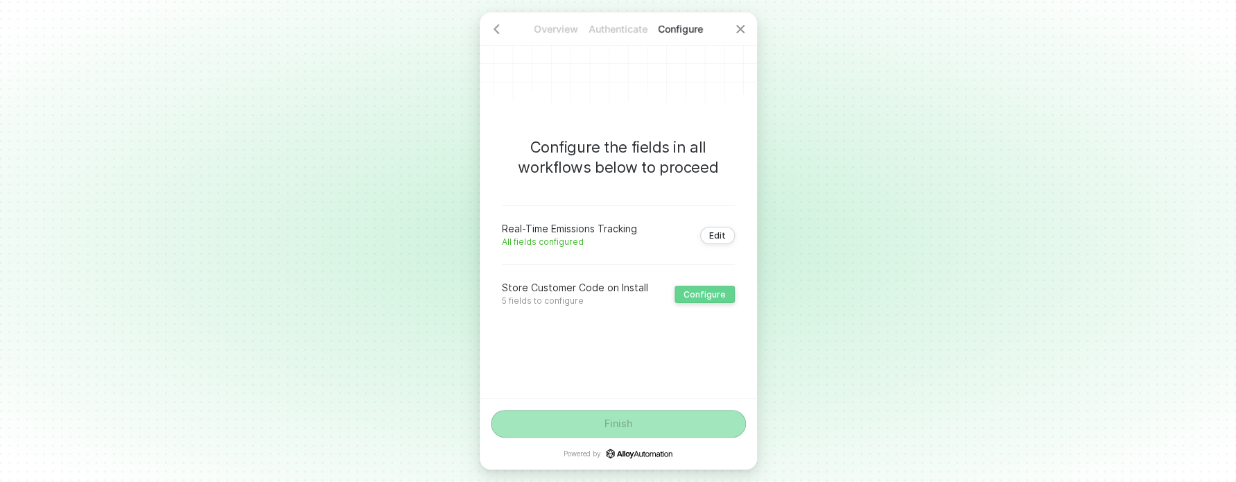
click at [699, 299] on div "Configure" at bounding box center [704, 294] width 42 height 10
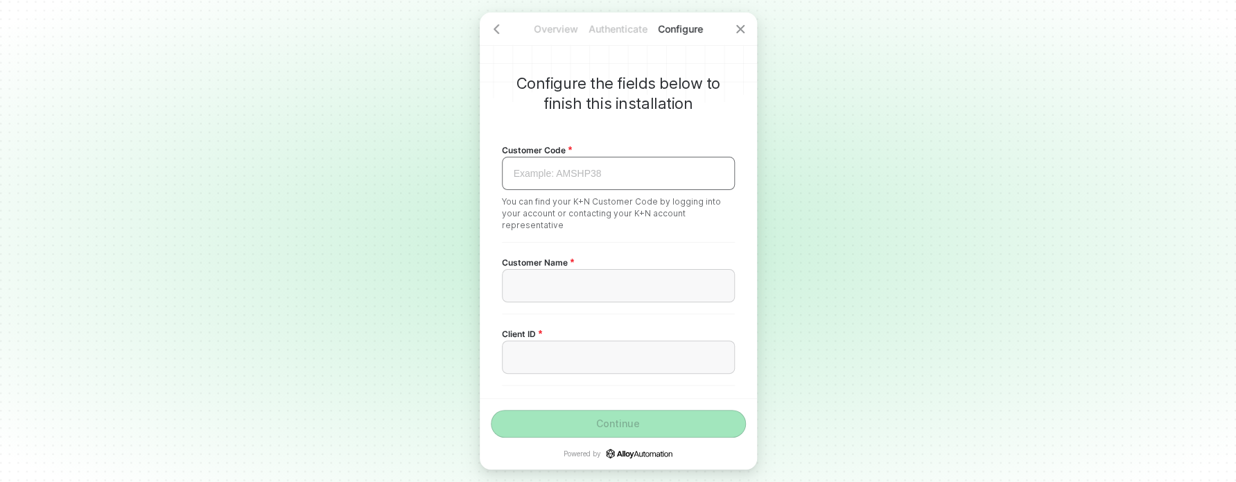
click at [554, 177] on div "Example: AMSHP38 ﻿" at bounding box center [618, 174] width 209 height 12
click at [532, 172] on div "Example: AMSHP38 ﻿" at bounding box center [618, 174] width 209 height 12
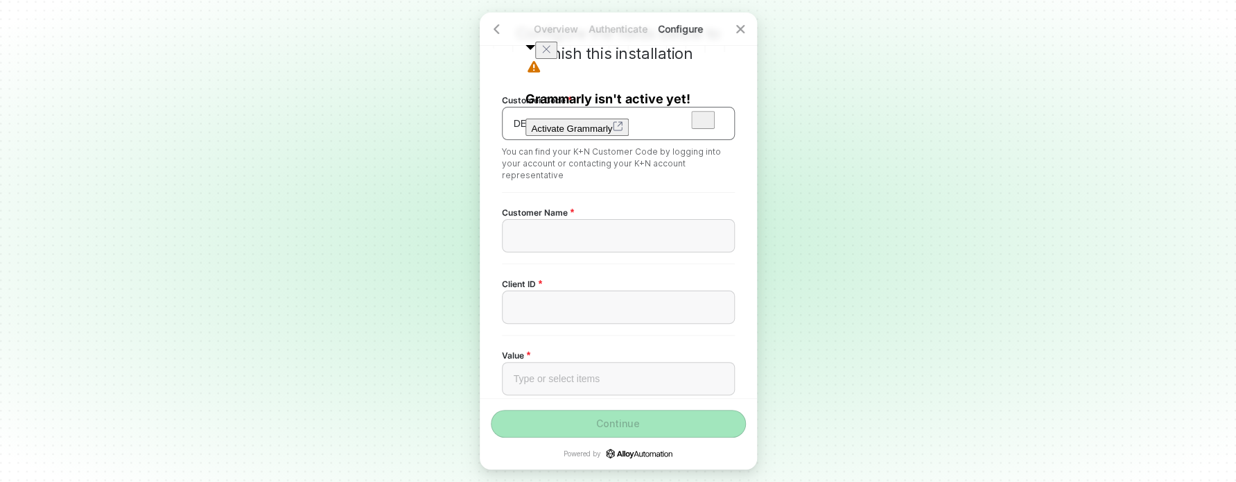
scroll to position [73, 0]
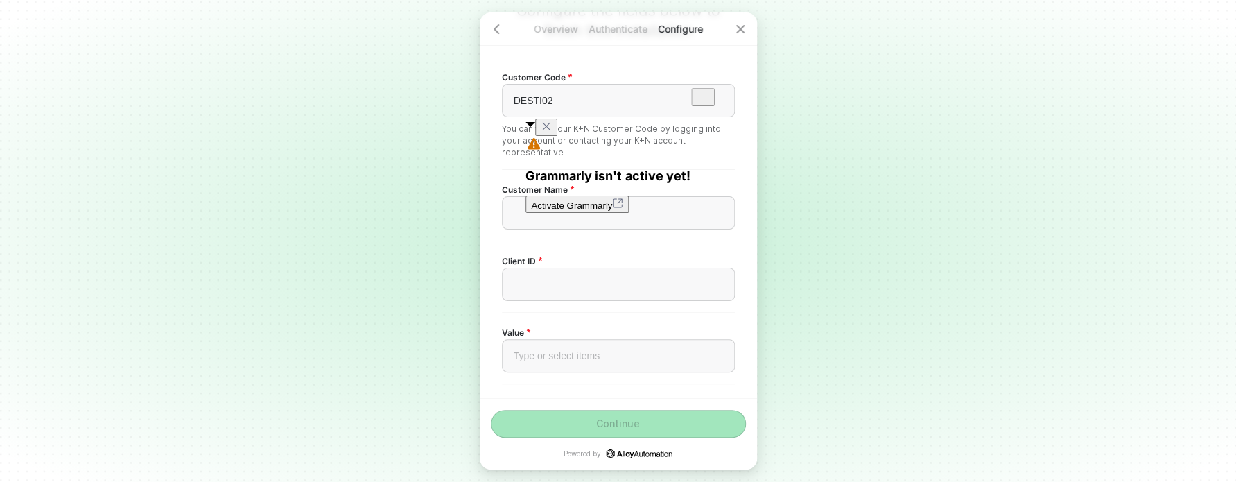
drag, startPoint x: 554, startPoint y: 339, endPoint x: 576, endPoint y: 374, distance: 41.1
click at [556, 341] on div "Value Type or select items ﻿" at bounding box center [618, 348] width 233 height 49
click at [577, 374] on div "Value Type or select items ﻿" at bounding box center [618, 347] width 233 height 71
click at [574, 360] on div "Type or select items ﻿" at bounding box center [618, 356] width 209 height 12
click at [515, 356] on div "Type or select items ﻿" at bounding box center [618, 356] width 209 height 12
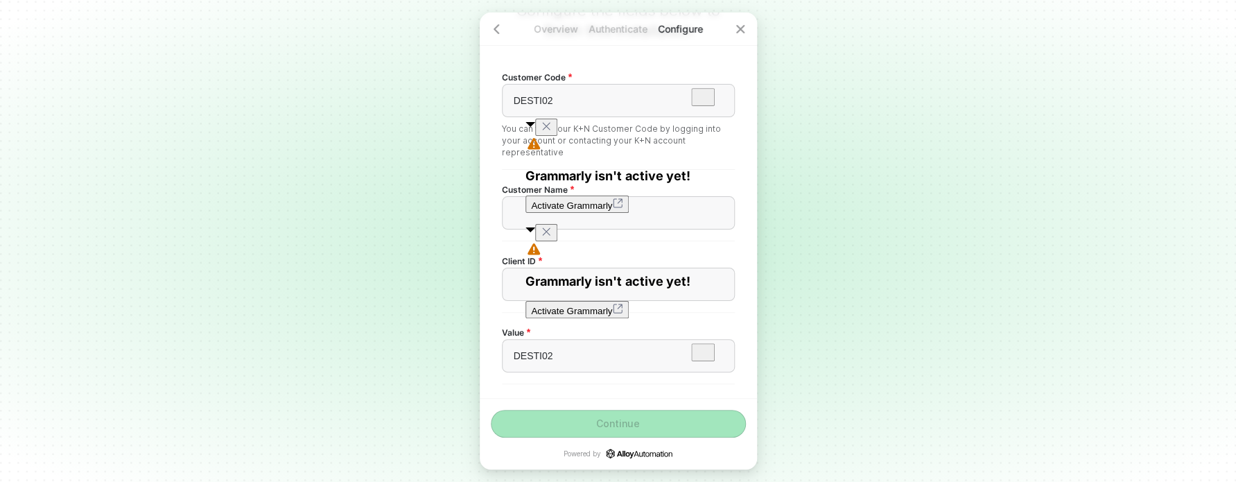
click at [552, 236] on icon "Close" at bounding box center [546, 231] width 11 height 11
click at [552, 132] on icon "Close" at bounding box center [546, 126] width 11 height 11
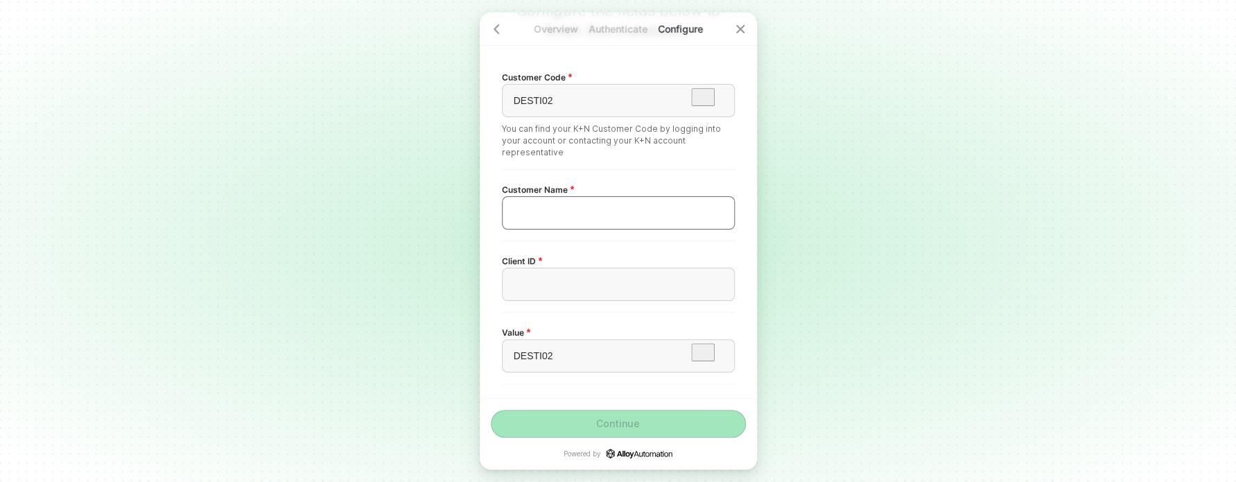
click at [550, 200] on div "﻿" at bounding box center [618, 212] width 233 height 33
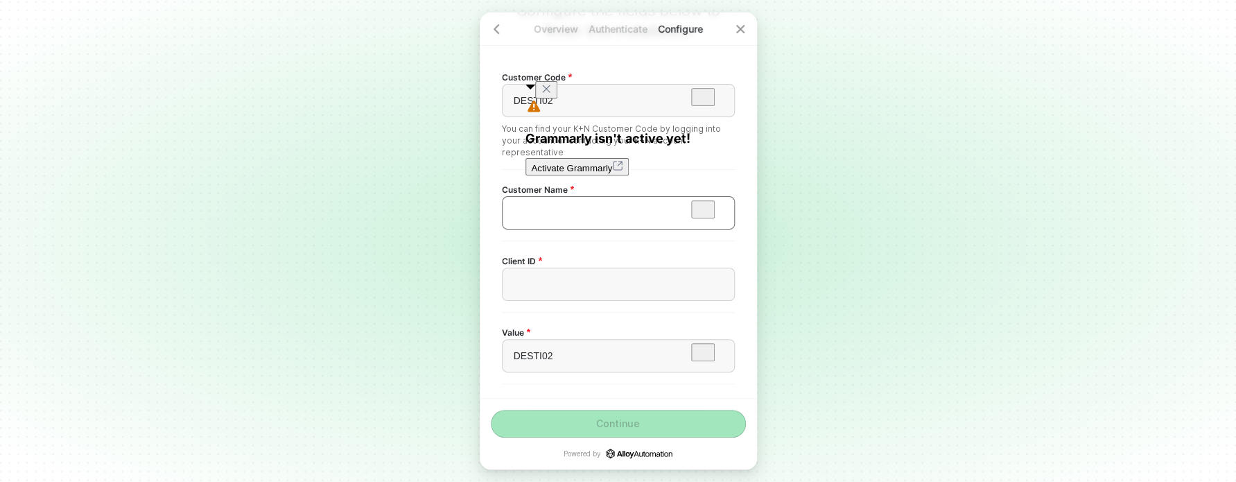
click at [569, 217] on div "﻿" at bounding box center [618, 213] width 209 height 12
click at [546, 274] on div "﻿" at bounding box center [618, 284] width 233 height 33
click at [652, 288] on div "﻿" at bounding box center [618, 285] width 209 height 12
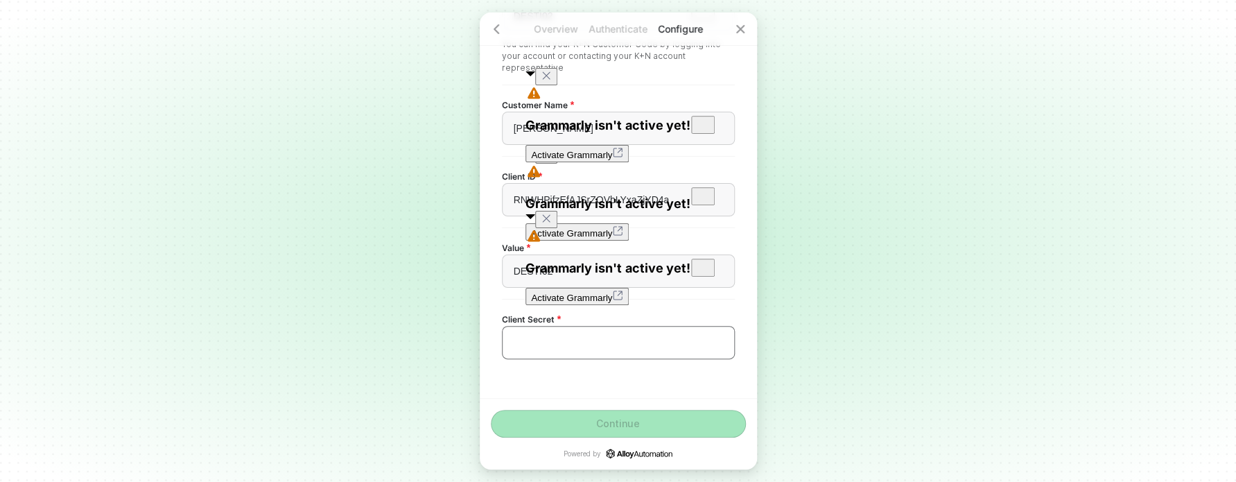
click at [615, 342] on div "﻿" at bounding box center [618, 343] width 209 height 12
click at [552, 360] on div "Client Secret ﻿" at bounding box center [618, 334] width 233 height 71
click at [551, 347] on div "﻿" at bounding box center [618, 343] width 209 height 12
click at [550, 342] on div "﻿" at bounding box center [618, 343] width 209 height 12
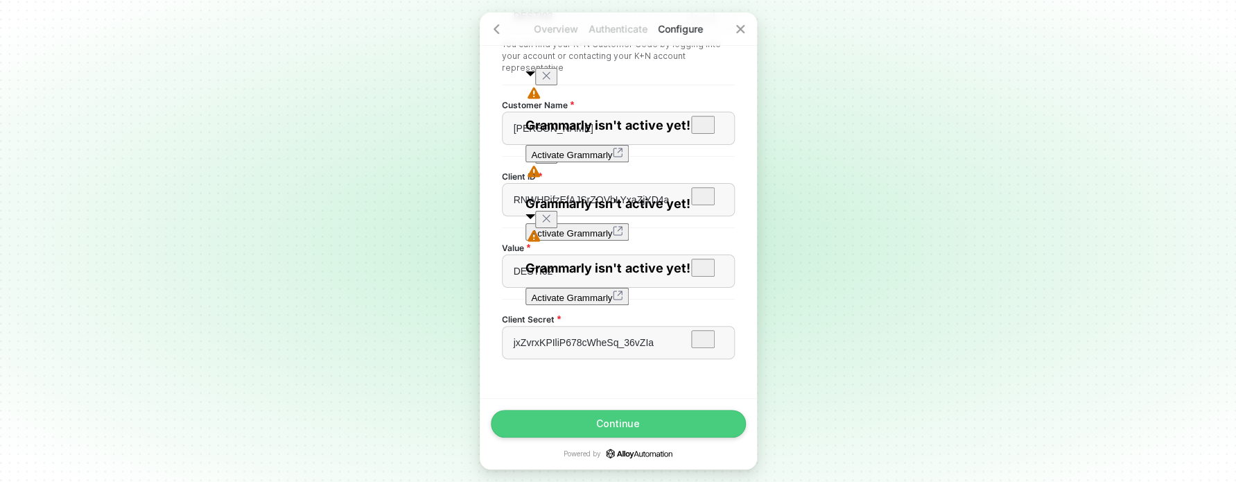
click at [650, 426] on button "Continue" at bounding box center [618, 424] width 255 height 28
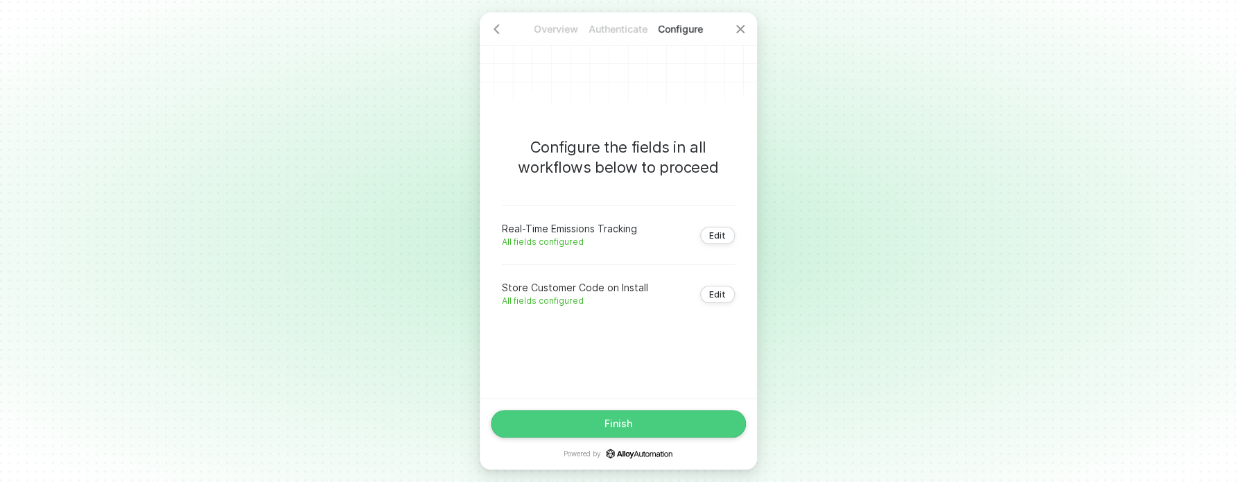
click at [650, 426] on button "Finish" at bounding box center [618, 424] width 255 height 28
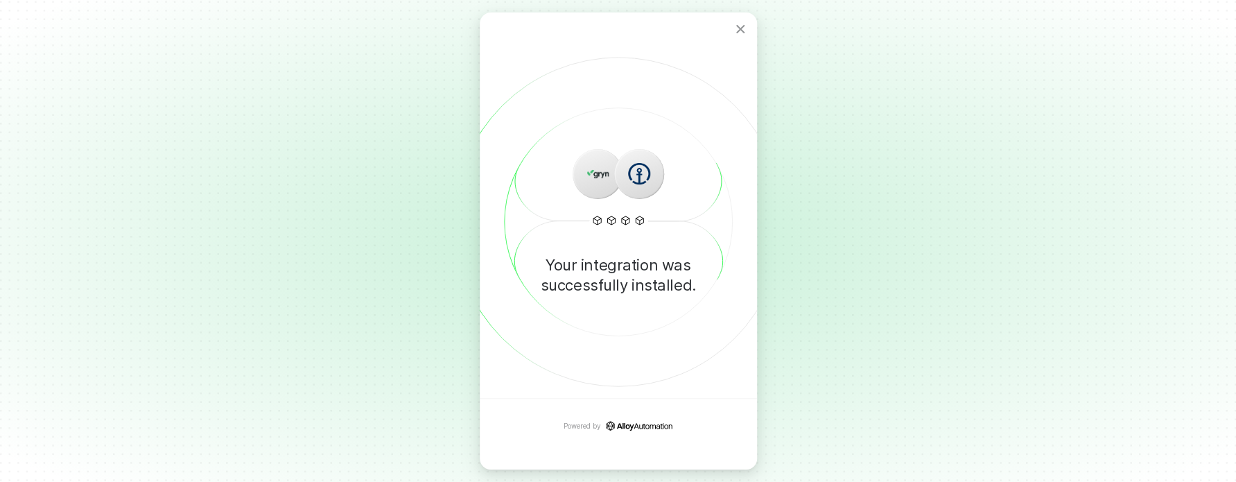
click at [616, 352] on div "Your integration was successfully installed." at bounding box center [618, 204] width 277 height 385
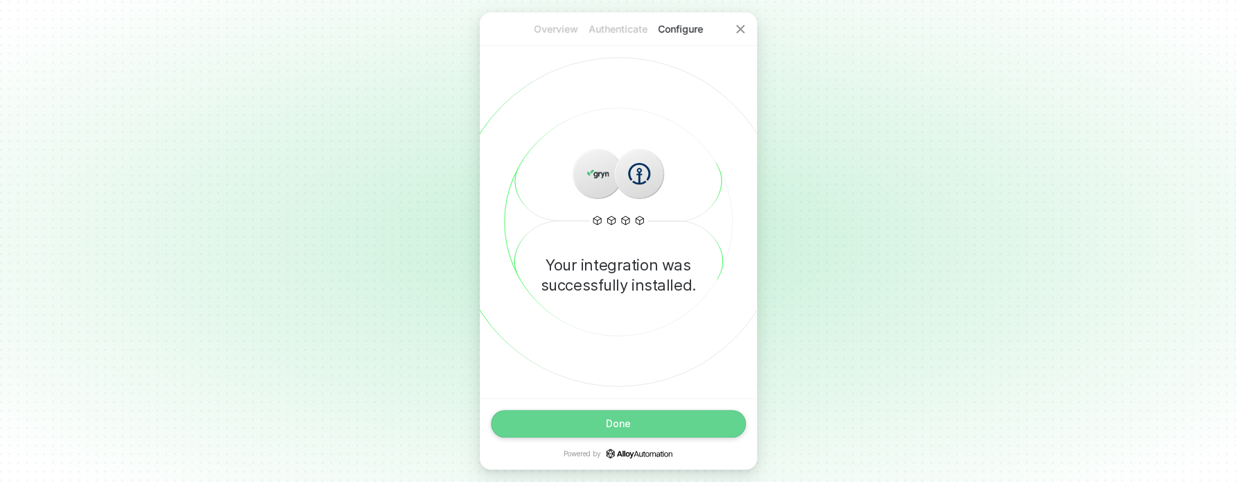
click at [634, 430] on button "Done" at bounding box center [618, 424] width 255 height 28
click at [621, 430] on button "Done" at bounding box center [618, 424] width 255 height 28
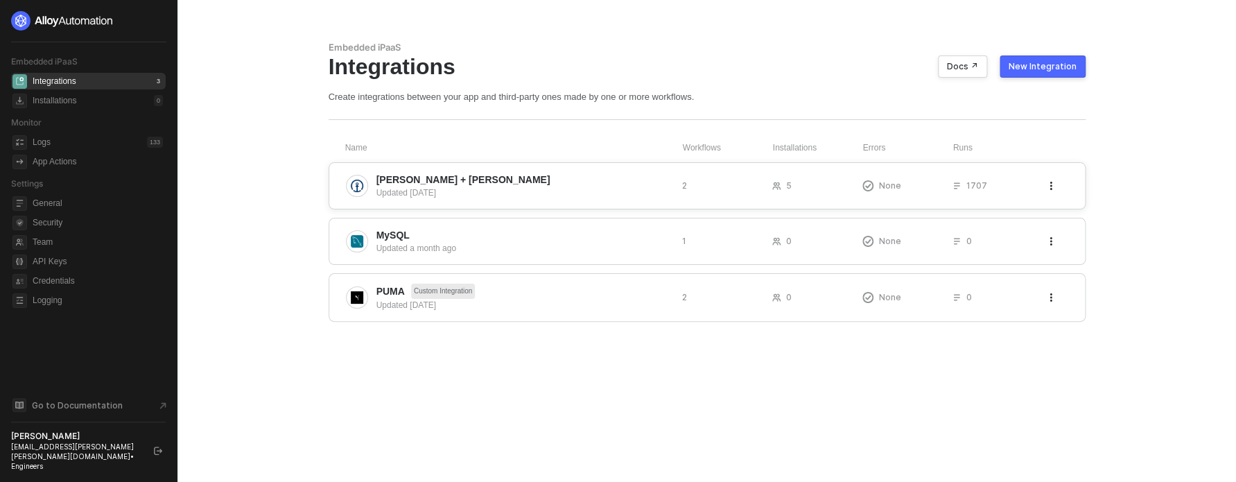
click at [480, 175] on span "[PERSON_NAME] + [PERSON_NAME]" at bounding box center [523, 180] width 295 height 14
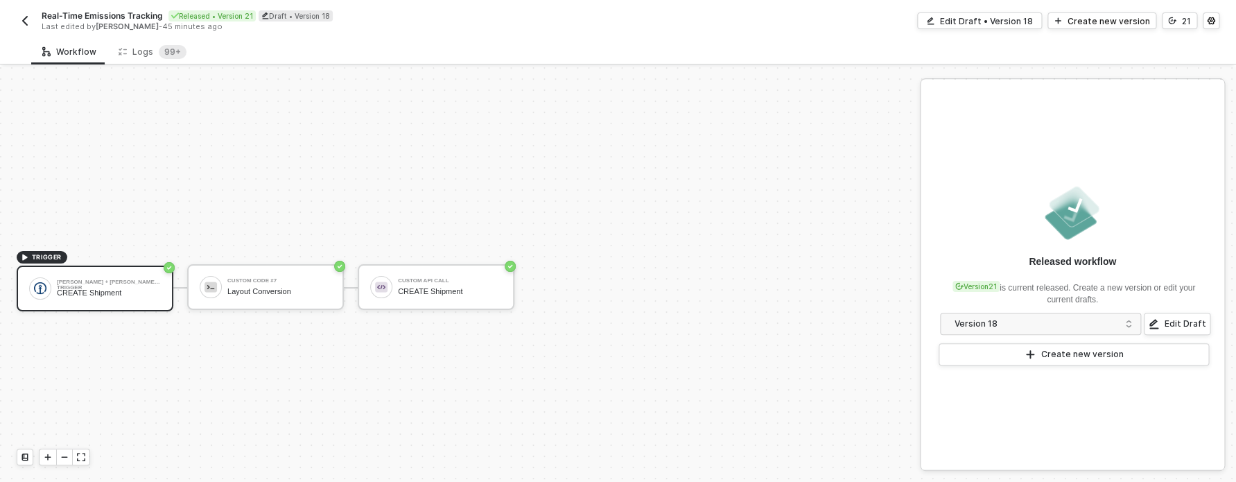
scroll to position [26, 0]
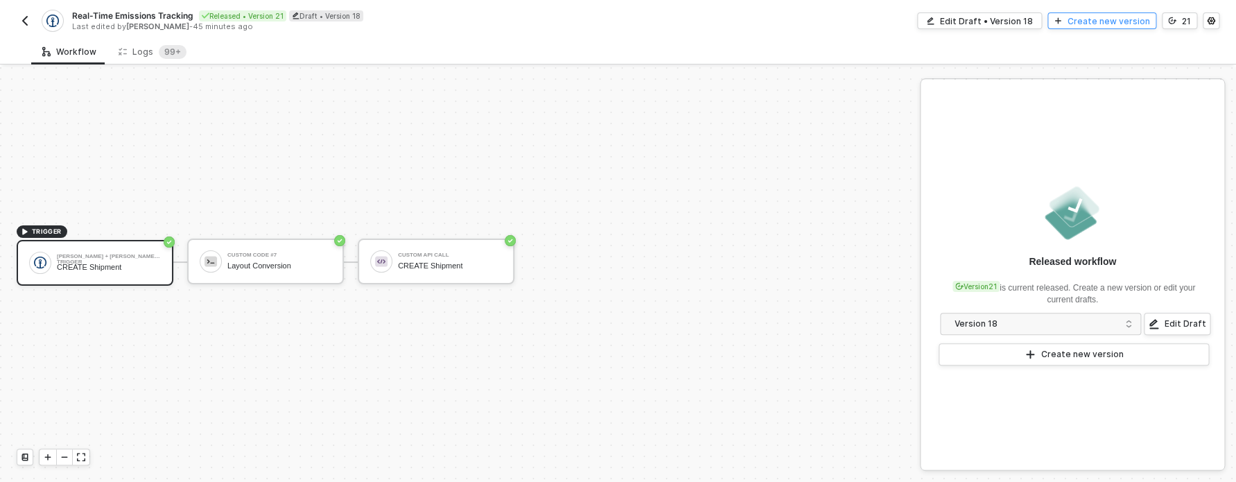
click at [1109, 17] on div "Create new version" at bounding box center [1109, 21] width 82 height 12
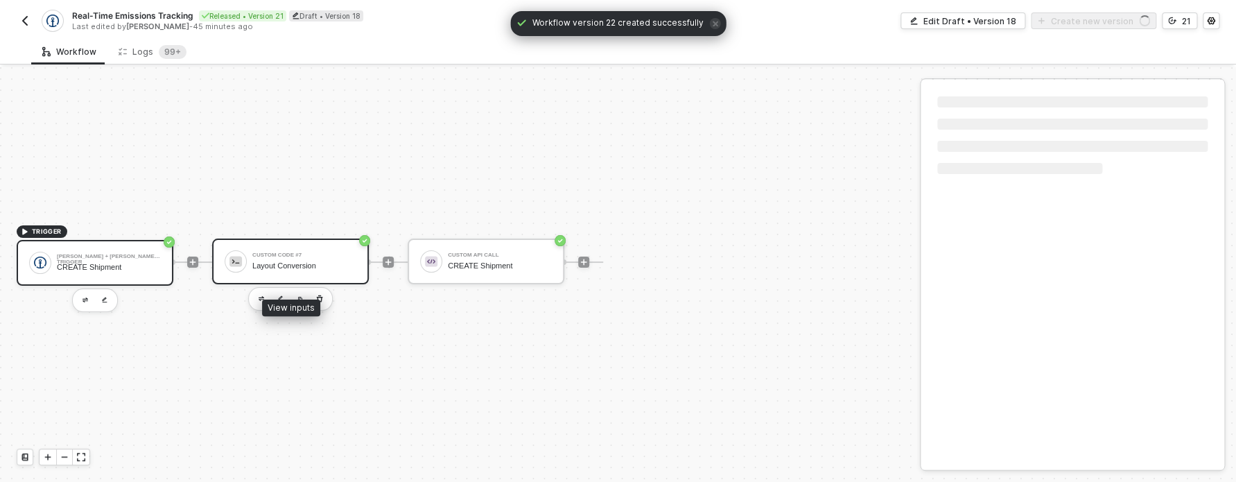
click at [347, 269] on div "Layout Conversion" at bounding box center [304, 265] width 104 height 9
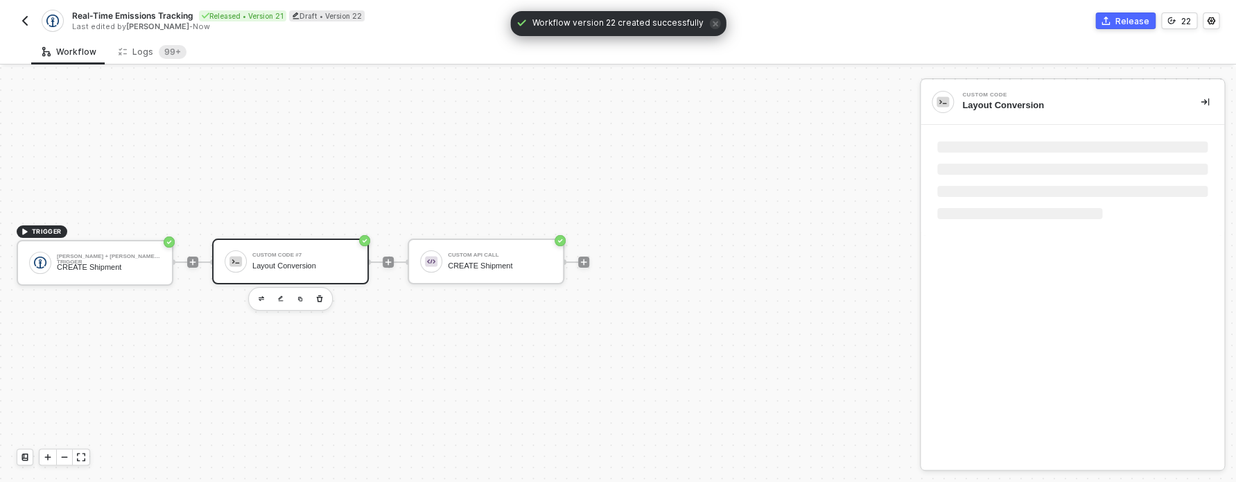
click at [981, 141] on div at bounding box center [1073, 180] width 304 height 111
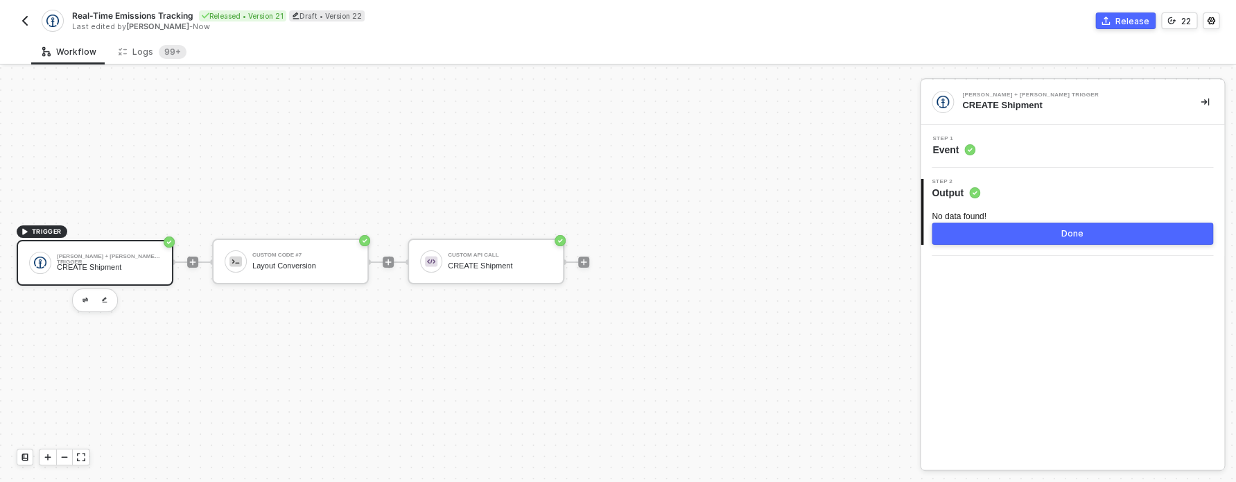
click at [979, 149] on div "Step 1 Event" at bounding box center [1074, 146] width 300 height 21
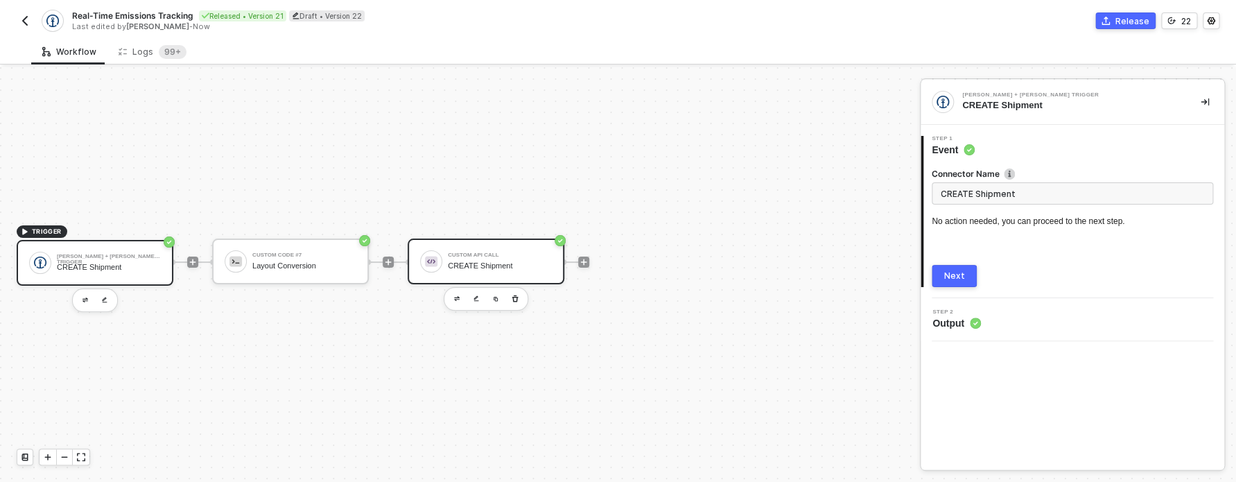
click at [484, 250] on div "Custom API Call CREATE Shipment" at bounding box center [500, 261] width 104 height 26
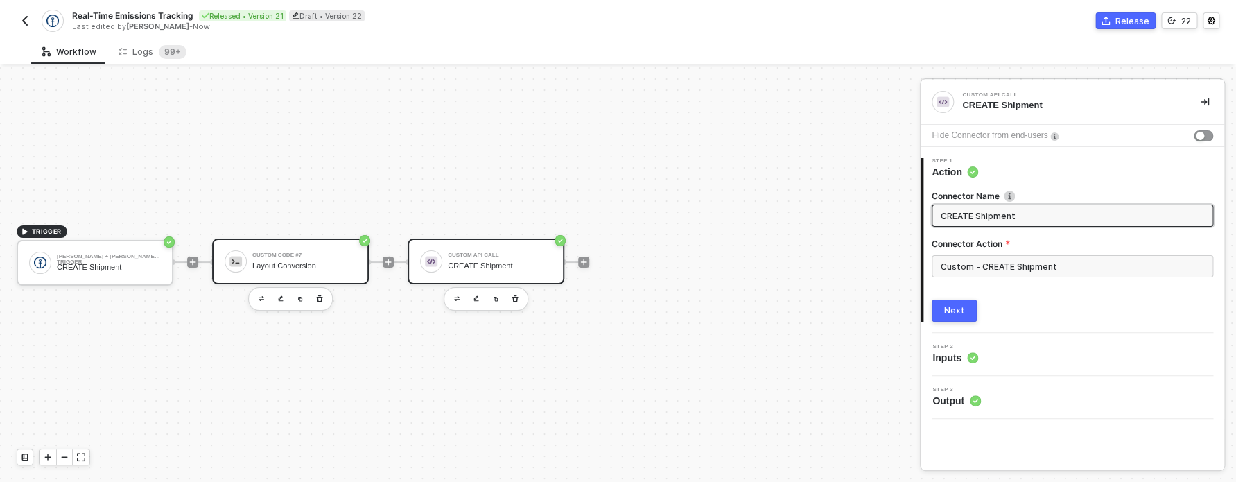
click at [317, 274] on div "Custom Code #7 Layout Conversion" at bounding box center [304, 261] width 104 height 26
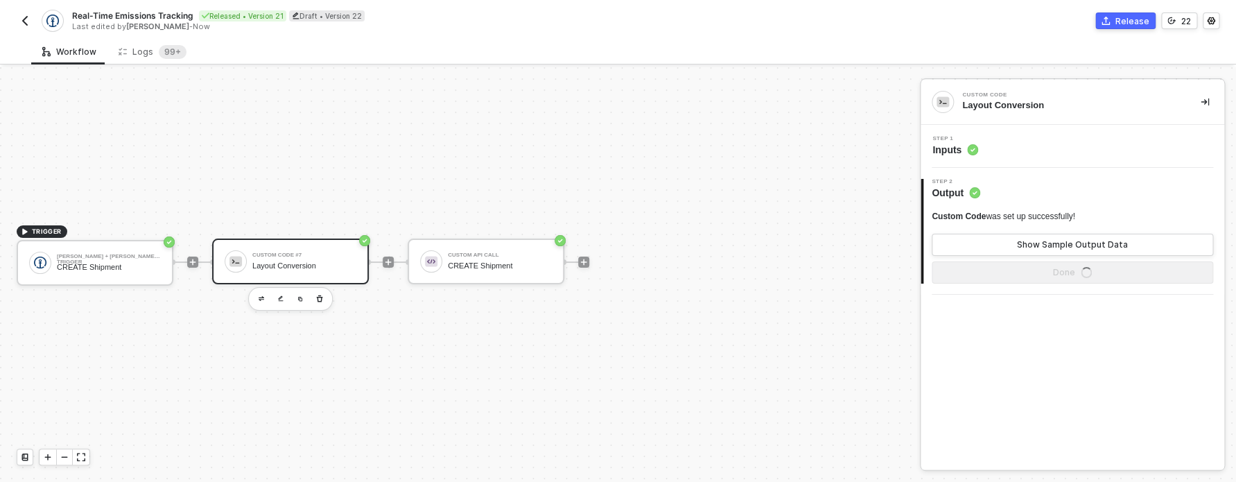
click at [968, 139] on span "Step 1" at bounding box center [955, 139] width 46 height 6
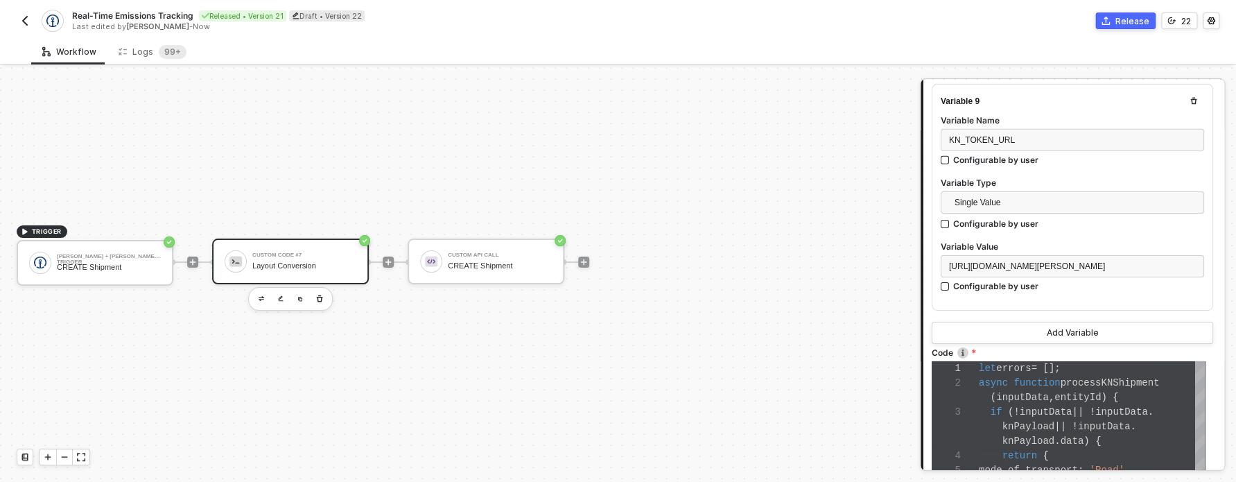
scroll to position [2325, 0]
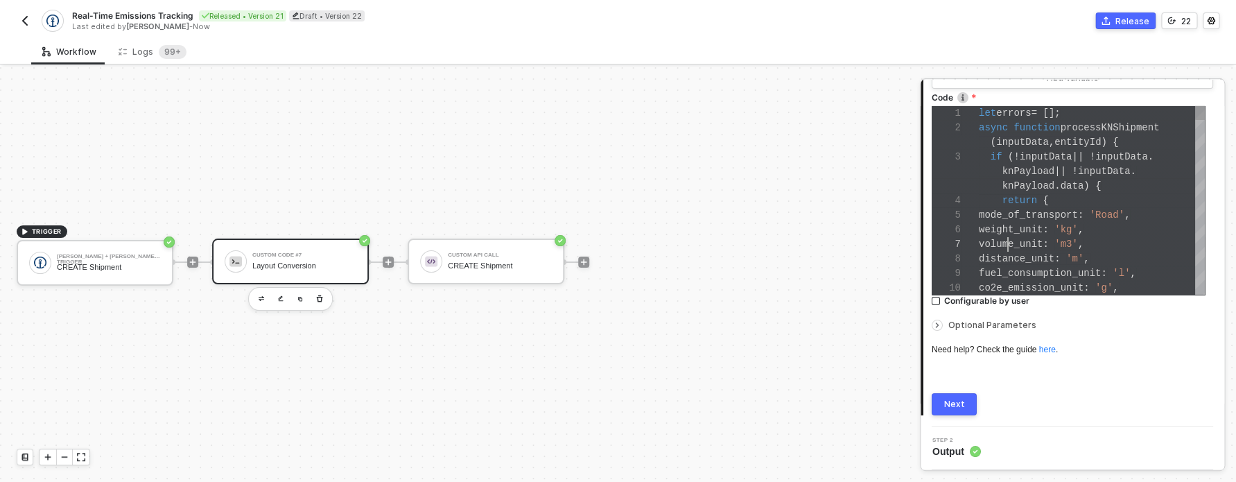
click at [1009, 243] on span "volume_unit" at bounding box center [1011, 243] width 64 height 11
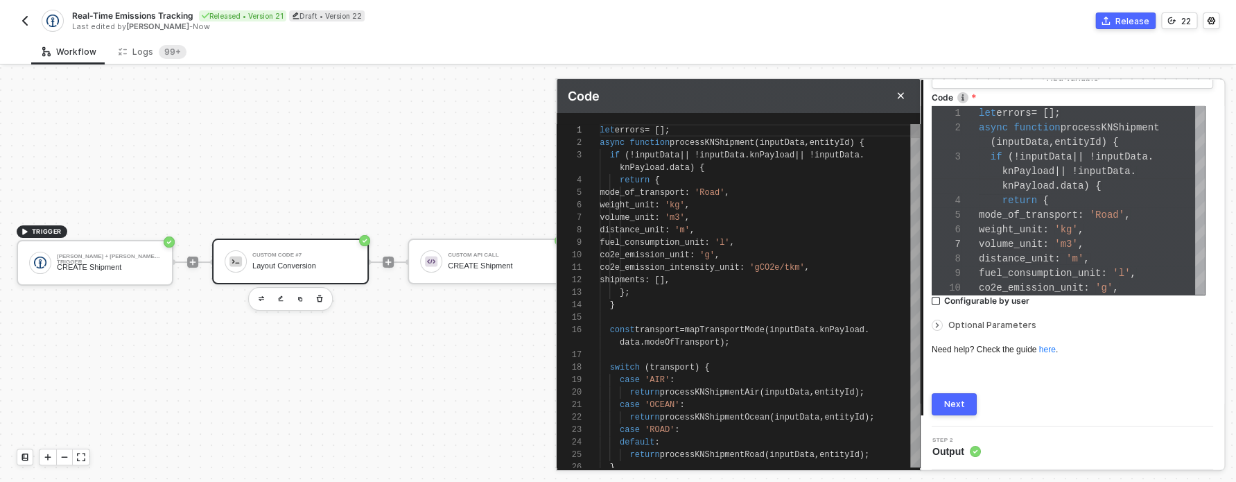
scroll to position [25, 100]
click at [846, 285] on div "shipments : []," at bounding box center [760, 280] width 320 height 12
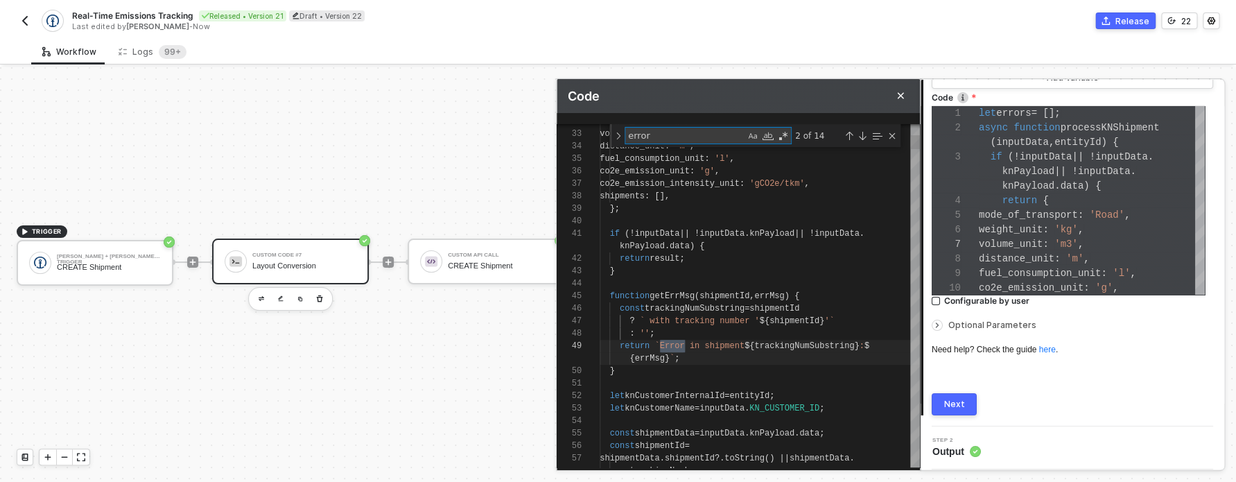
type textarea "errors"
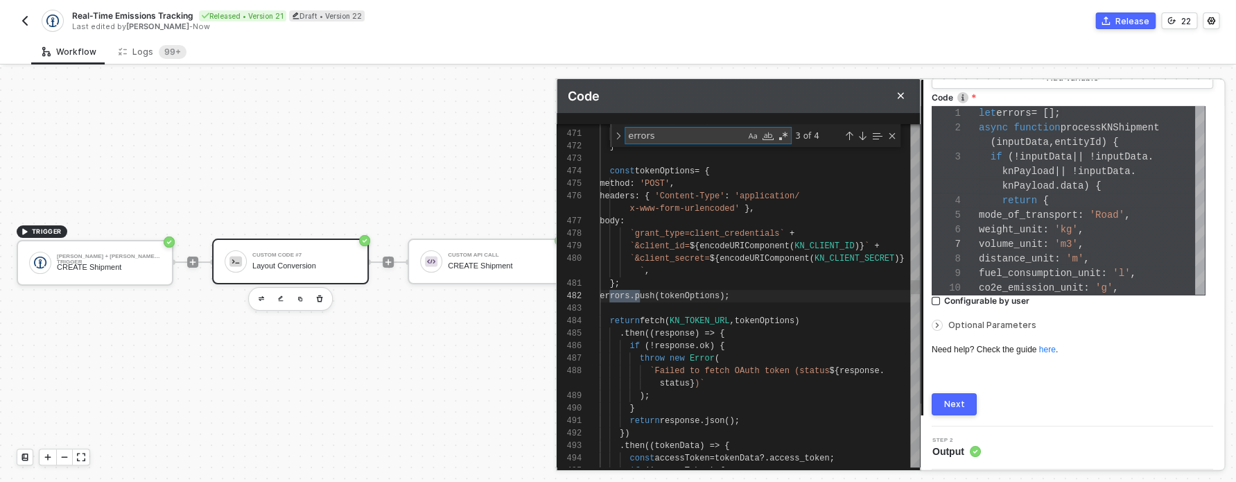
scroll to position [112, 60]
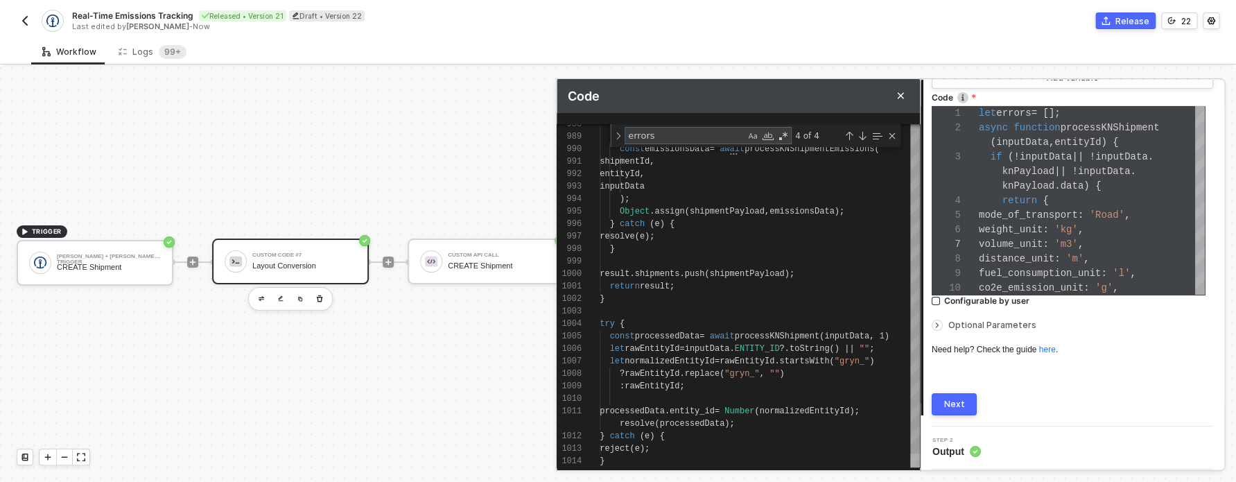
drag, startPoint x: 913, startPoint y: 321, endPoint x: 907, endPoint y: 476, distance: 154.7
click at [971, 403] on button "Next" at bounding box center [954, 404] width 45 height 22
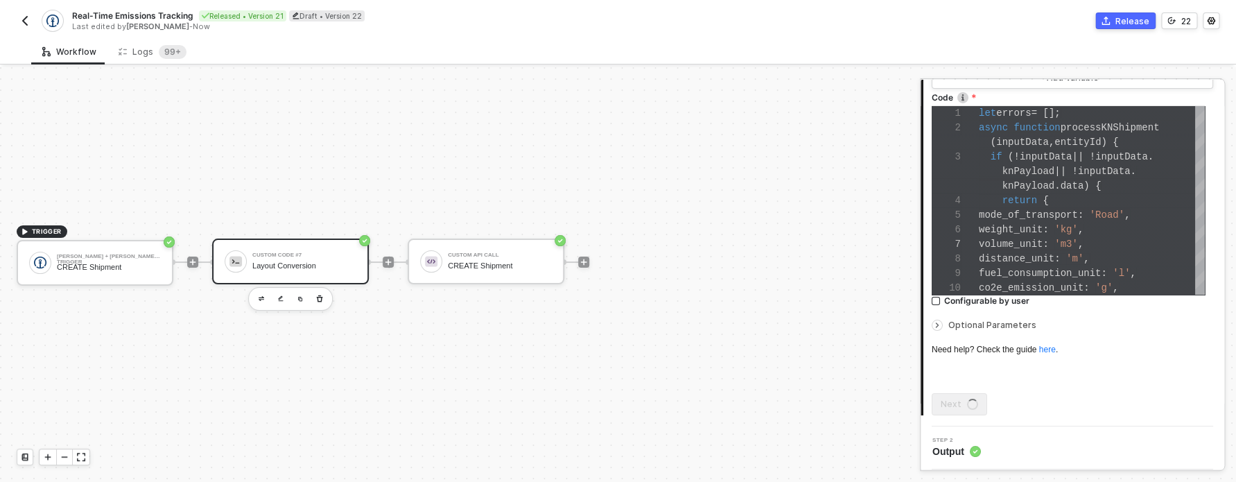
scroll to position [0, 0]
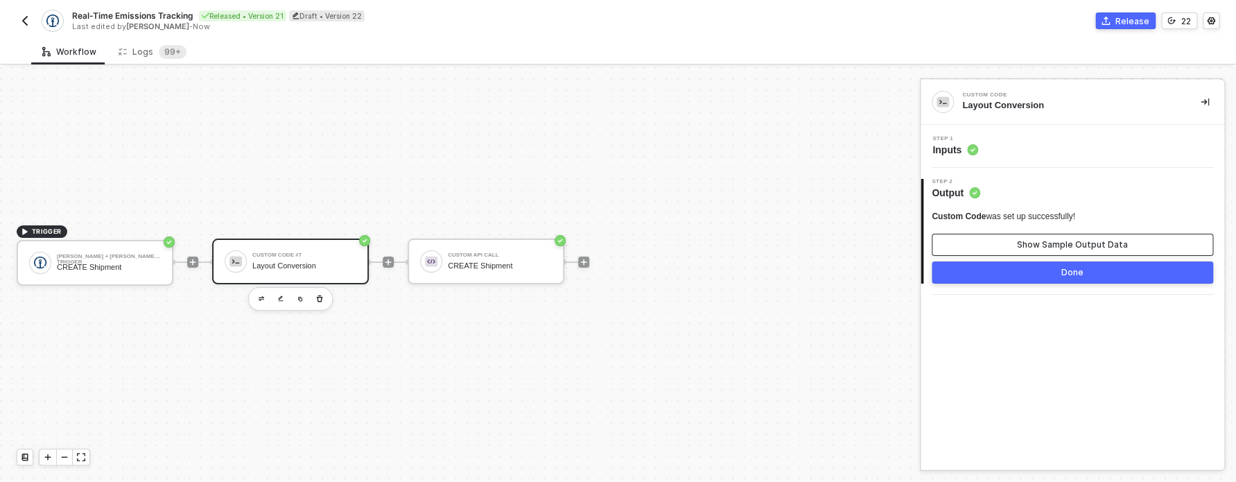
click at [1020, 250] on button "Show Sample Output Data" at bounding box center [1072, 245] width 281 height 22
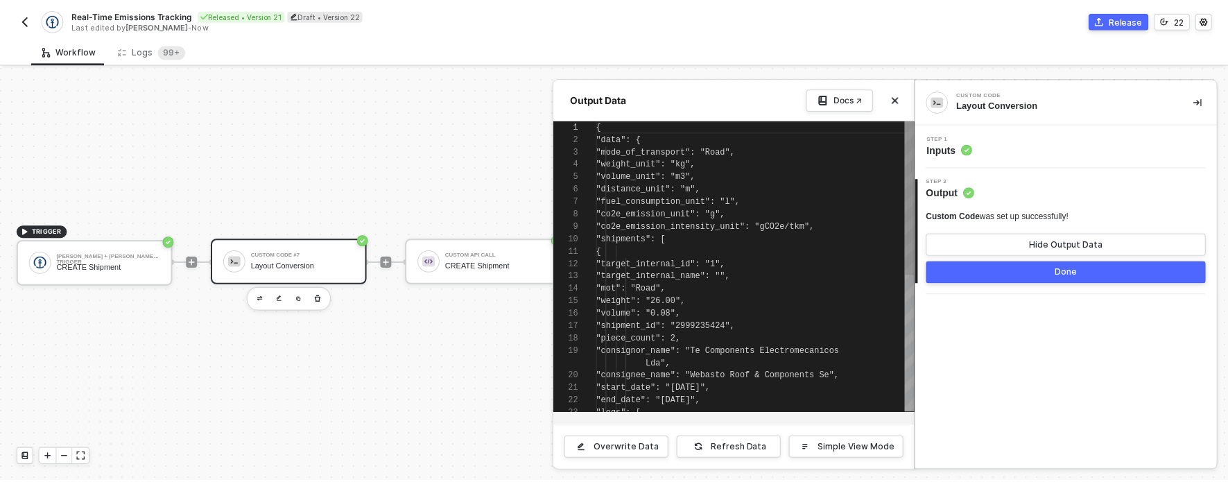
scroll to position [125, 0]
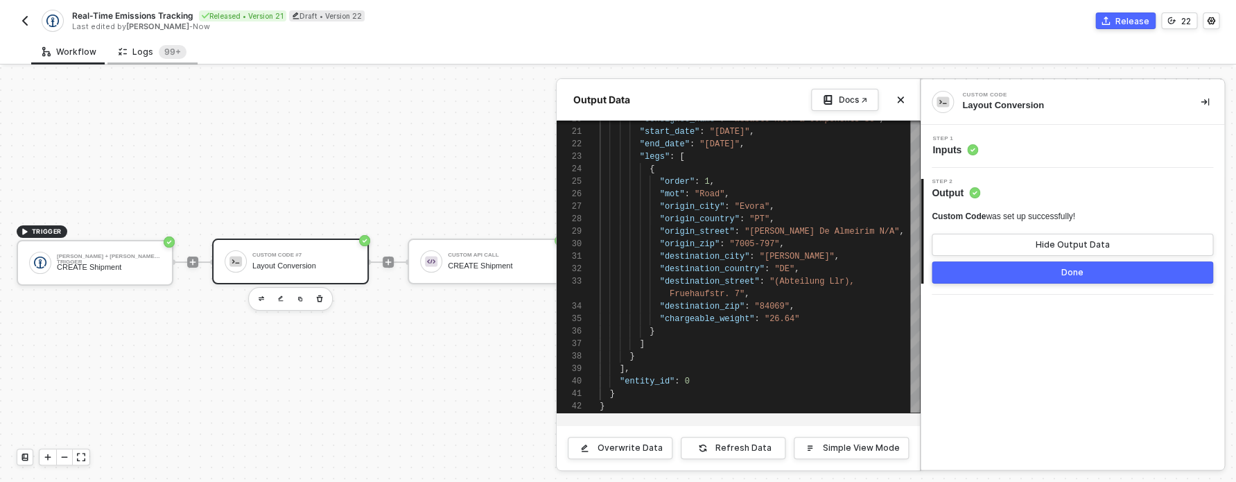
click at [144, 42] on div "Logs 99+" at bounding box center [152, 52] width 90 height 26
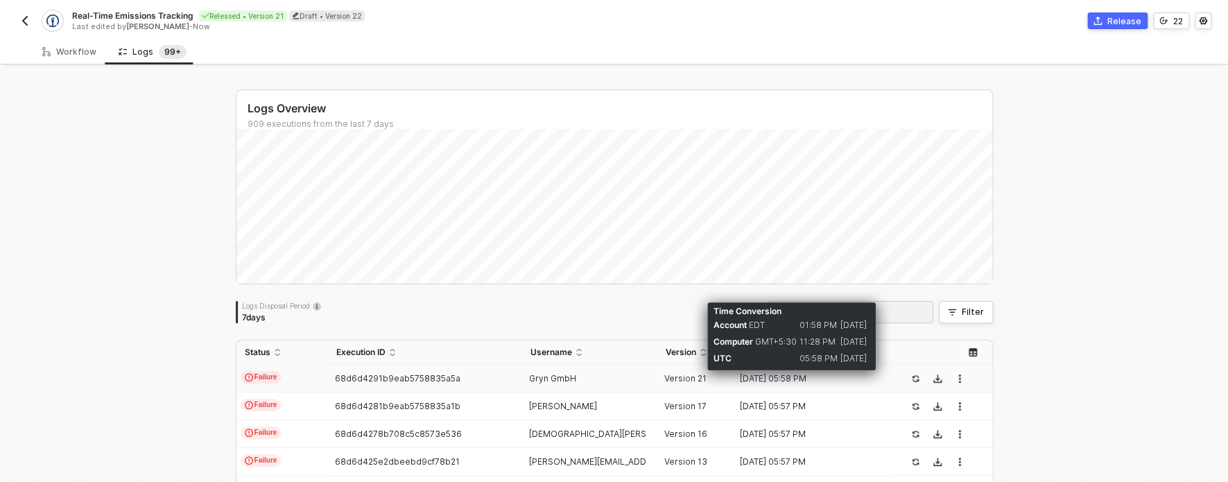
click at [852, 383] on div "26 Sep 2025 05:58 PM" at bounding box center [808, 378] width 151 height 11
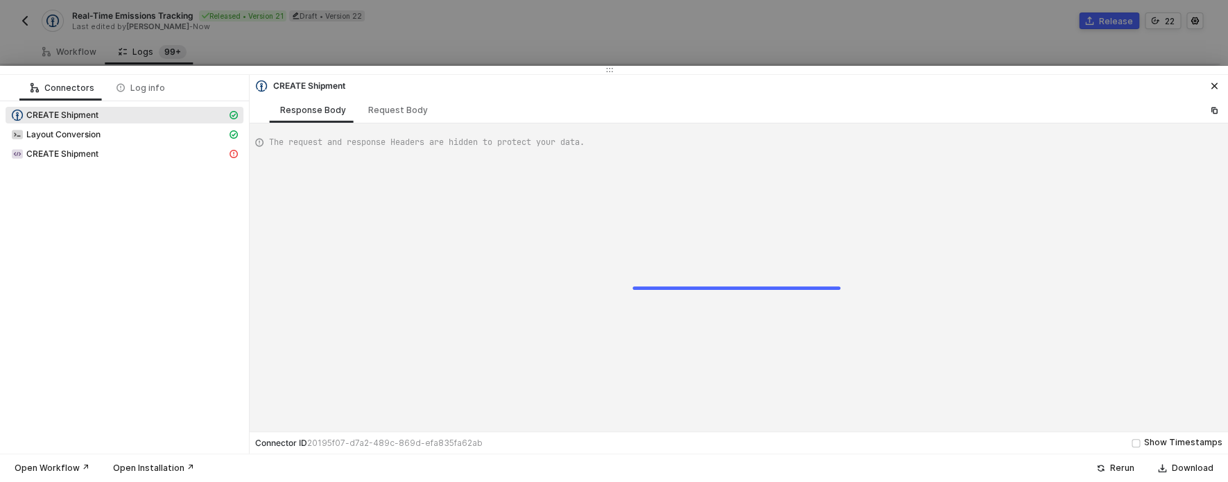
scroll to position [100, 0]
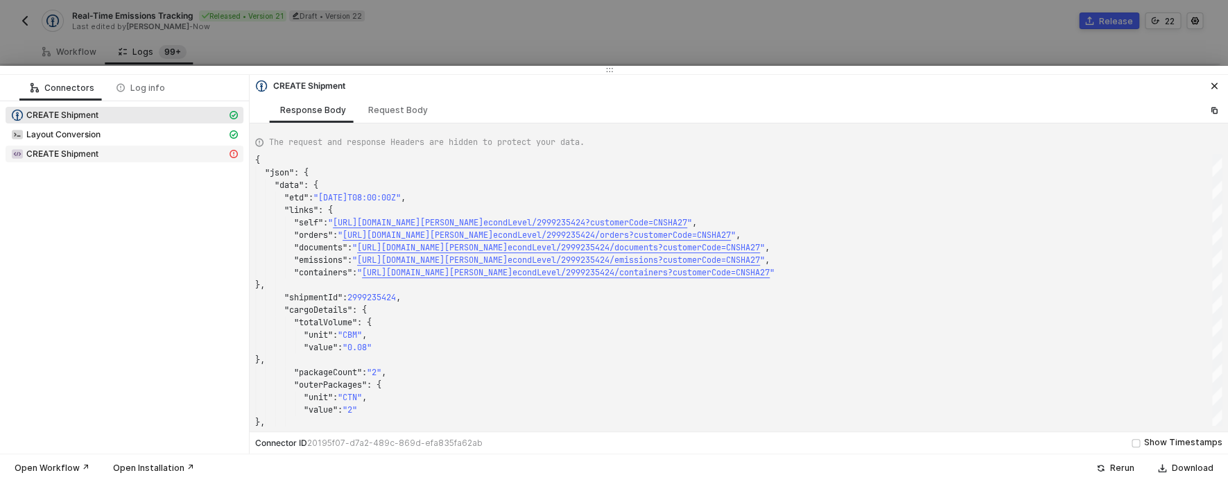
click at [160, 150] on div "CREATE Shipment" at bounding box center [119, 154] width 216 height 12
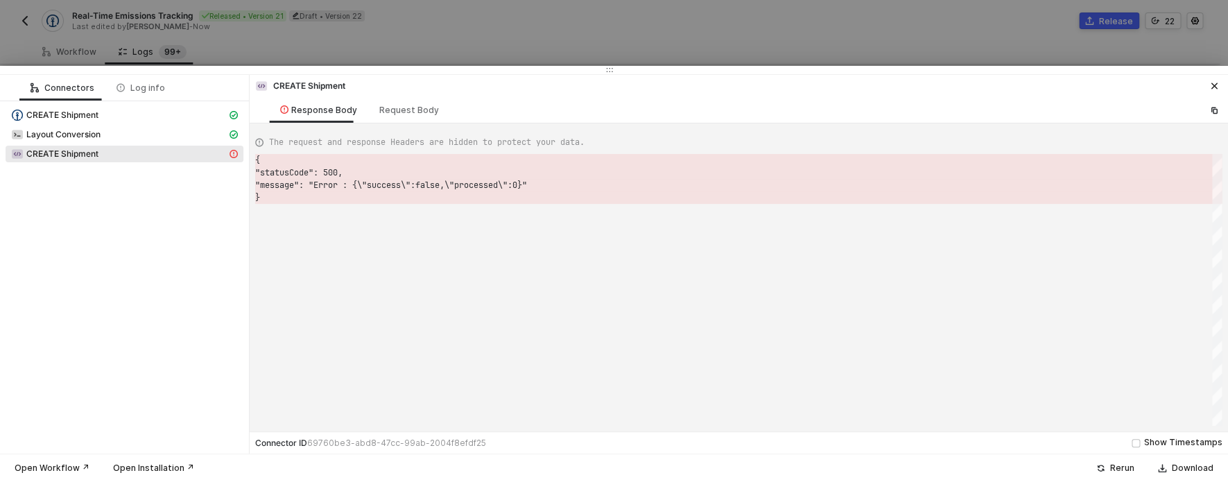
scroll to position [37, 0]
click at [665, 53] on div at bounding box center [614, 241] width 1228 height 482
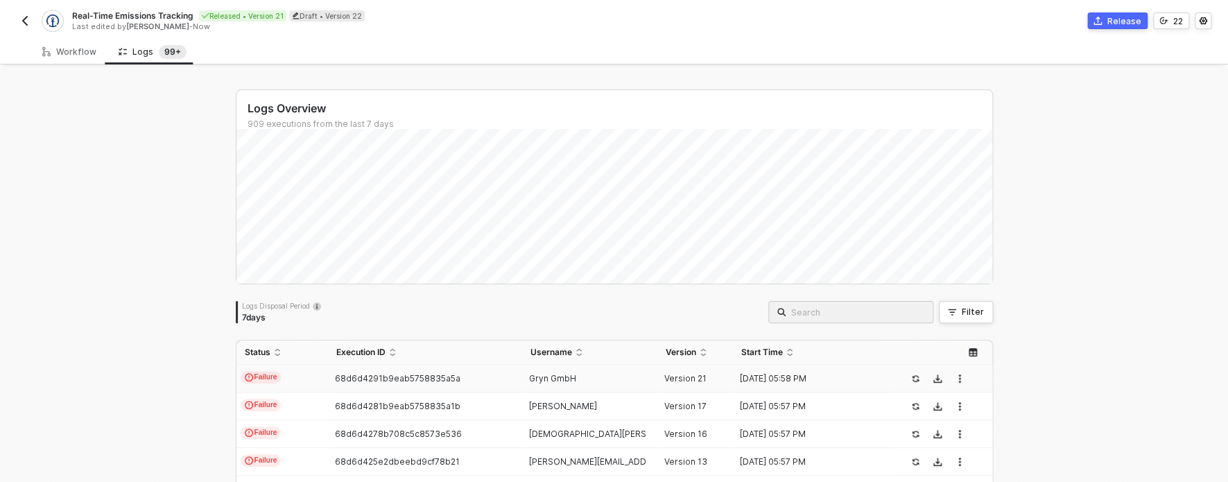
click at [21, 20] on img "button" at bounding box center [24, 20] width 11 height 11
